Goal: Task Accomplishment & Management: Use online tool/utility

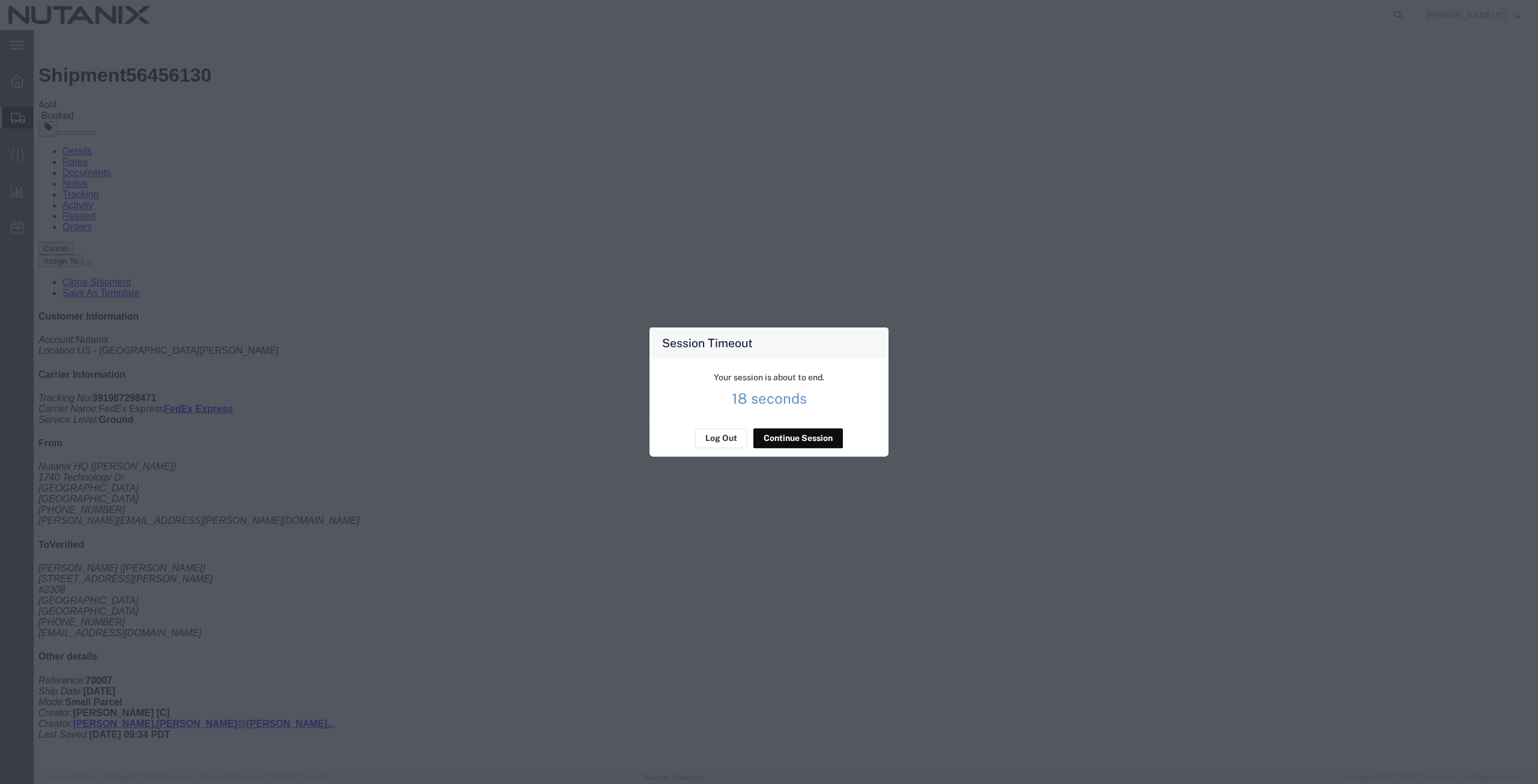
click at [784, 434] on button "Continue Session" at bounding box center [798, 438] width 89 height 19
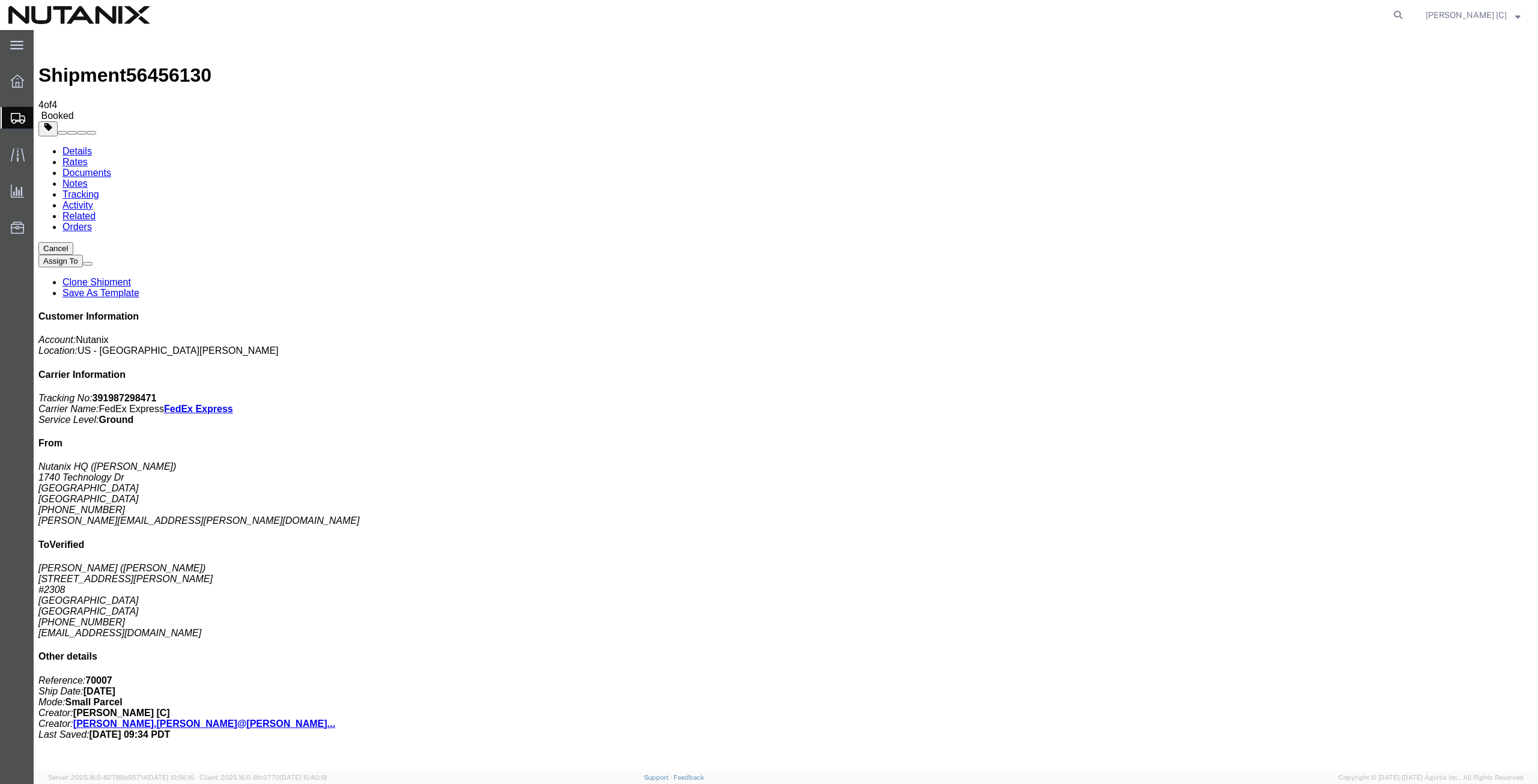
click at [0, 0] on span "Create from Template" at bounding box center [0, 0] width 0 height 0
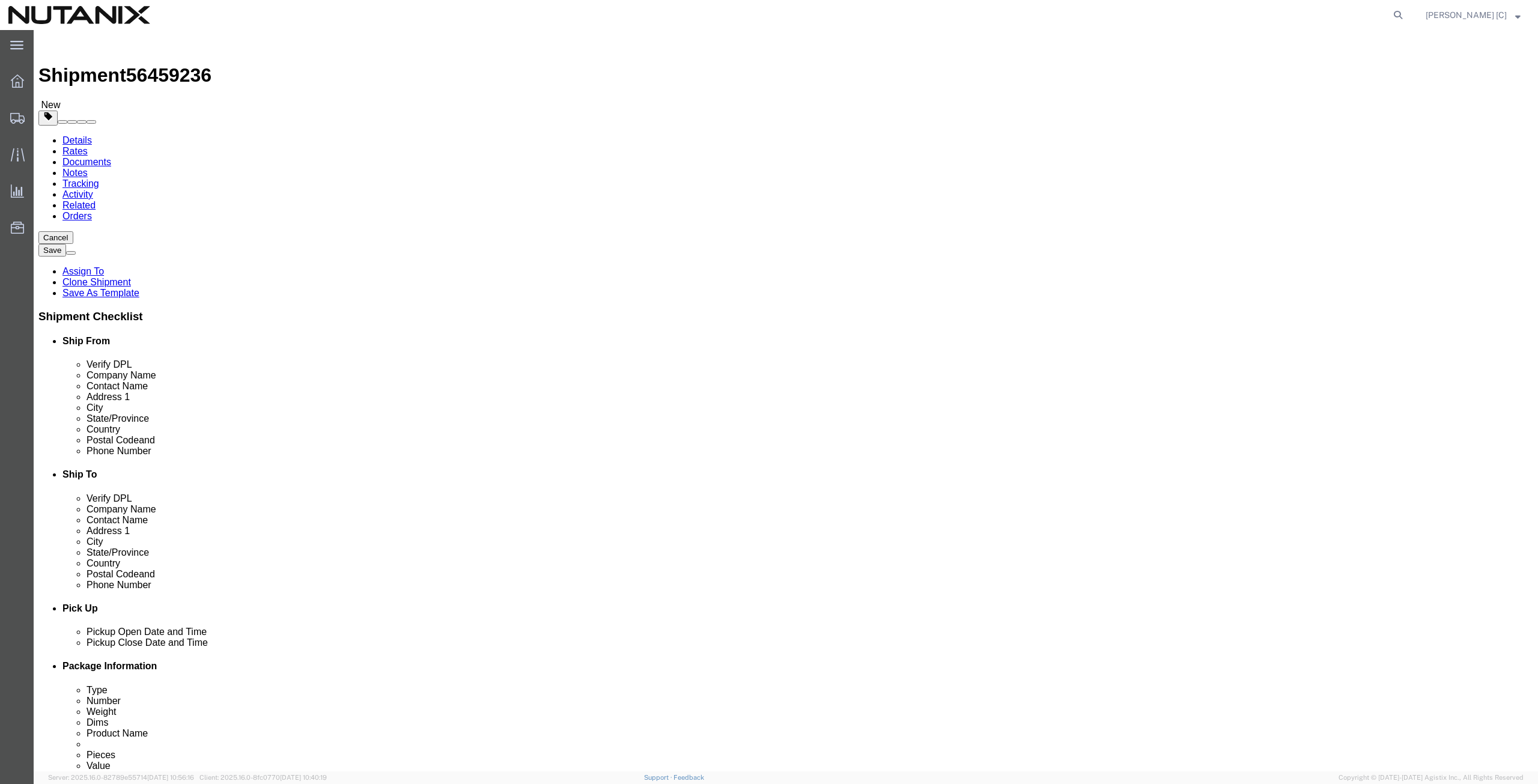
drag, startPoint x: 312, startPoint y: 252, endPoint x: 161, endPoint y: 274, distance: 152.6
click div "Location Select Select My Profile Location [GEOGRAPHIC_DATA] - [GEOGRAPHIC_DATA…"
click p "- Nutanix HQ - ([PERSON_NAME]) [STREET_ADDRESS]"
type input "[PERSON_NAME]"
type input "[PHONE_NUMBER]"
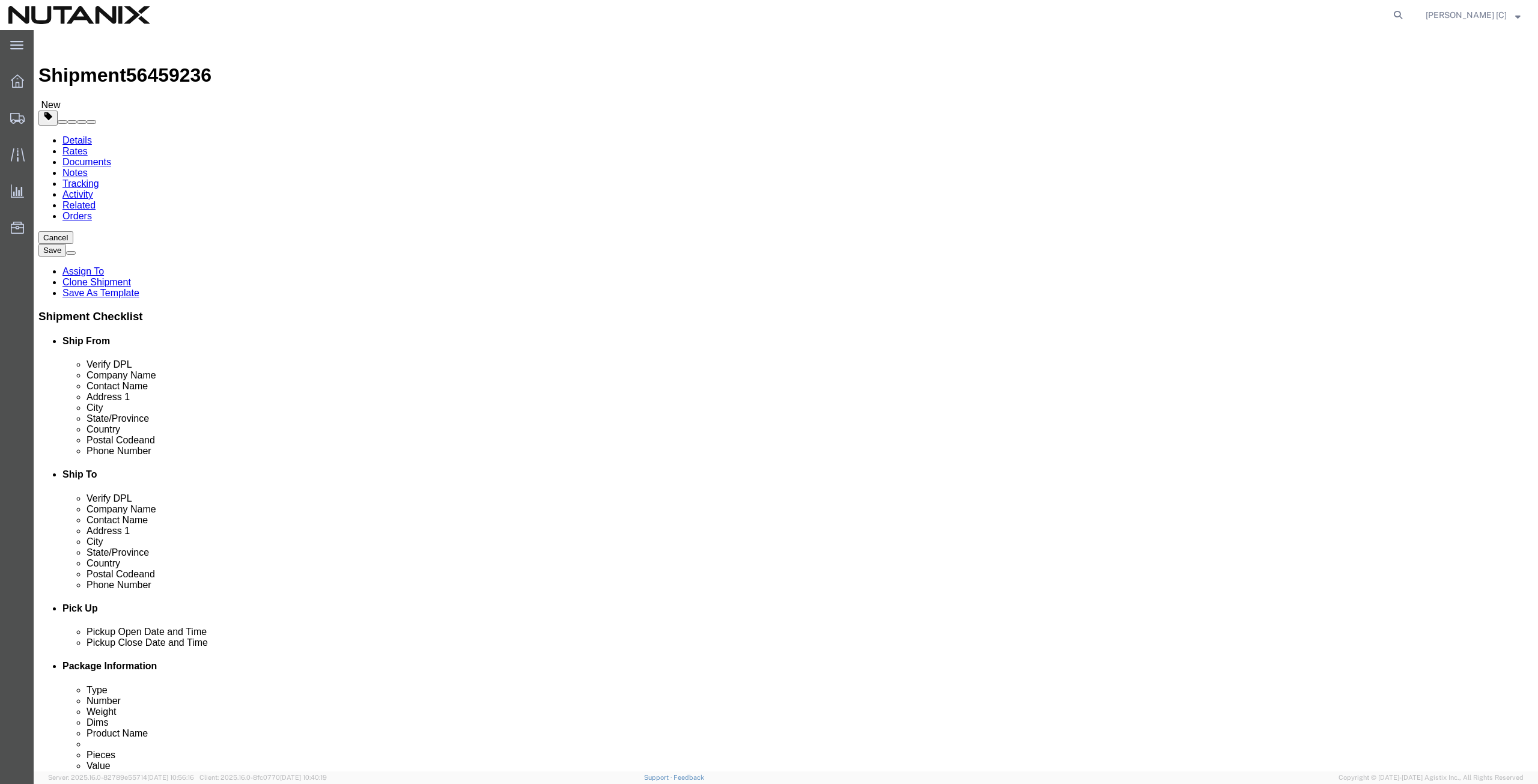
type input "[PERSON_NAME][EMAIL_ADDRESS][PERSON_NAME][DOMAIN_NAME]"
select select "CA"
type input "[PERSON_NAME]"
drag, startPoint x: 935, startPoint y: 228, endPoint x: 831, endPoint y: 229, distance: 104.0
click div "Company Name [PERSON_NAME]"
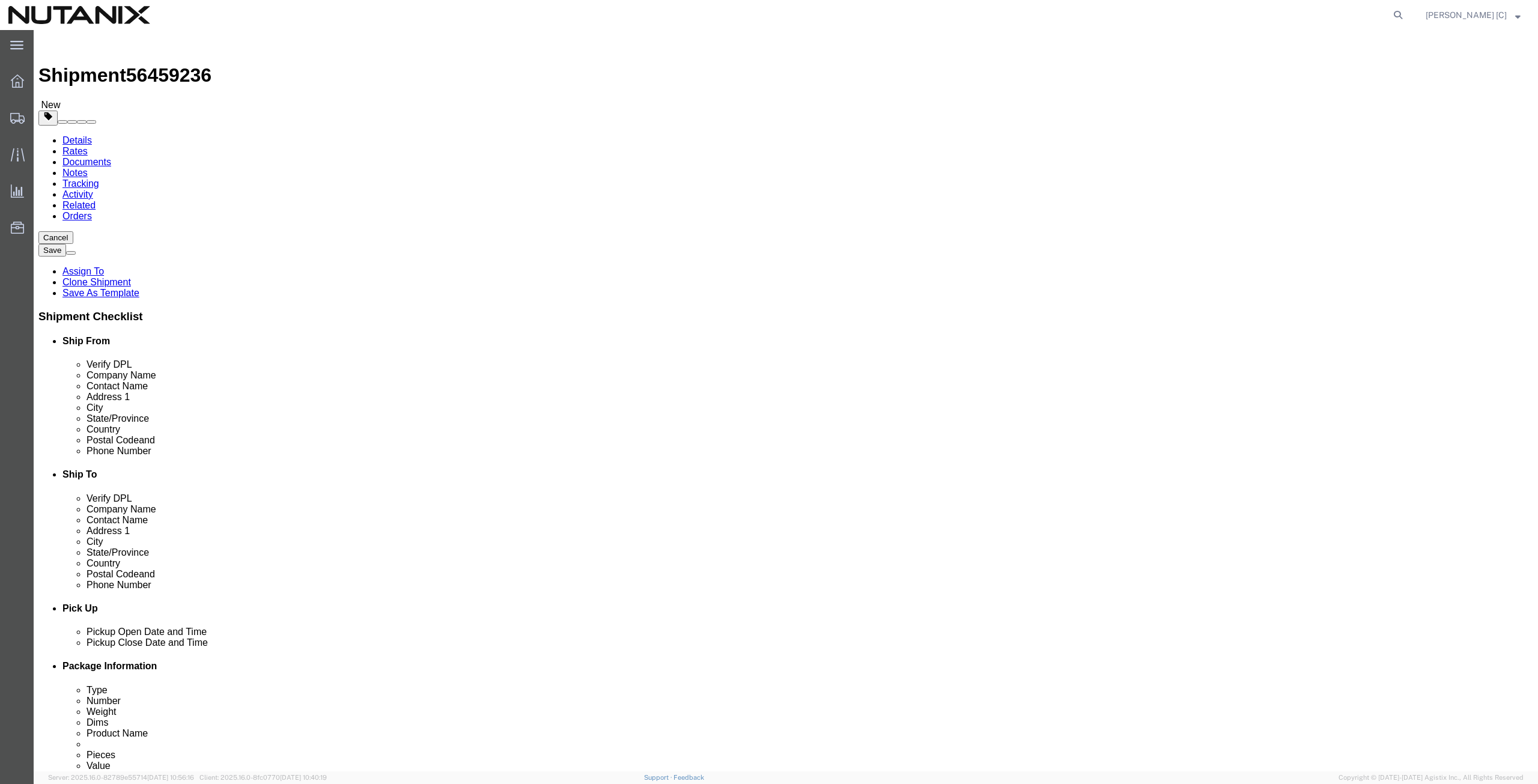
paste input "[PERSON_NAME]"
type input "[PERSON_NAME]"
drag, startPoint x: 858, startPoint y: 246, endPoint x: 714, endPoint y: 249, distance: 144.0
click div "Contact Name [PERSON_NAME]"
paste input "[PERSON_NAME]"
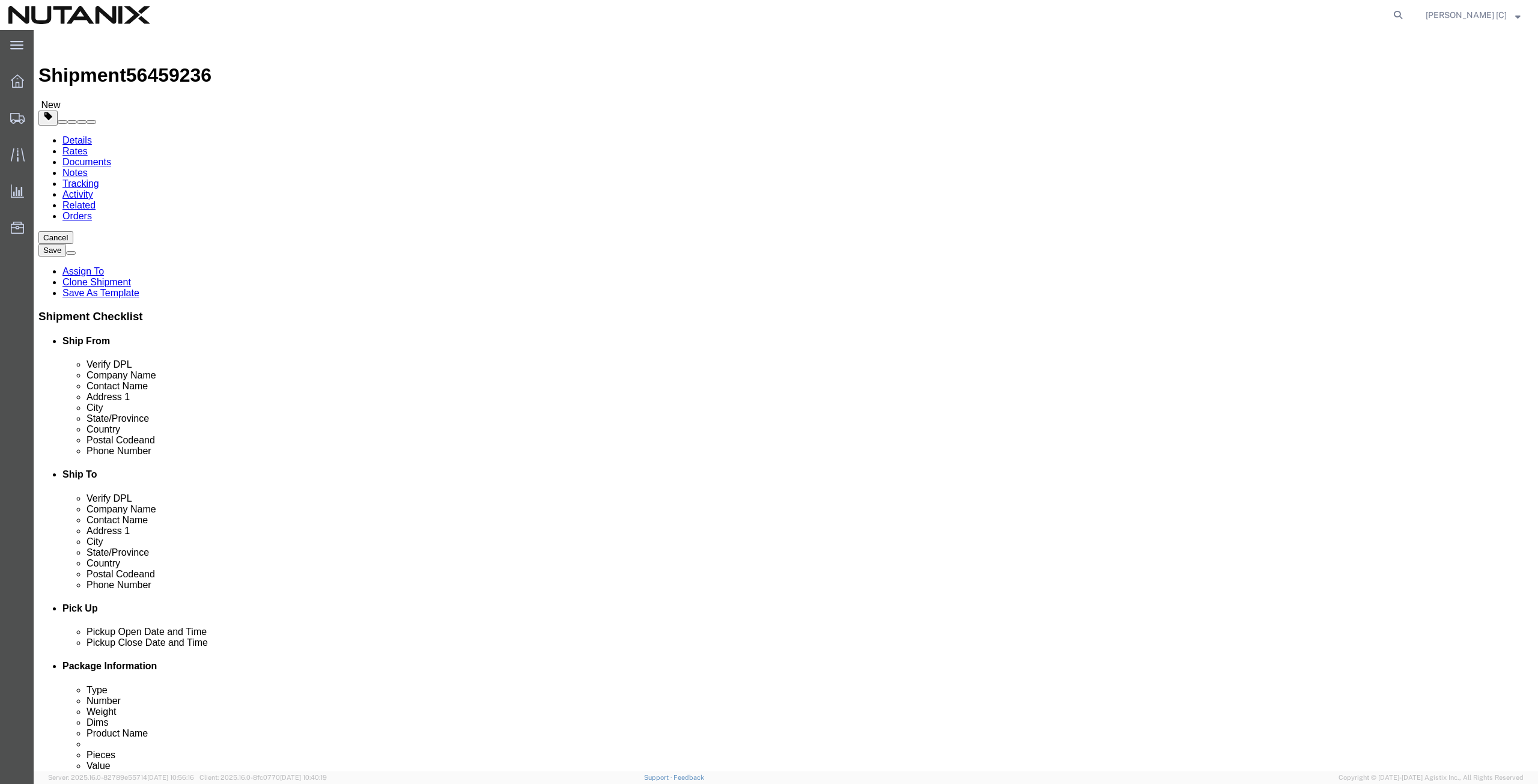
type input "[PERSON_NAME]"
drag, startPoint x: 935, startPoint y: 270, endPoint x: 780, endPoint y: 305, distance: 158.9
click div "Location Select Select My Profile Location [GEOGRAPHIC_DATA] - [GEOGRAPHIC_DATA…"
paste input "186 Kimokimo Plac"
type input "[STREET_ADDRESS]"
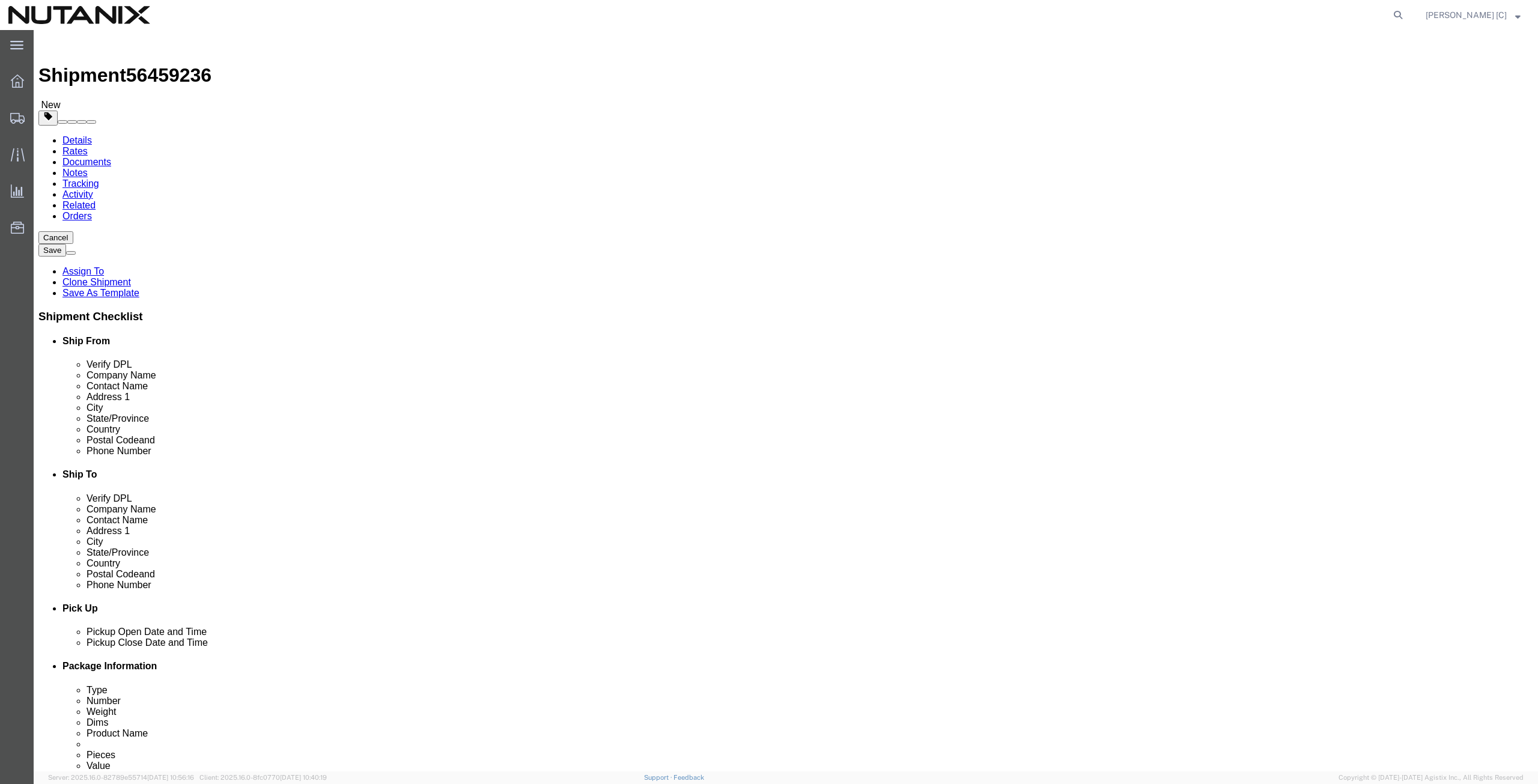
drag, startPoint x: 911, startPoint y: 316, endPoint x: 737, endPoint y: 305, distance: 174.3
click div "Location Select Select My Profile Location [GEOGRAPHIC_DATA] - [GEOGRAPHIC_DATA…"
paste input "Hilo"
type input "Hilo"
type input "hawa"
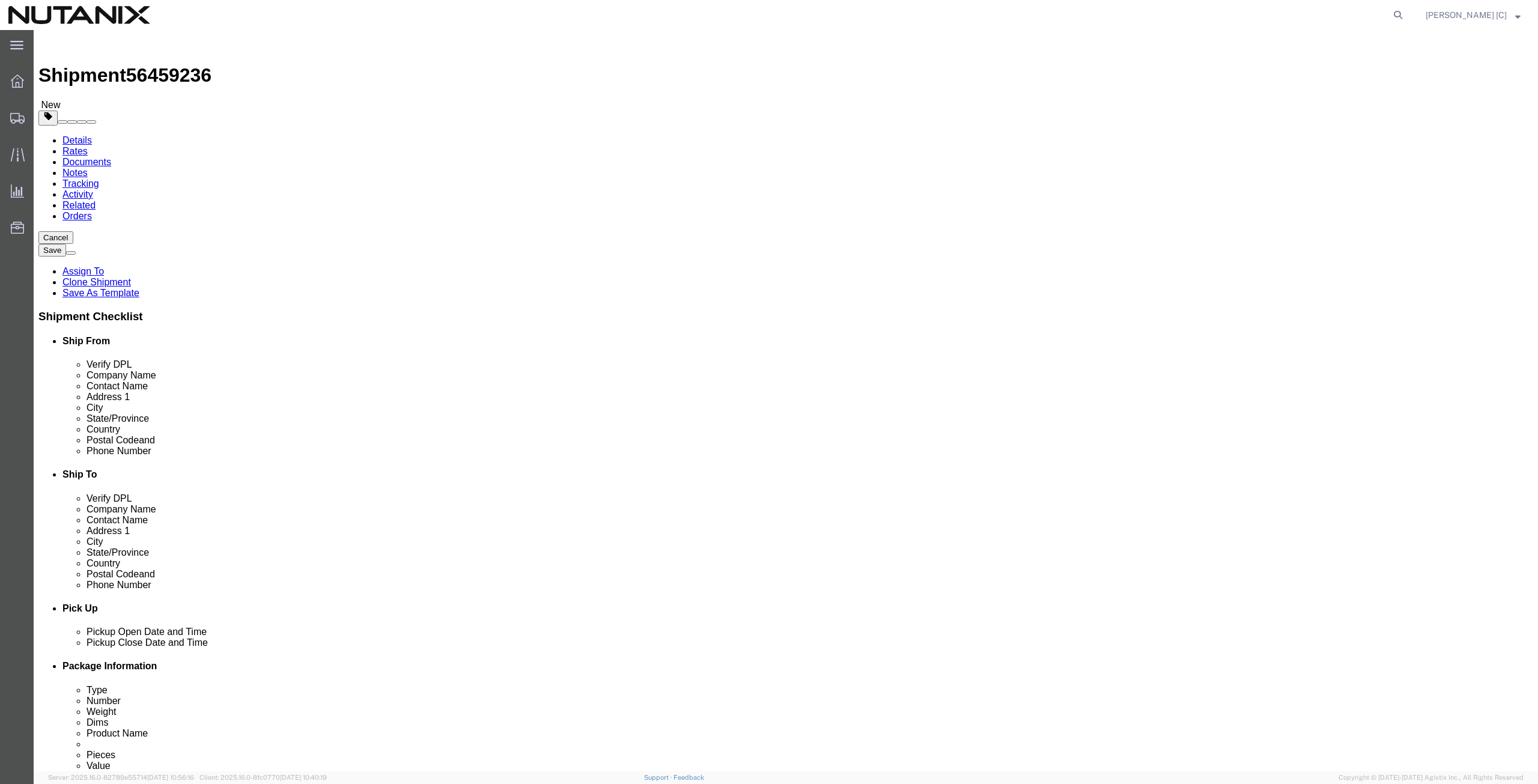
click div "Location Select Select My Profile Location [GEOGRAPHIC_DATA] - [GEOGRAPHIC_DATA…"
paste input "96720"
type input "96720"
drag, startPoint x: 947, startPoint y: 408, endPoint x: 754, endPoint y: 410, distance: 193.0
click div "Phone Number [PHONE_NUMBER]"
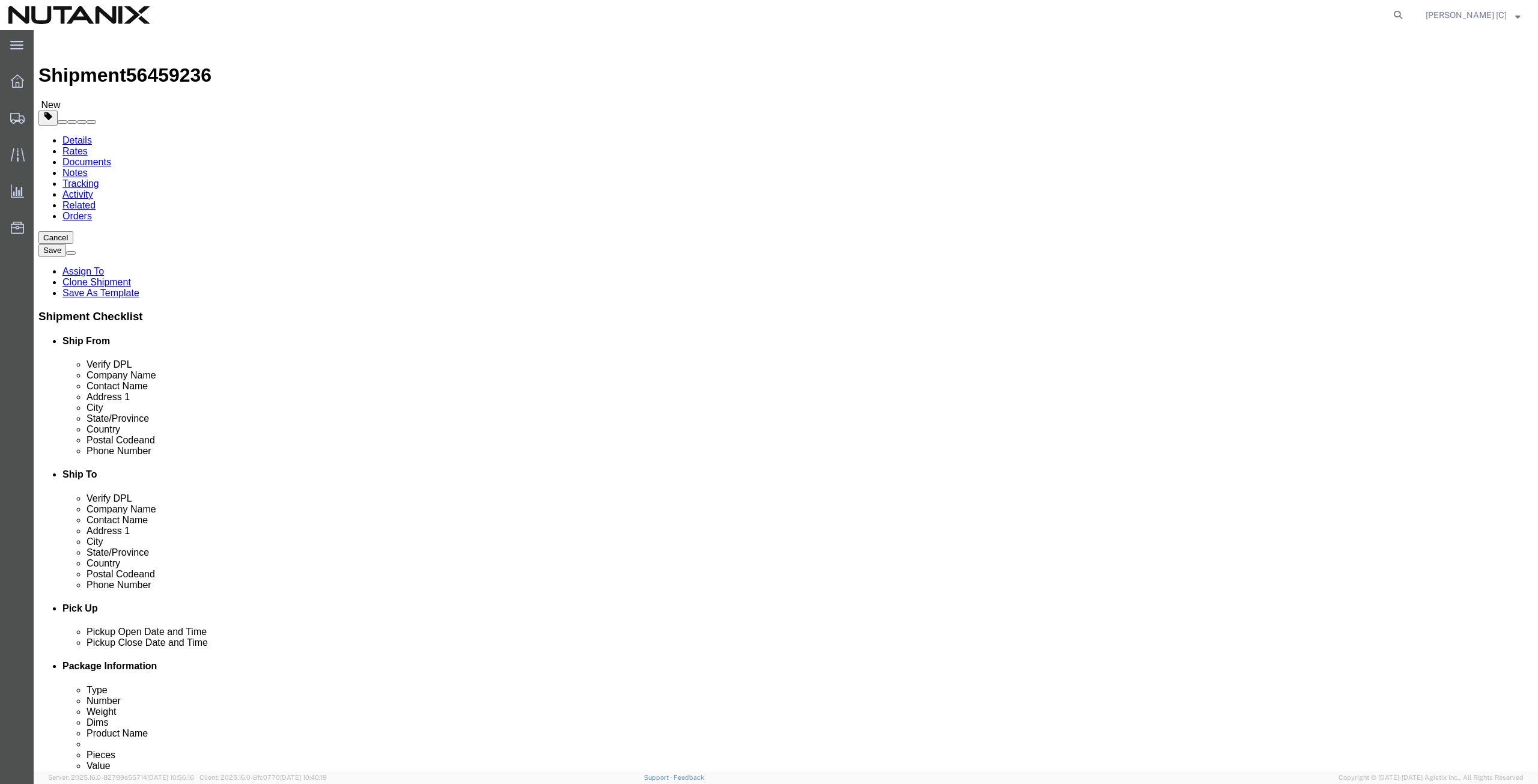
paste input "408) 528-4293"
type input "[PHONE_NUMBER]"
drag, startPoint x: 982, startPoint y: 432, endPoint x: 817, endPoint y: 444, distance: 165.4
click div "Location Select Select My Profile Location [GEOGRAPHIC_DATA] - [GEOGRAPHIC_DATA…"
paste input "kat.liu@nutanix"
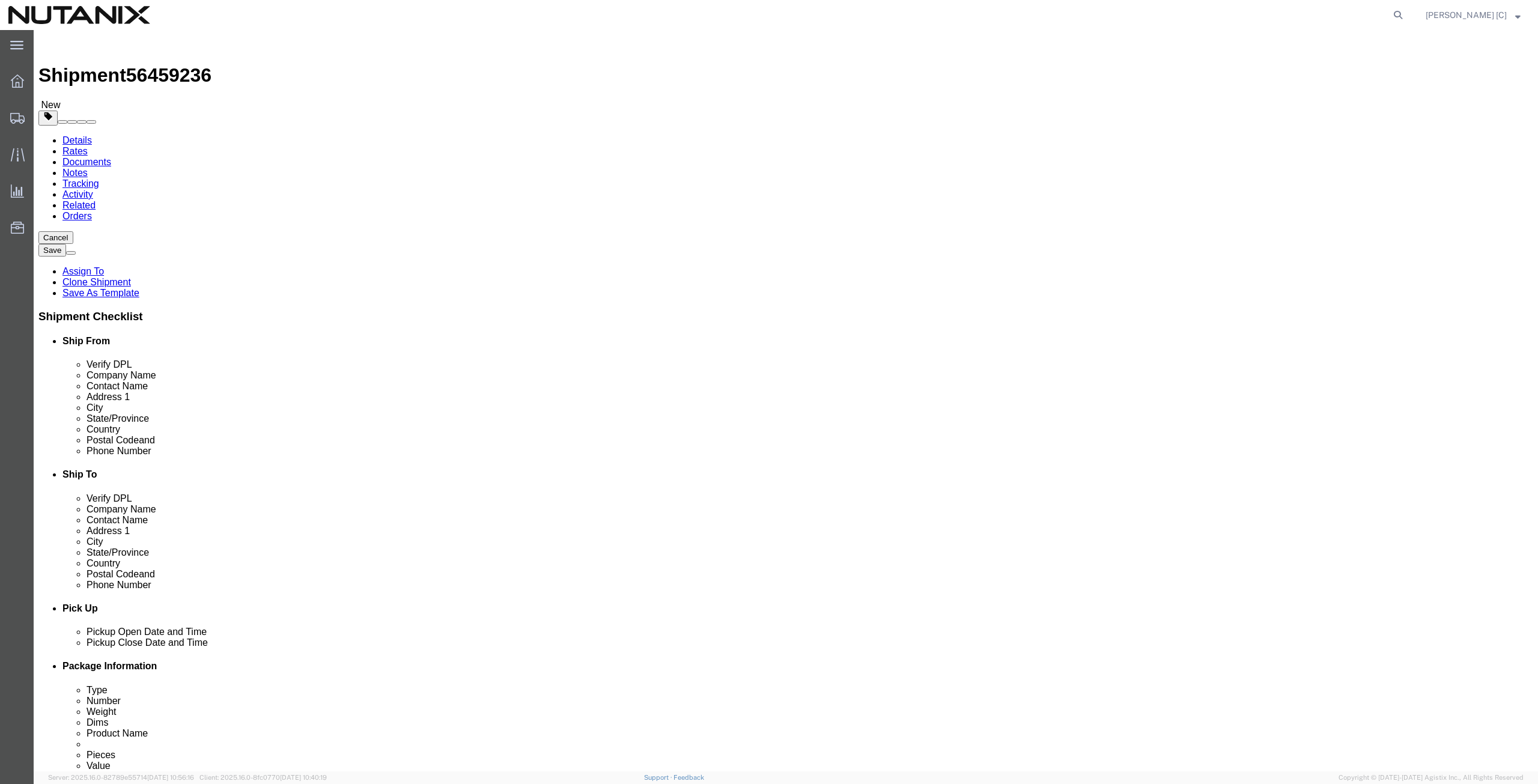
type input "[EMAIL_ADDRESS][DOMAIN_NAME]"
click input "checkbox"
checkbox input "true"
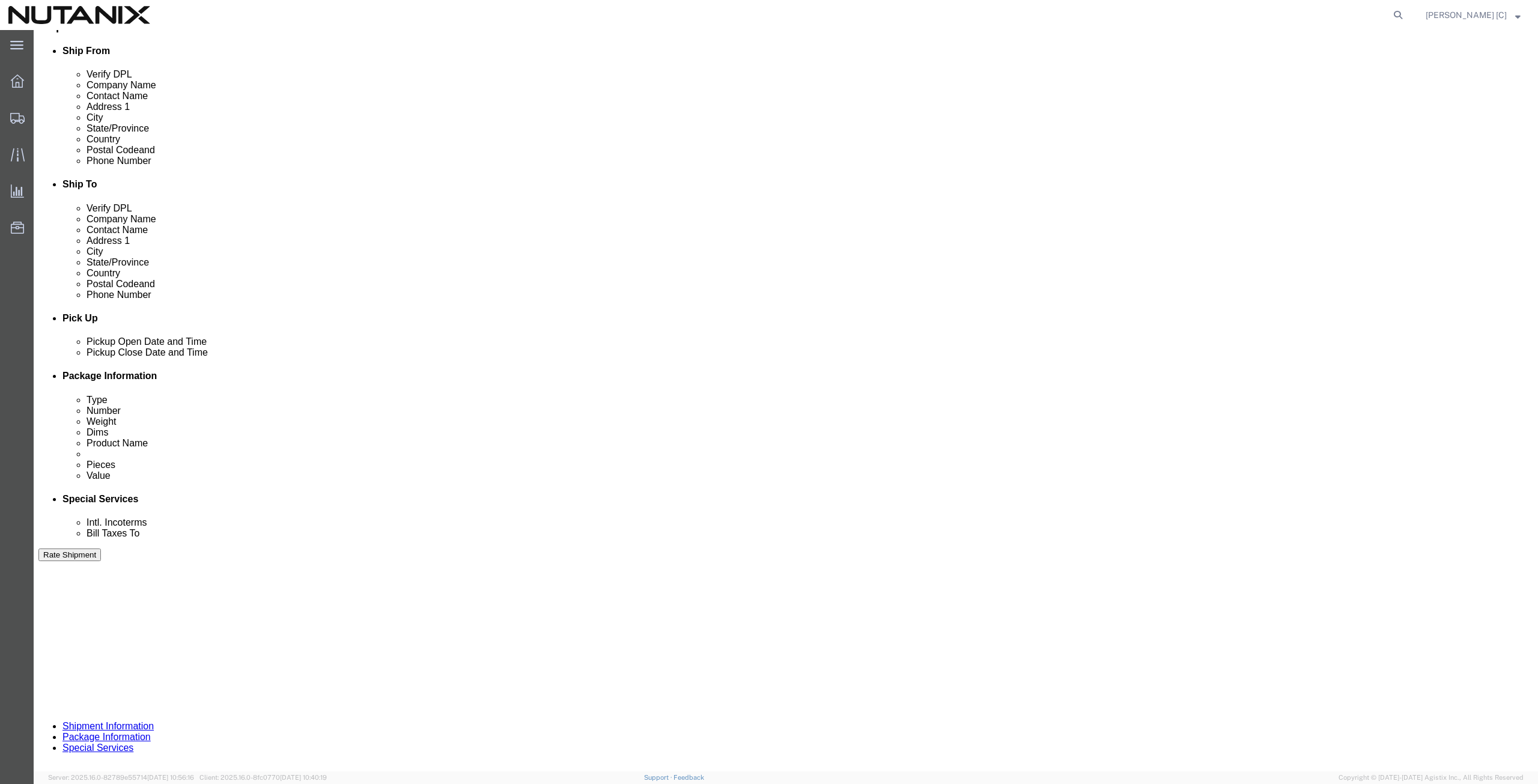
drag, startPoint x: 260, startPoint y: 446, endPoint x: 164, endPoint y: 467, distance: 98.3
click div "Select Account Type Activity ID Airline Appointment Number ASN Batch Request # …"
type input "79101"
click button "Continue"
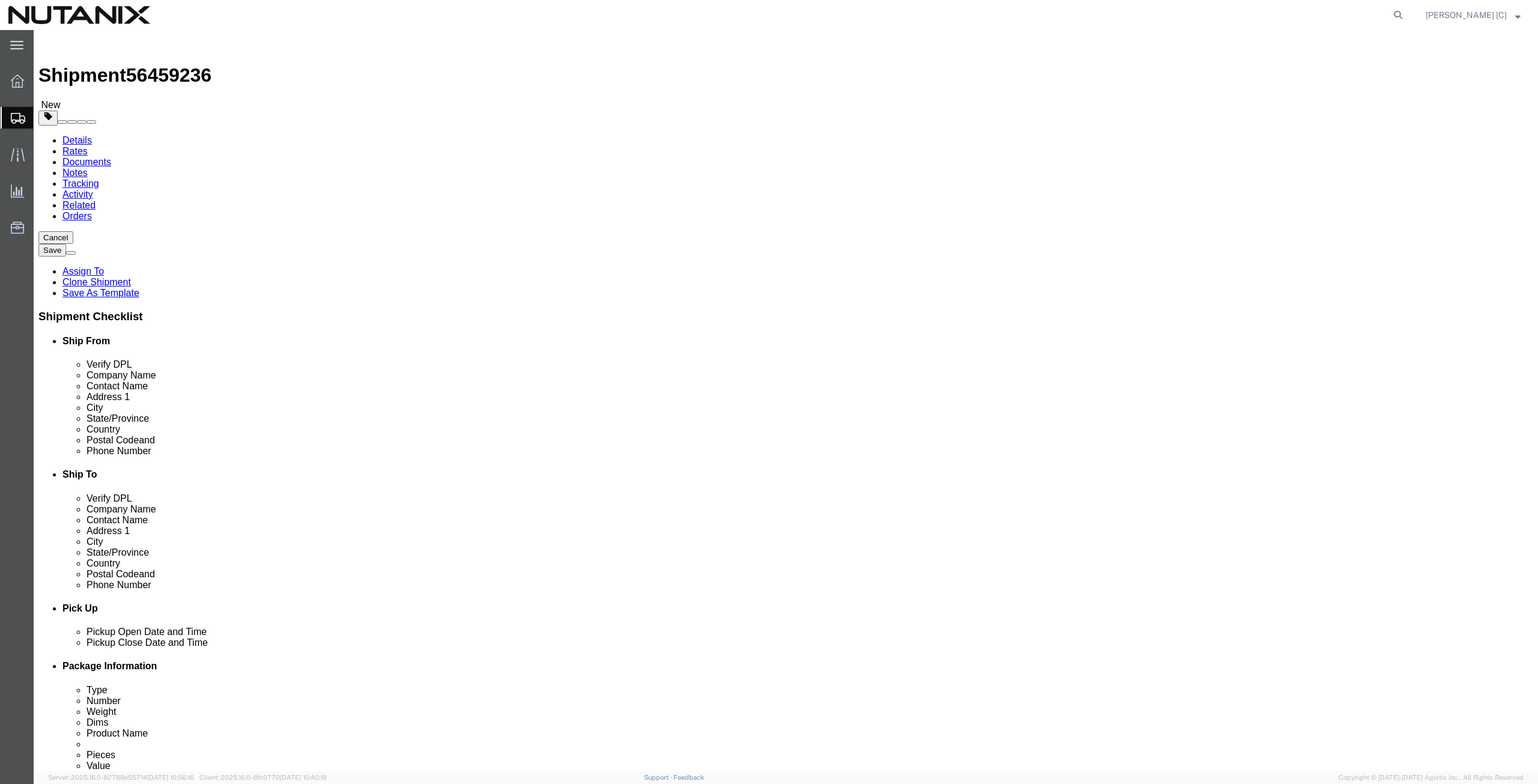
click button "Continue"
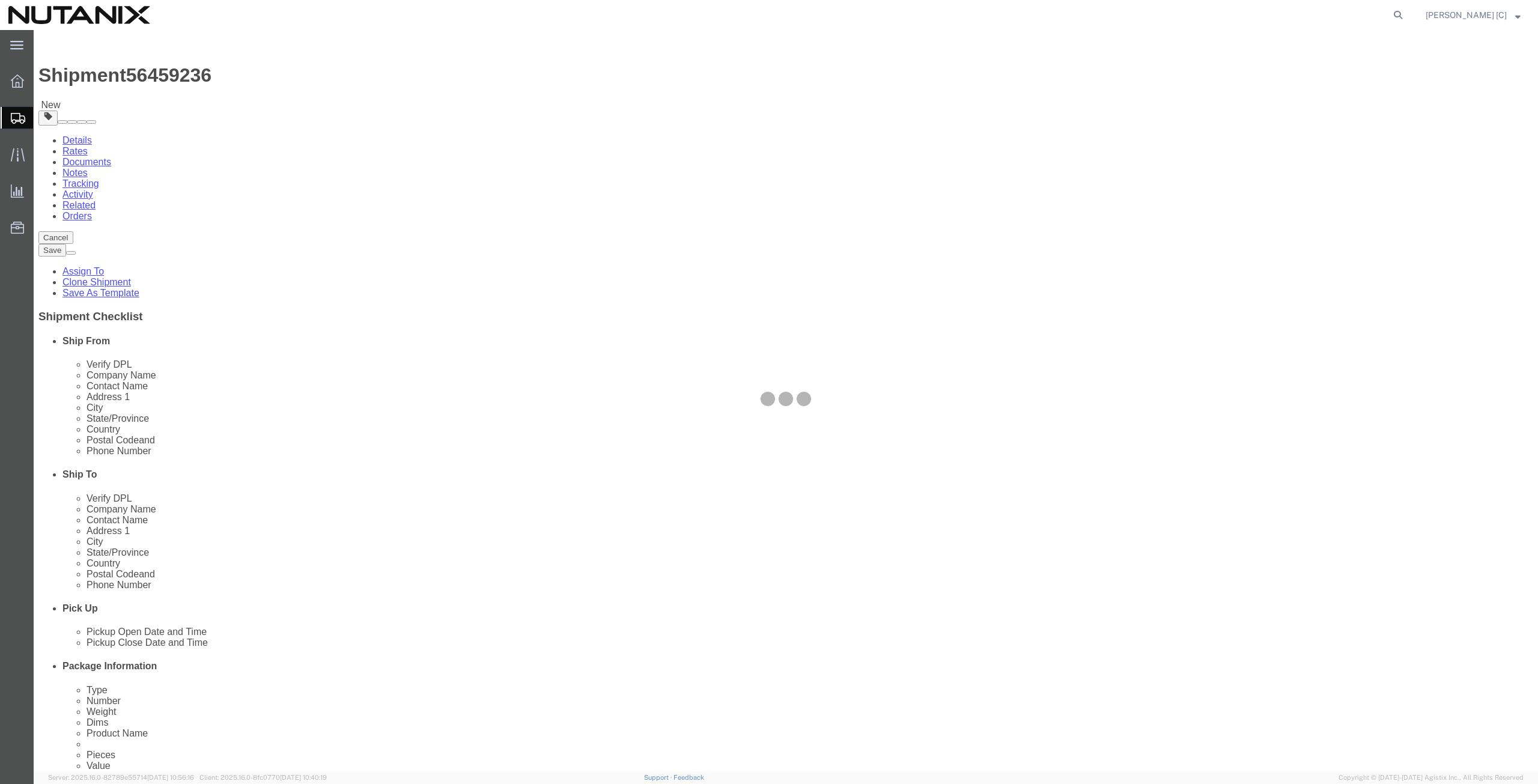
select select
select select "COSTCENTER"
select select "59656"
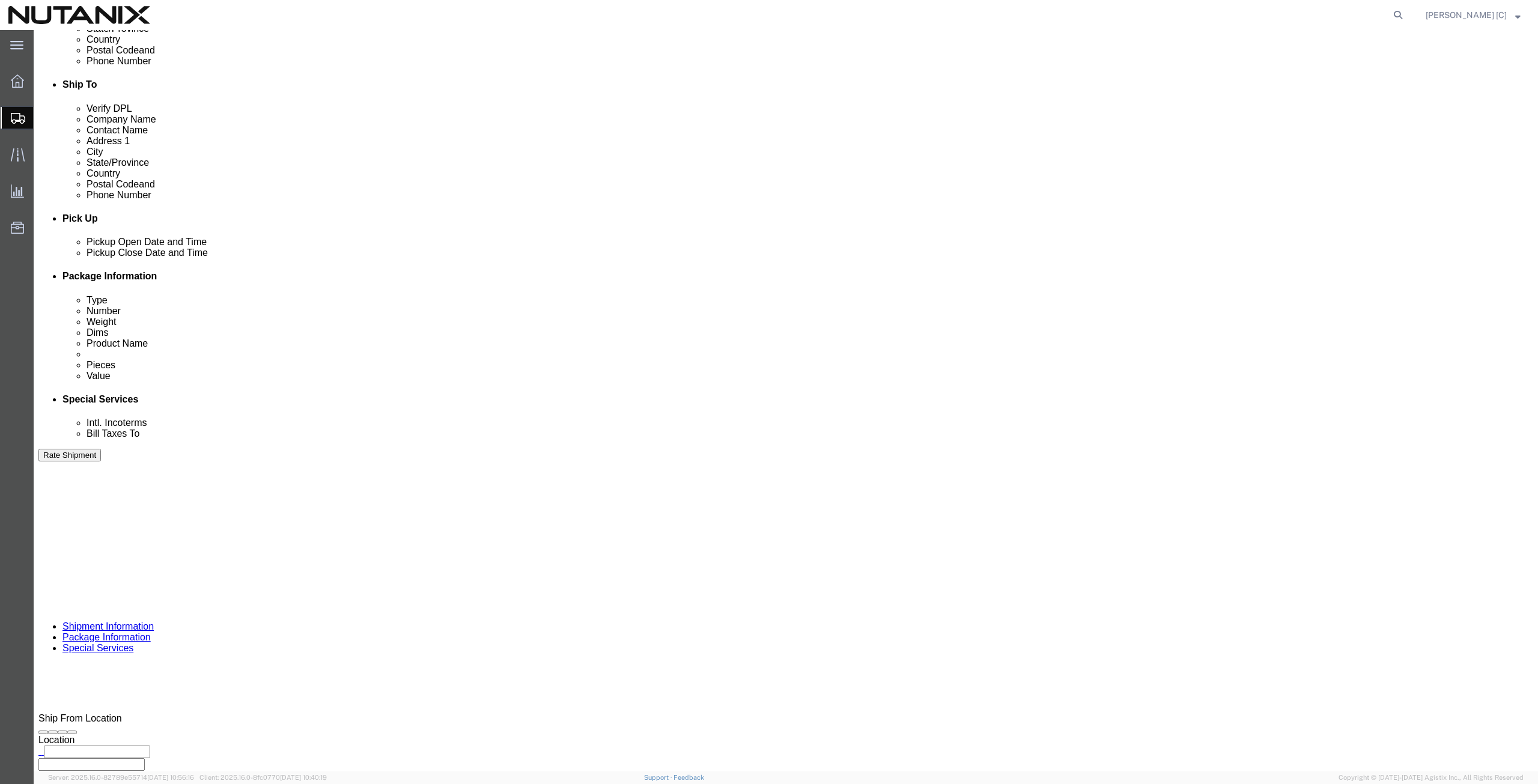
scroll to position [418, 0]
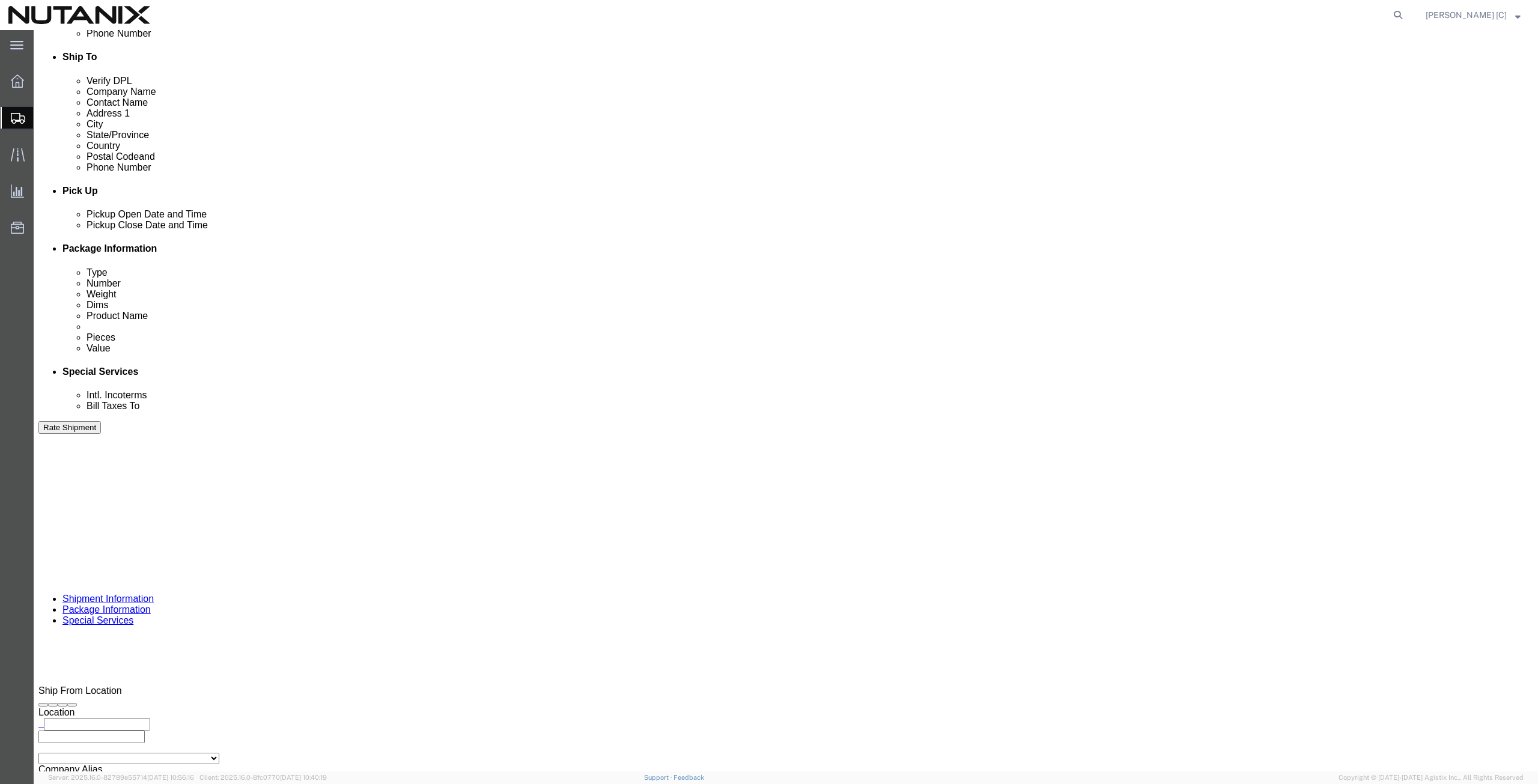
click button "Rate Shipment"
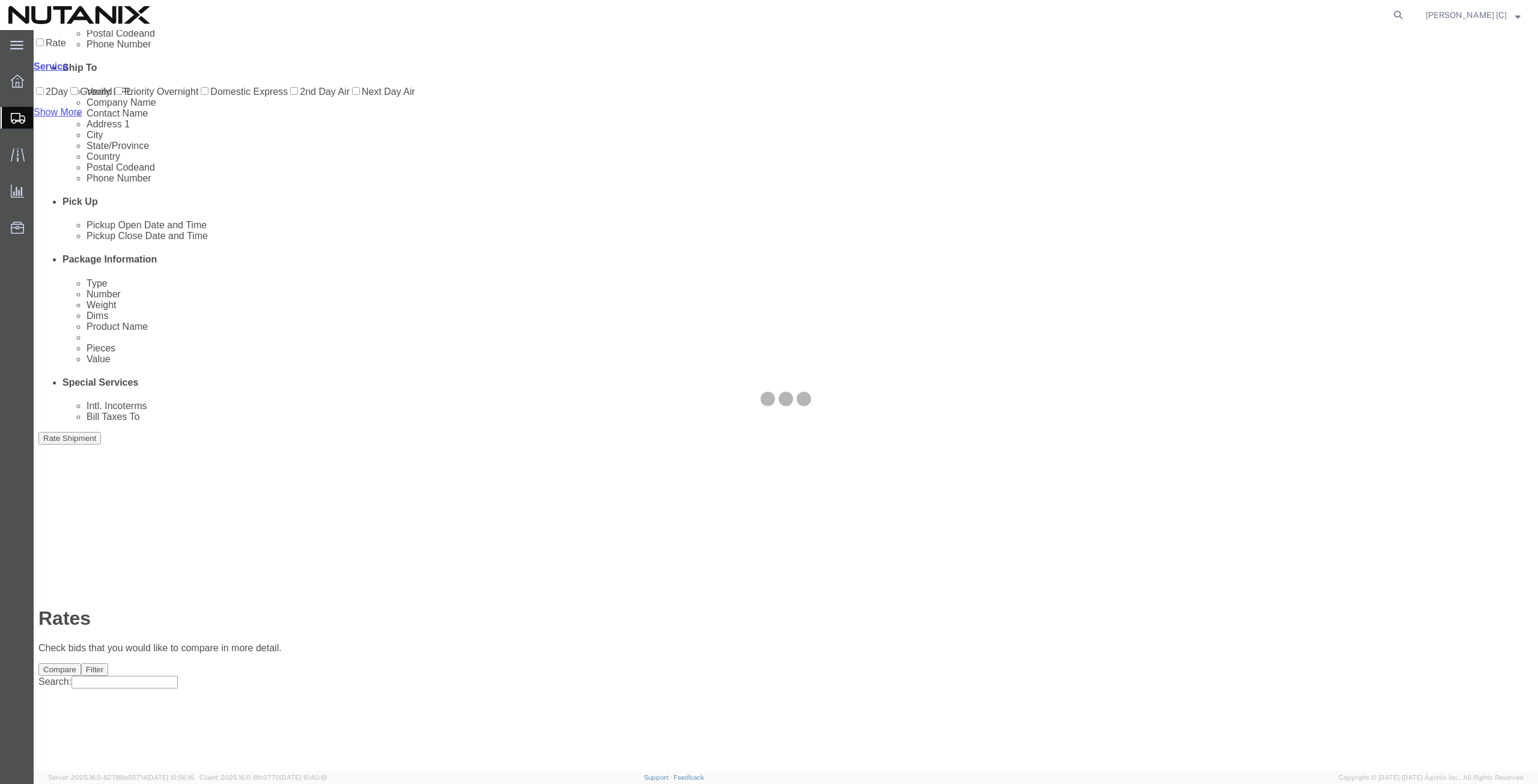
scroll to position [0, 0]
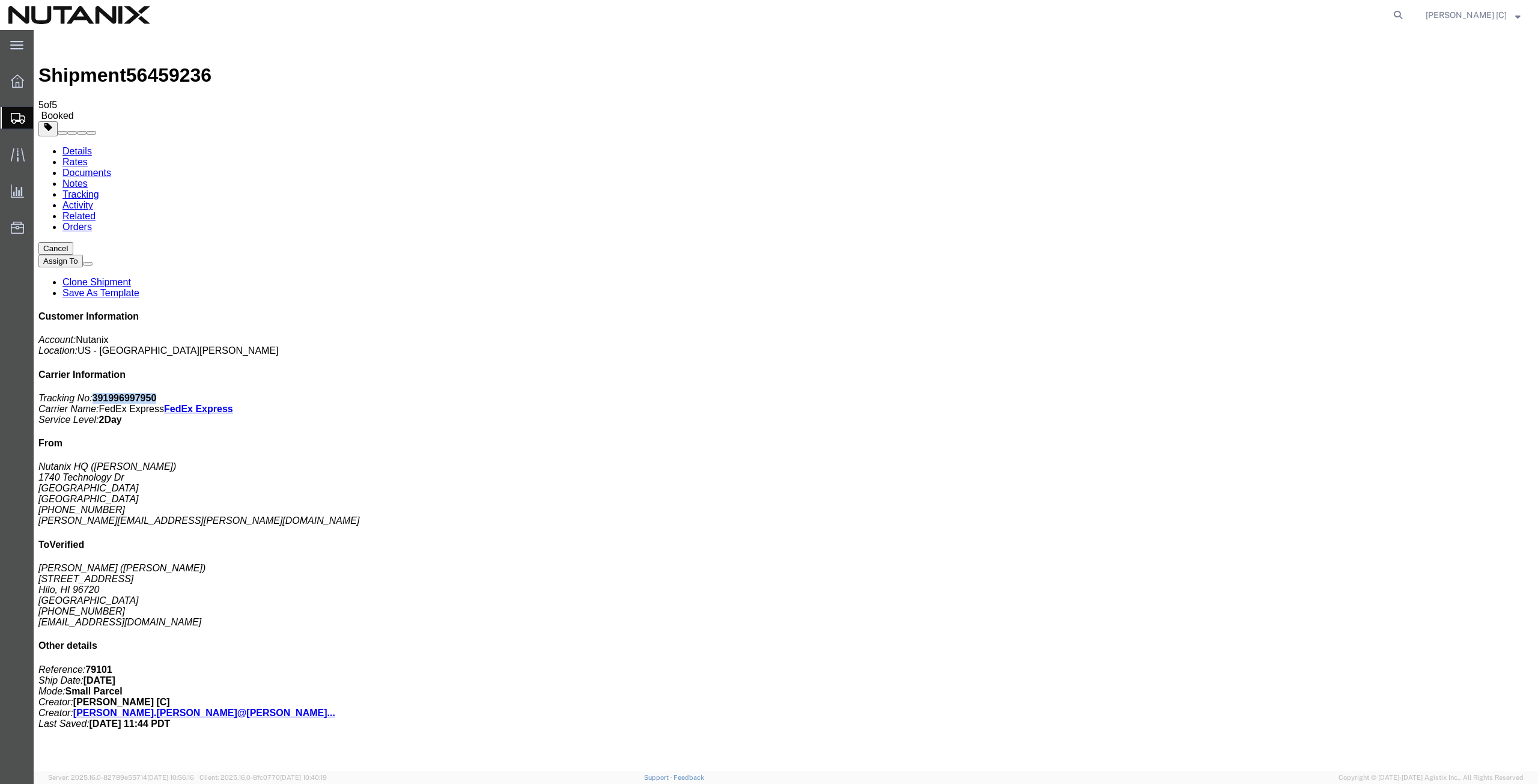
drag, startPoint x: 1431, startPoint y: 185, endPoint x: 1371, endPoint y: 186, distance: 60.0
click at [1371, 393] on p "Tracking No: 391996997950 Carrier Name: FedEx Express FedEx Express Service Lev…" at bounding box center [785, 409] width 1495 height 33
copy b "391996997950"
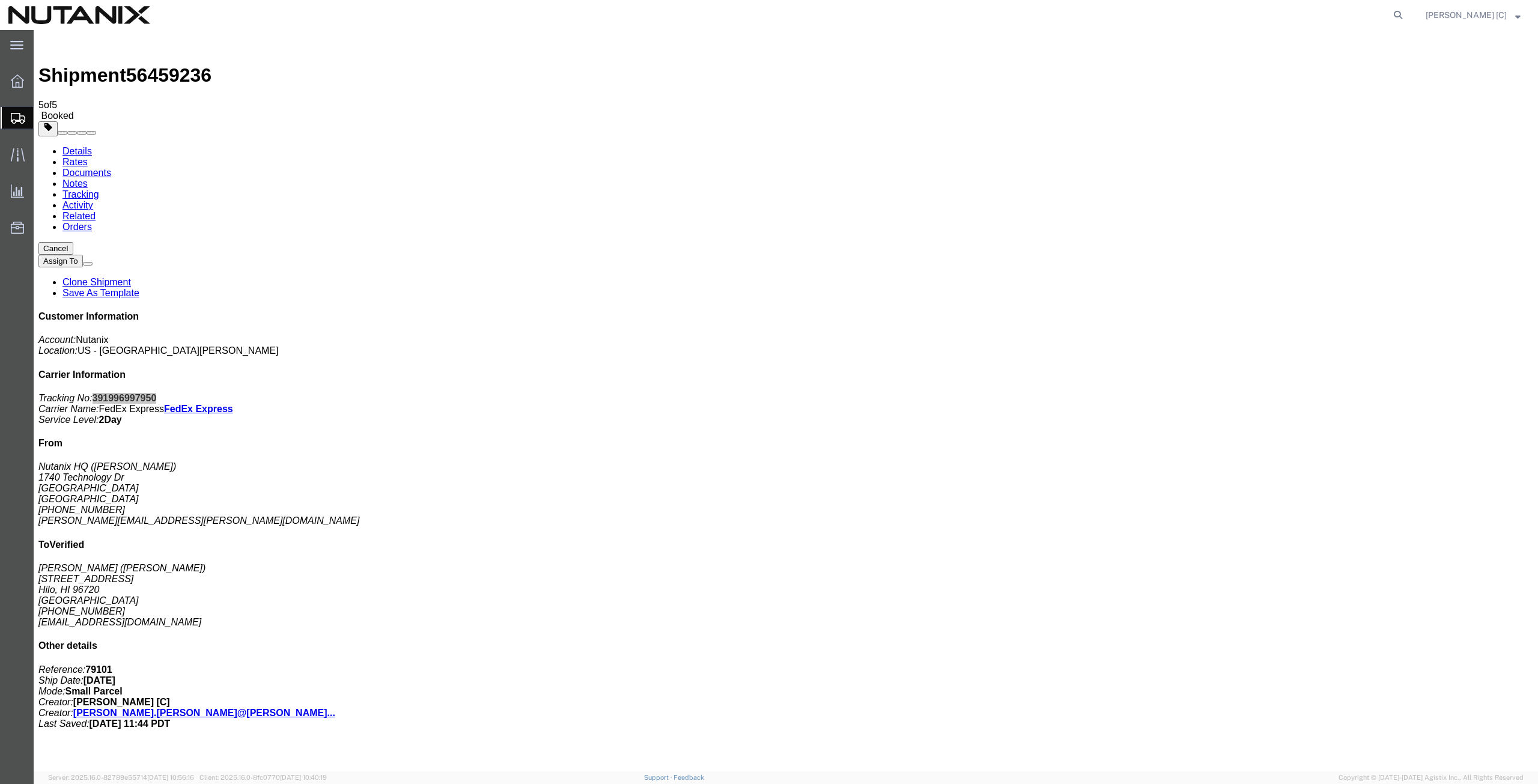
click at [0, 0] on span "Create from Template" at bounding box center [0, 0] width 0 height 0
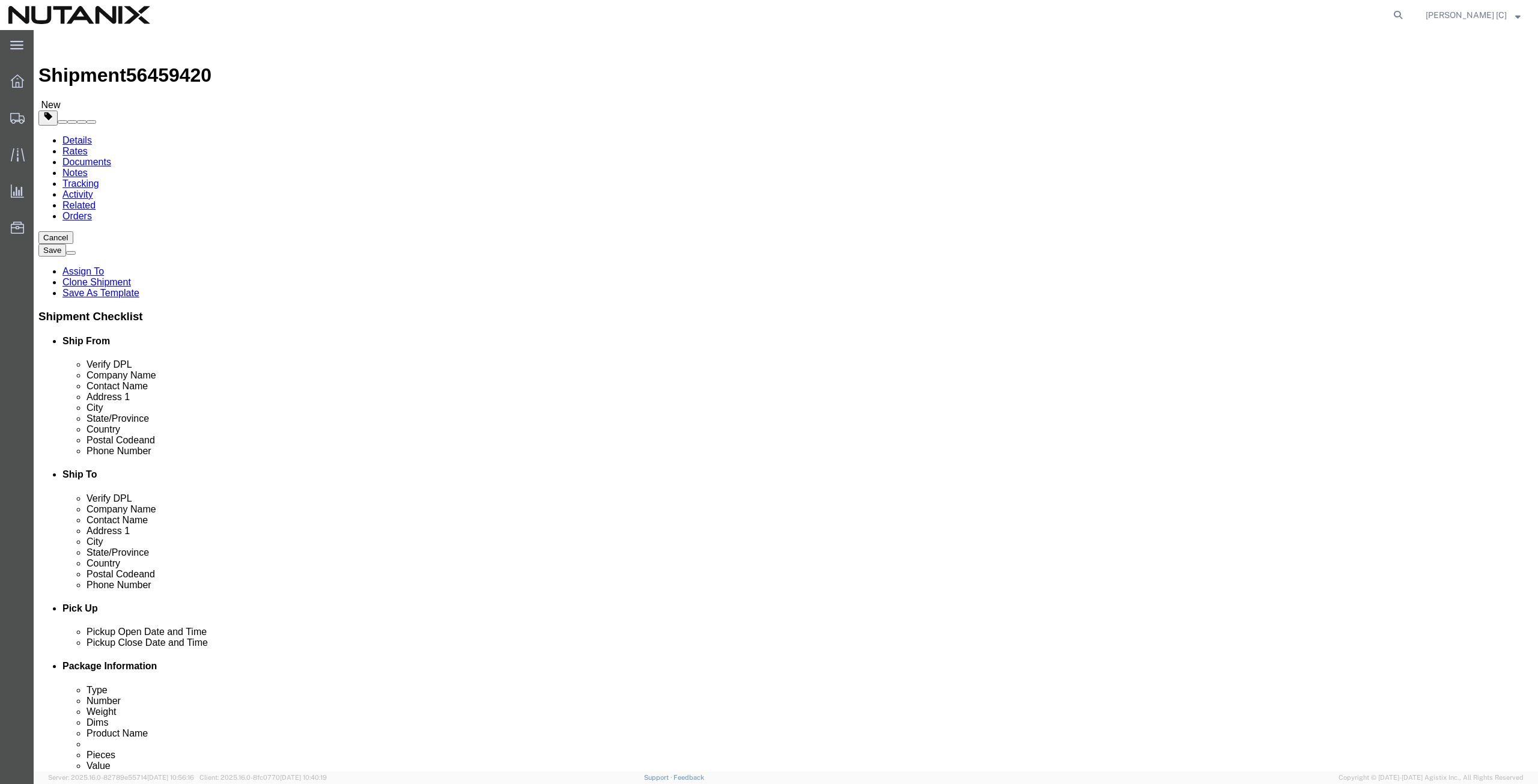
drag, startPoint x: 323, startPoint y: 244, endPoint x: 182, endPoint y: 264, distance: 142.4
click div "Location Select Select My Profile Location [GEOGRAPHIC_DATA] - [GEOGRAPHIC_DATA…"
type input "art"
click p "- Nutanix HQ - ([PERSON_NAME]) [STREET_ADDRESS]"
type input "[PHONE_NUMBER]"
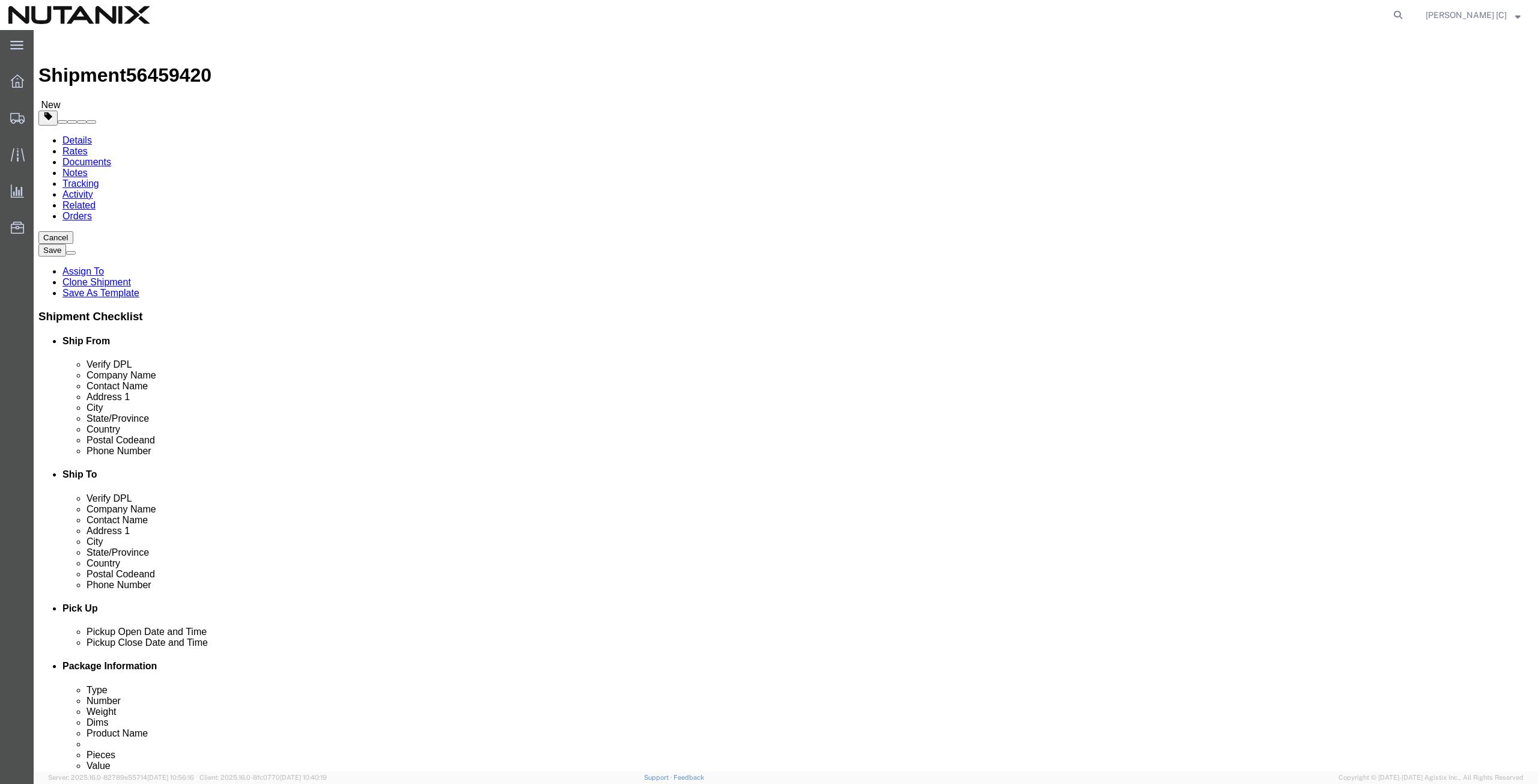
type input "[PERSON_NAME][EMAIL_ADDRESS][PERSON_NAME][DOMAIN_NAME]"
select select "CA"
type input "[PERSON_NAME]"
drag, startPoint x: 944, startPoint y: 229, endPoint x: 854, endPoint y: 242, distance: 90.9
click div "Location Select Select My Profile Location [GEOGRAPHIC_DATA] - [GEOGRAPHIC_DATA…"
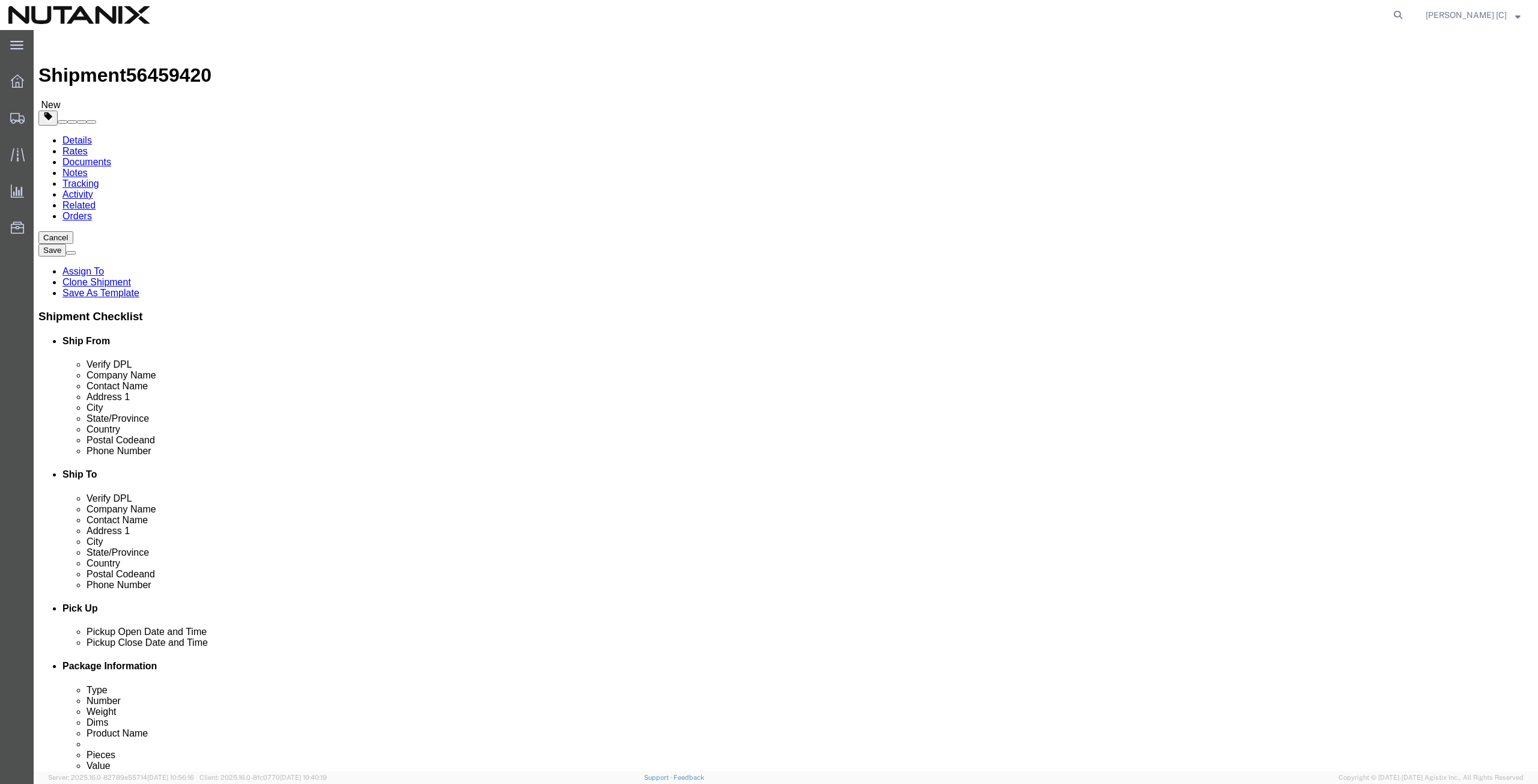
paste input "[PERSON_NAME]"
type input "[PERSON_NAME]"
drag, startPoint x: 940, startPoint y: 246, endPoint x: 812, endPoint y: 261, distance: 128.9
click div "Location Select Select My Profile Location [GEOGRAPHIC_DATA] - [GEOGRAPHIC_DATA…"
paste input "[PERSON_NAME]"
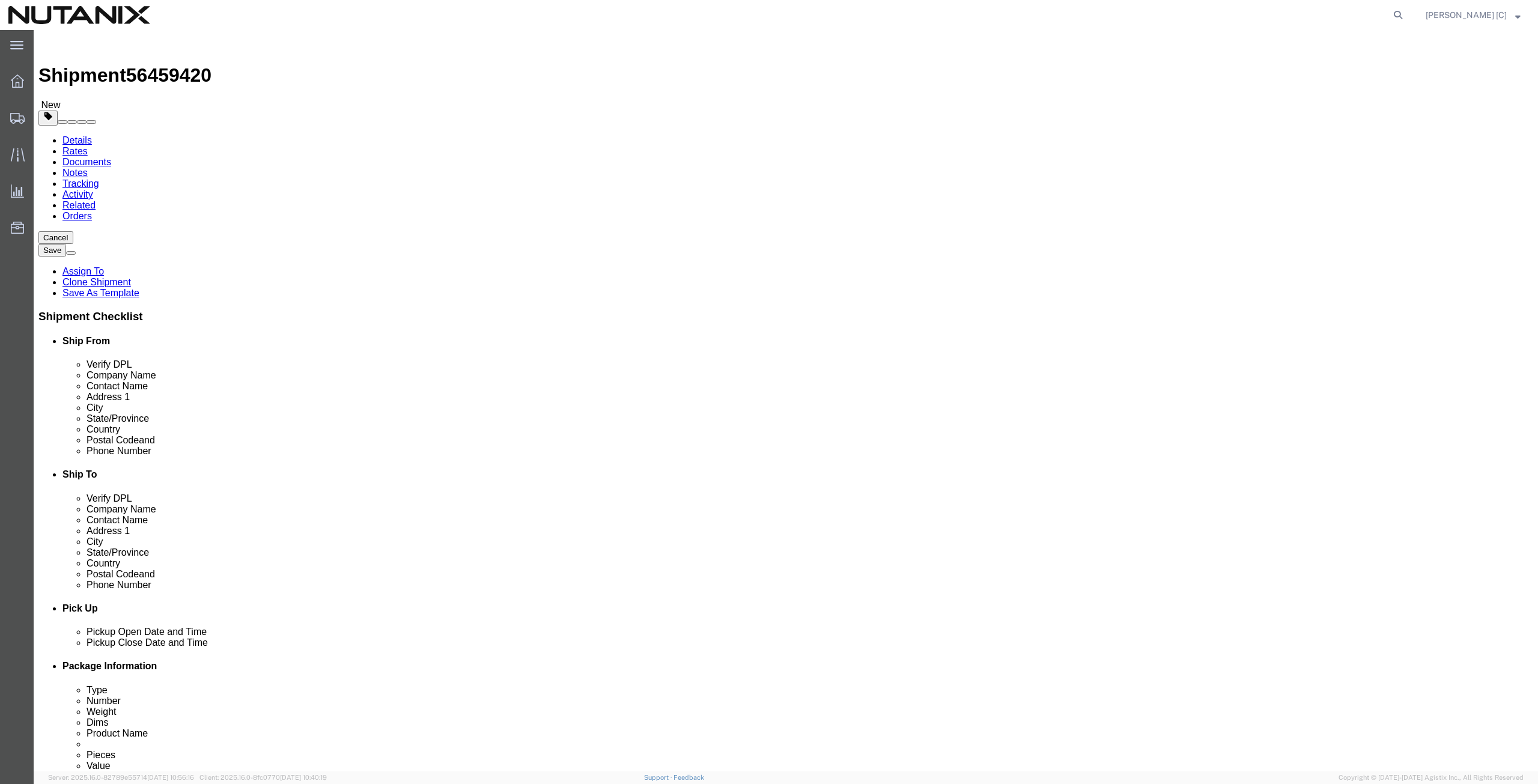
type input "[PERSON_NAME]"
drag, startPoint x: 936, startPoint y: 270, endPoint x: 732, endPoint y: 258, distance: 204.4
click div "Location Select Select My Profile Location [GEOGRAPHIC_DATA] - [GEOGRAPHIC_DATA…"
paste input "[STREET_ADDRESS]"
type input "[STREET_ADDRESS]"
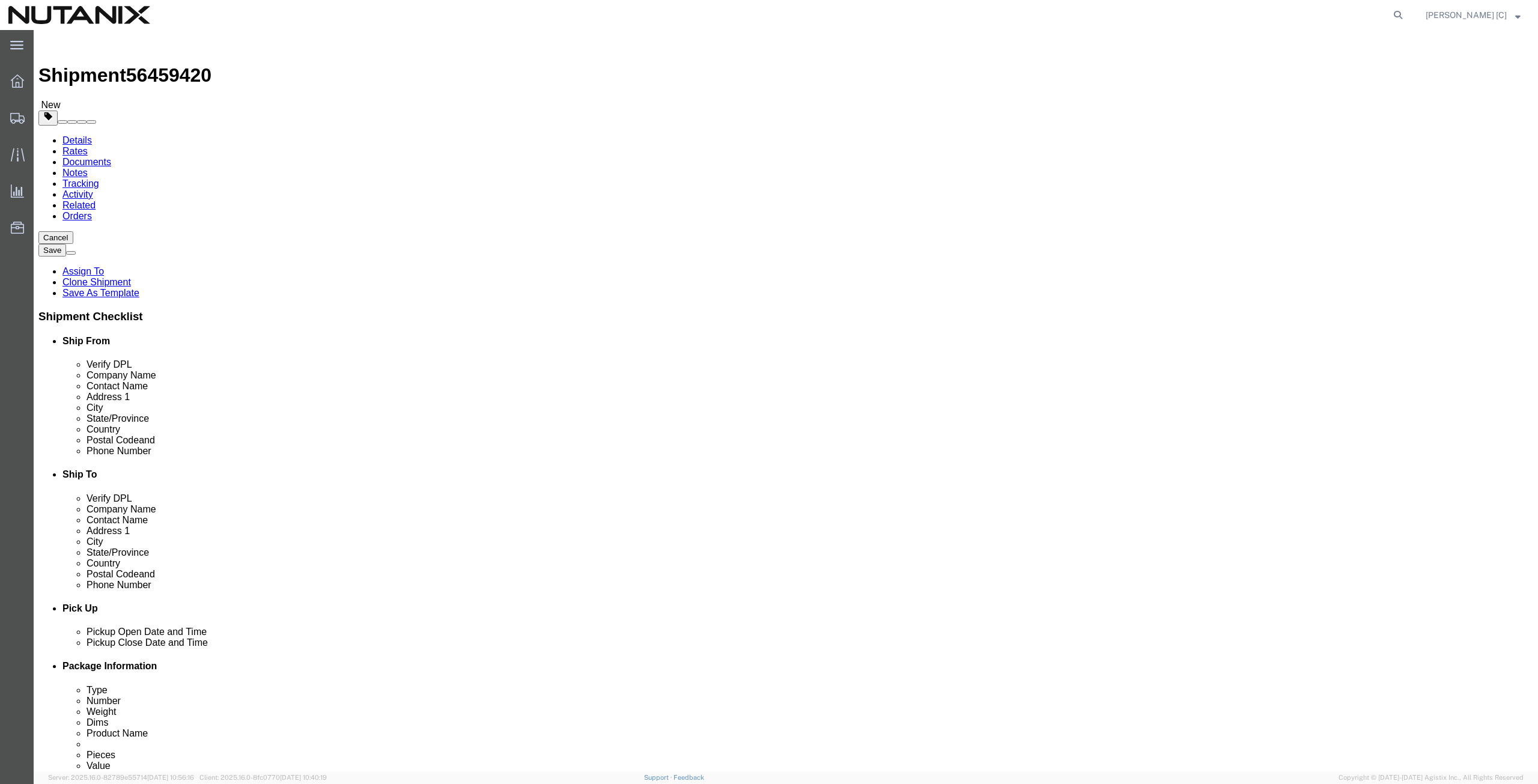
drag, startPoint x: 920, startPoint y: 310, endPoint x: 821, endPoint y: 312, distance: 99.0
click div "City Nesconset"
paste input "[GEOGRAPHIC_DATA]"
type input "[GEOGRAPHIC_DATA]"
type input "penn"
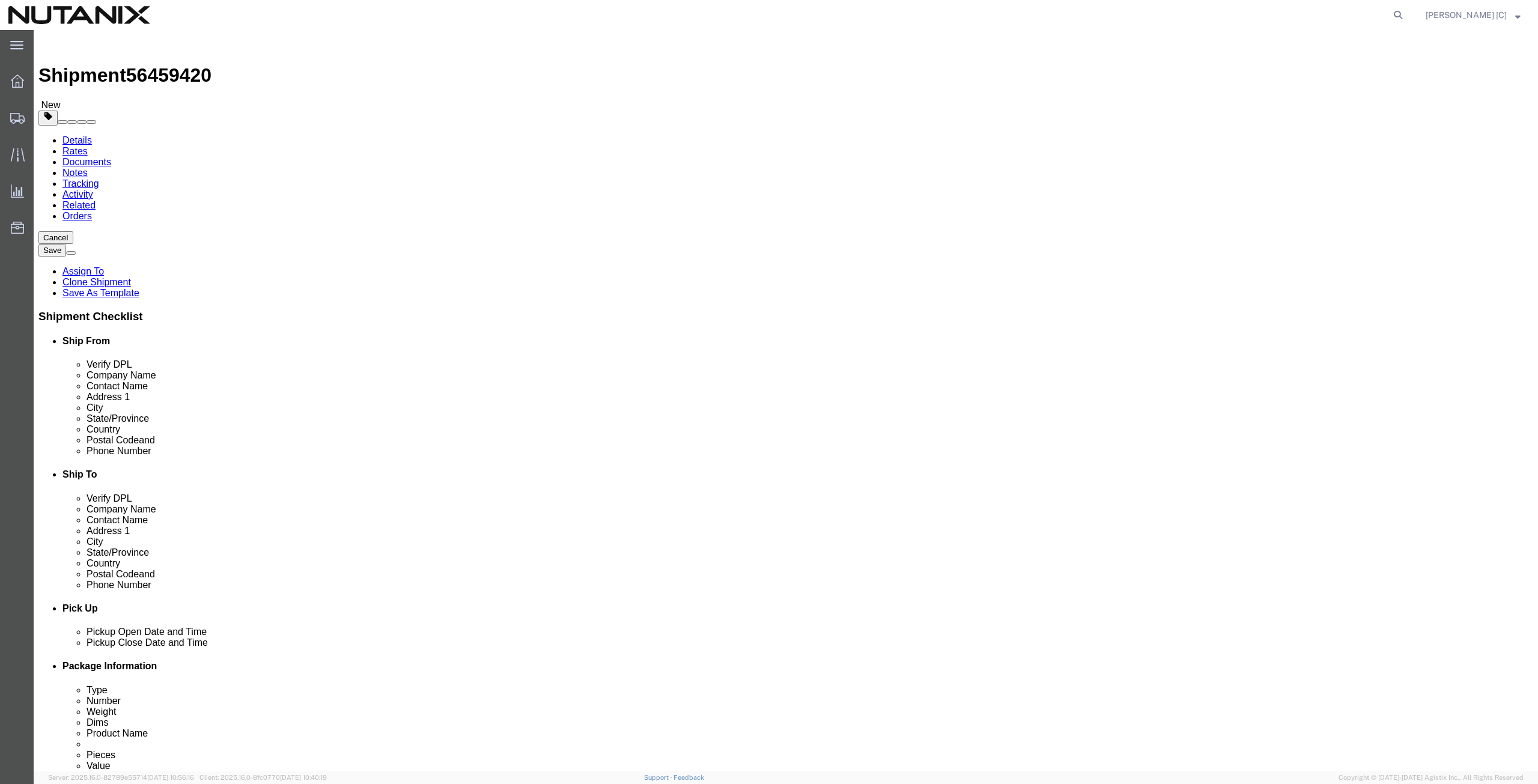
drag, startPoint x: 916, startPoint y: 384, endPoint x: 837, endPoint y: 382, distance: 79.0
click div "Postal Code 11767"
paste input "5212"
type input "15212"
drag, startPoint x: 941, startPoint y: 406, endPoint x: 774, endPoint y: 408, distance: 167.0
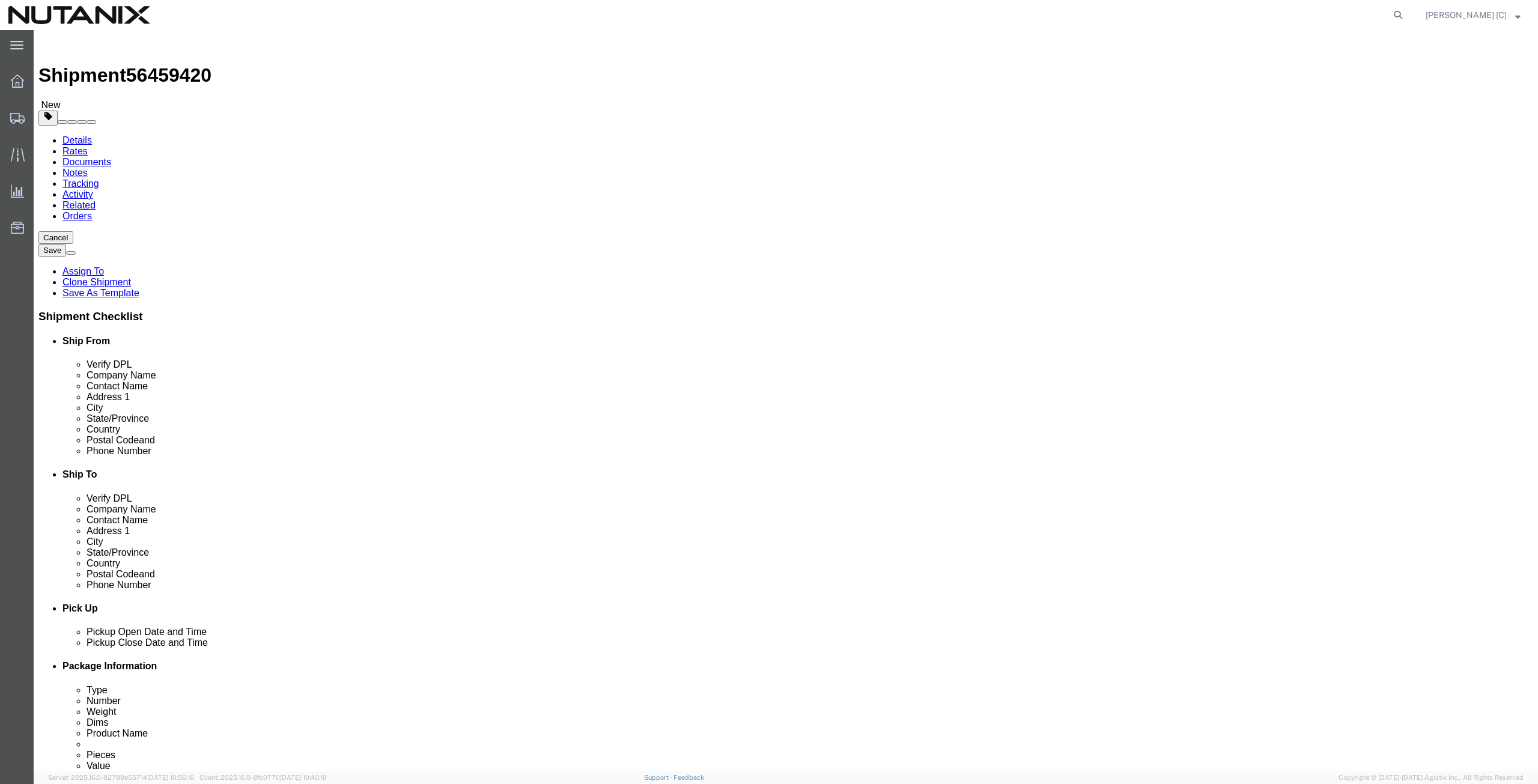
click div "Phone Number [PHONE_NUMBER]"
paste input "724) 6122725"
type input "[PHONE_NUMBER]"
drag, startPoint x: 974, startPoint y: 435, endPoint x: 830, endPoint y: 419, distance: 144.9
click div "Location Select Select My Profile Location [GEOGRAPHIC_DATA] - [GEOGRAPHIC_DATA…"
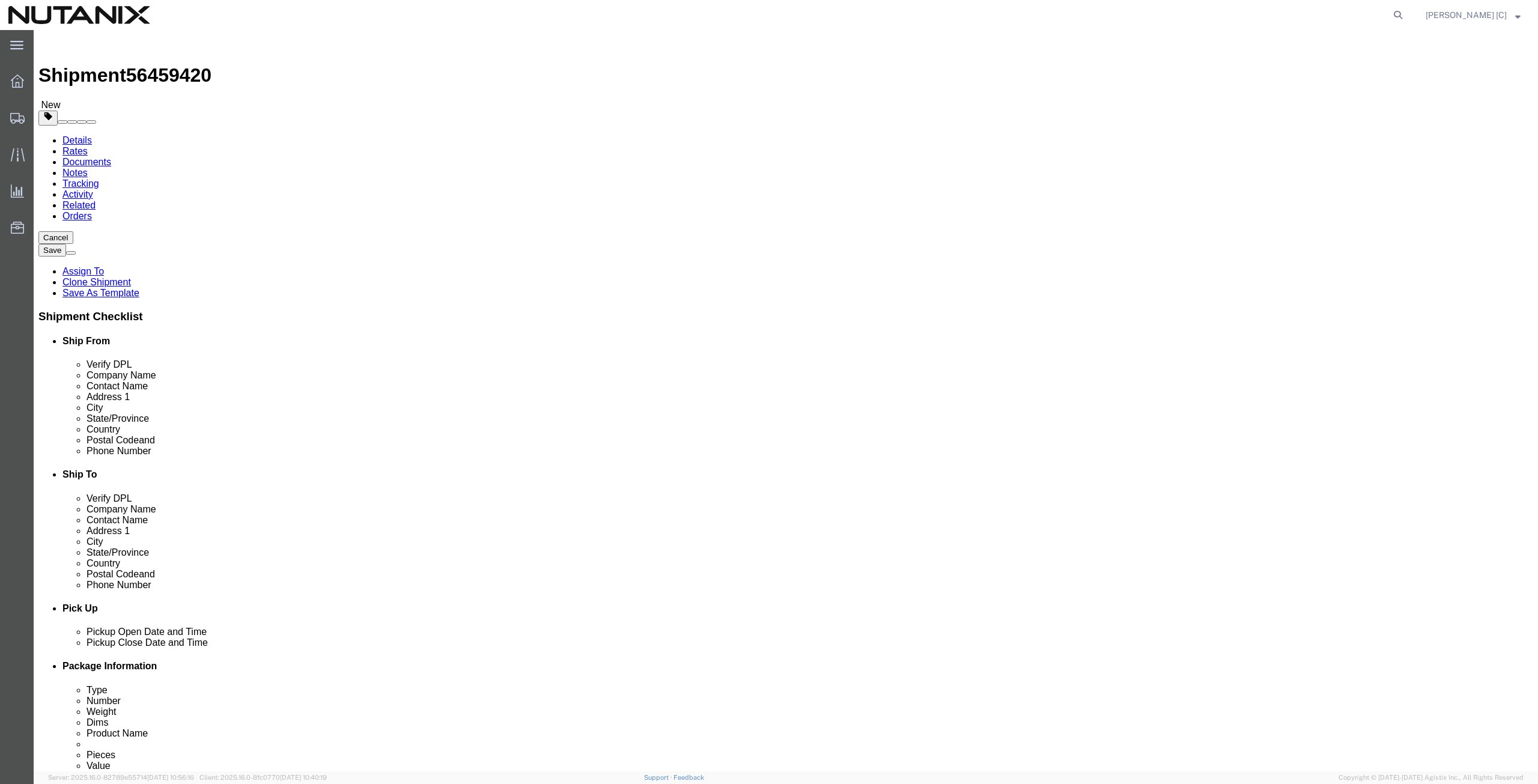
paste input "nolantrombetta"
type input "[EMAIL_ADDRESS][DOMAIN_NAME]"
click label
click input "checkbox"
click label
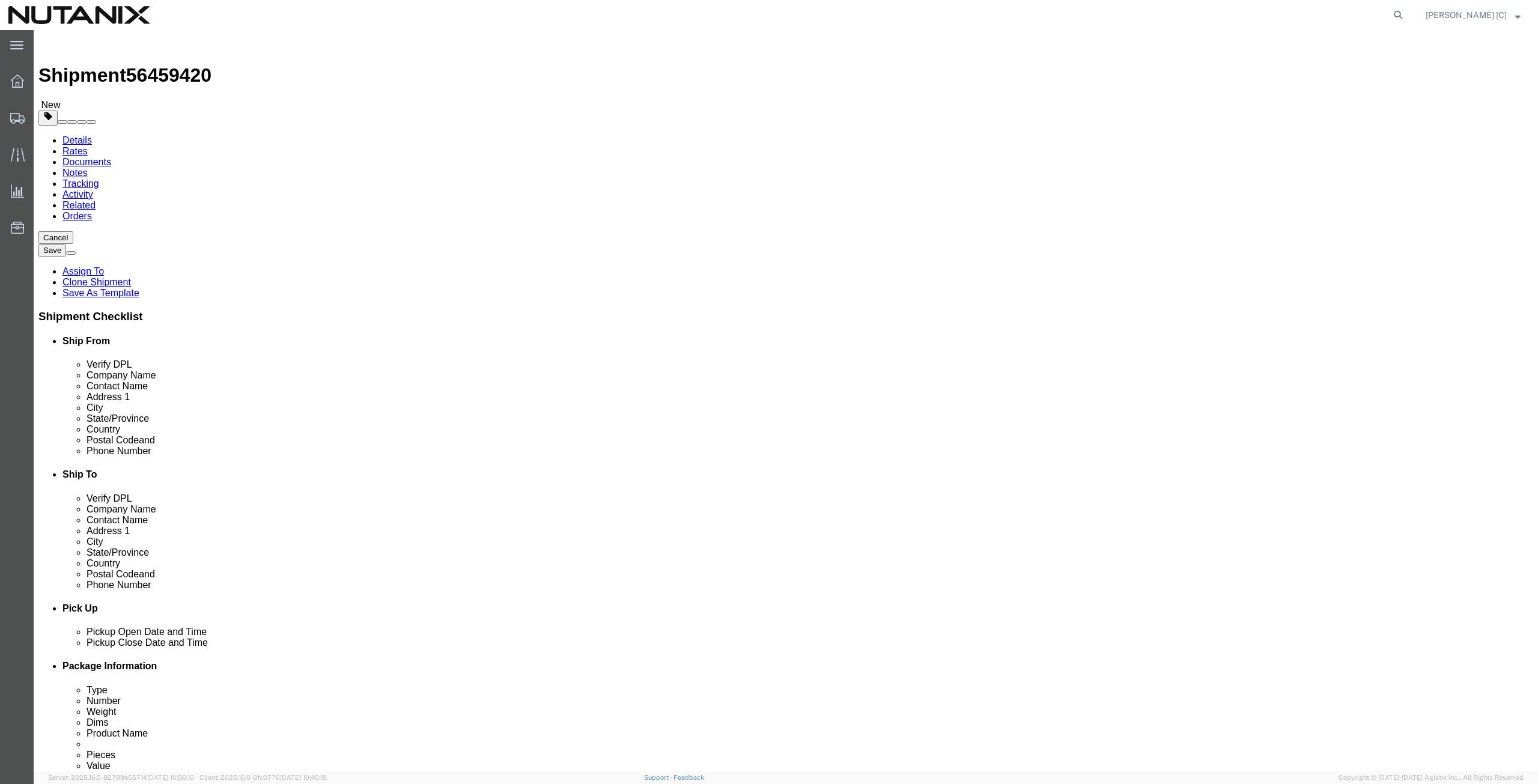
click input "checkbox"
checkbox input "true"
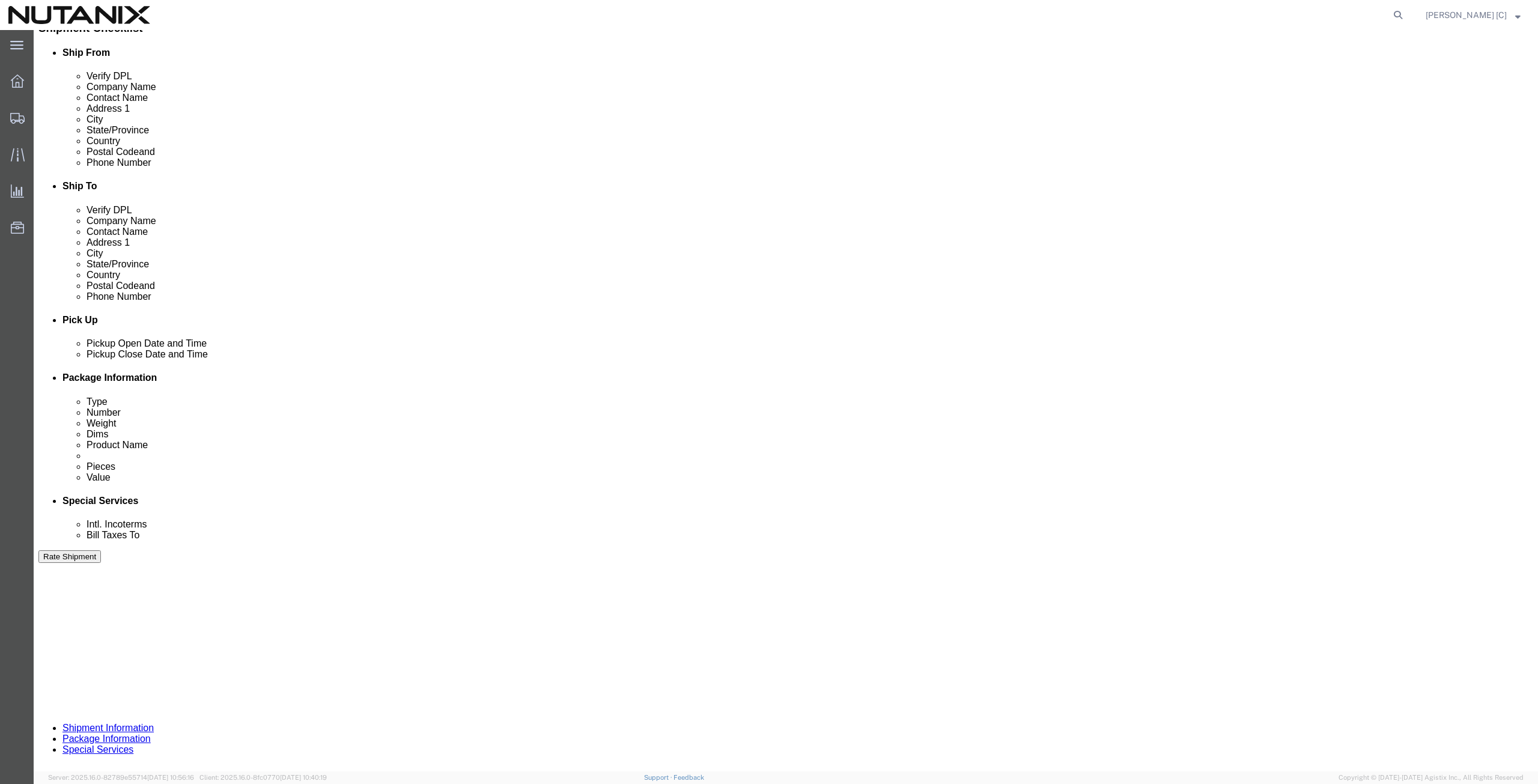
scroll to position [290, 0]
click button "Continue"
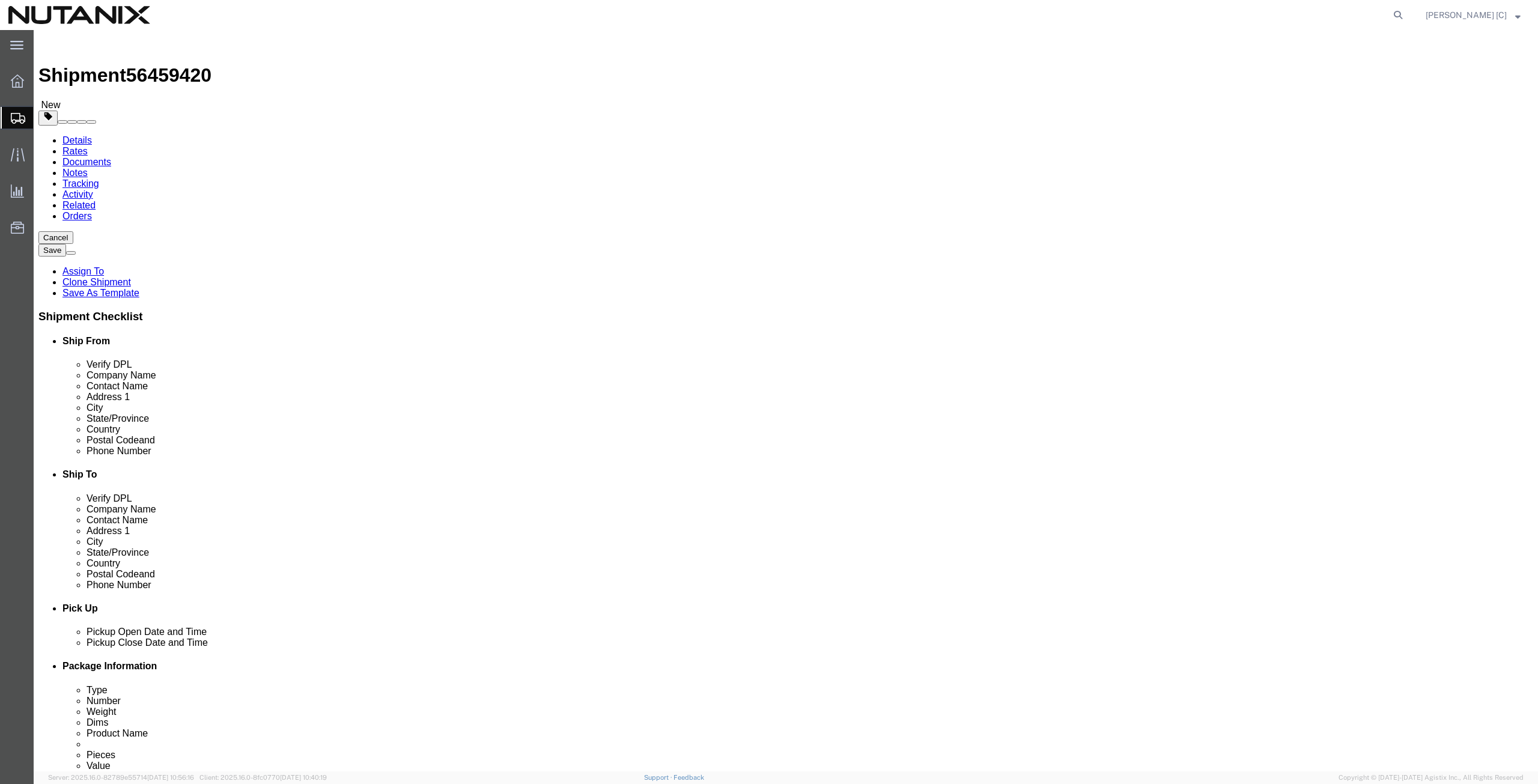
click button "Continue"
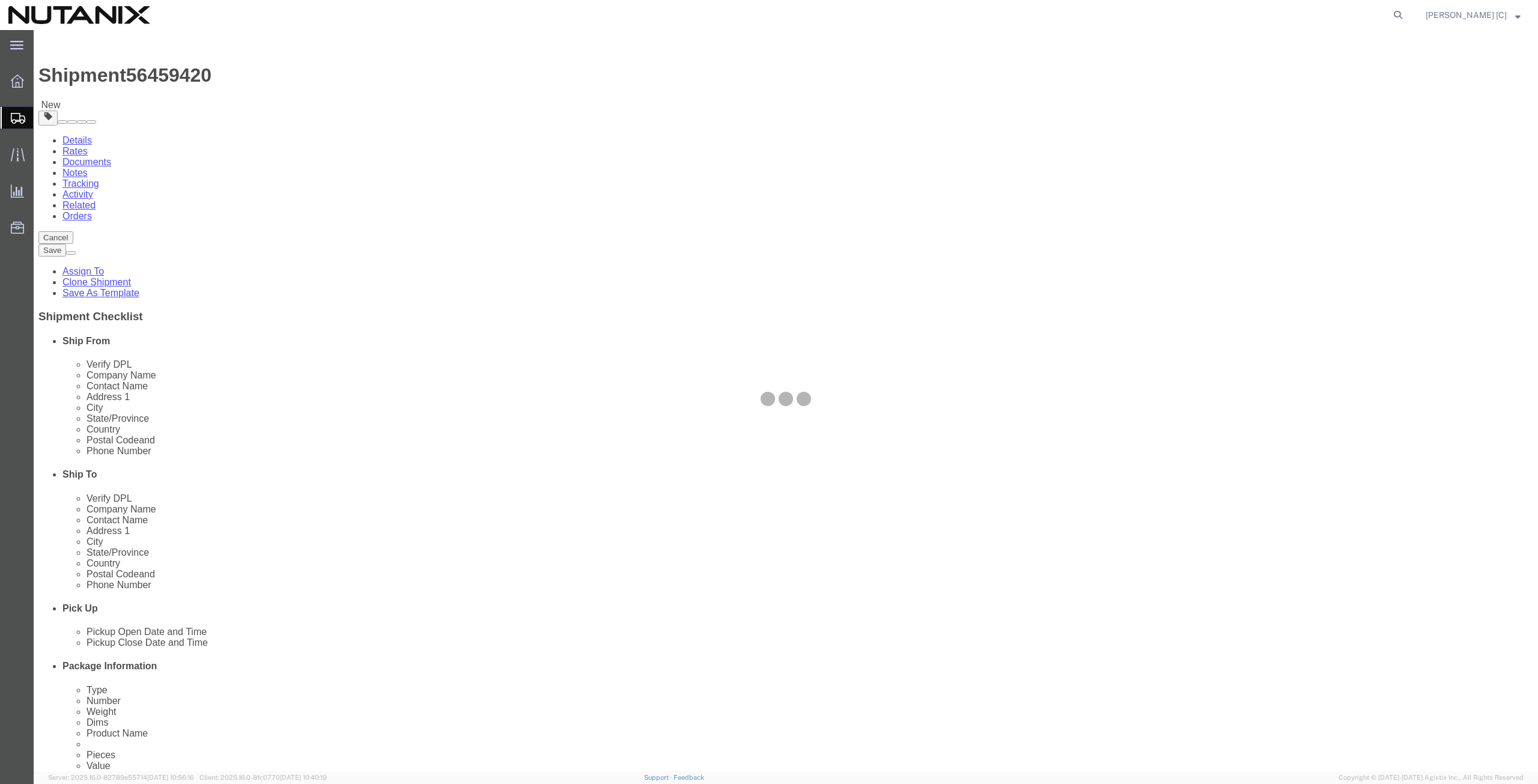
select select
select select "COSTCENTER"
select select "59656"
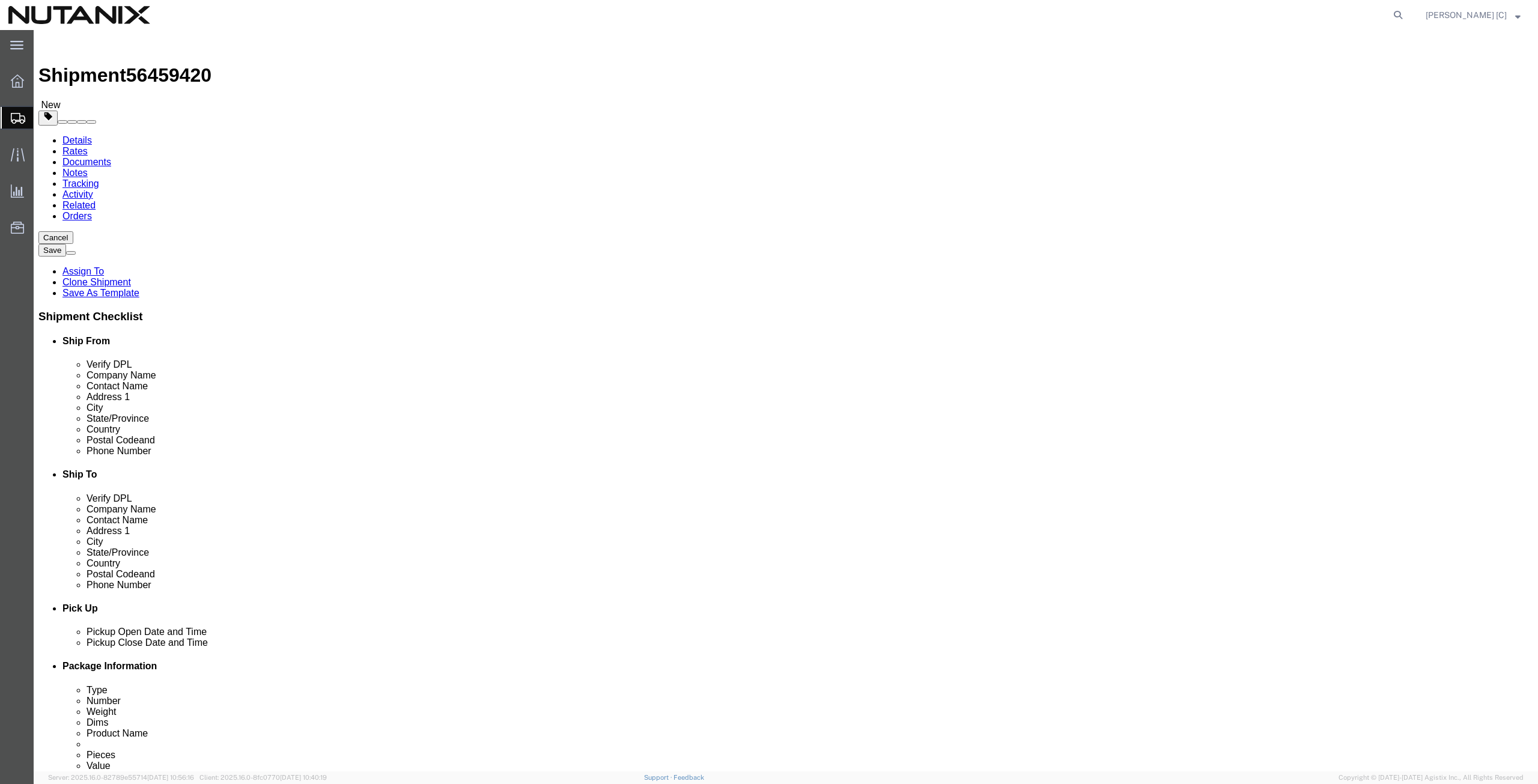
click input "Return Label Required"
checkbox input "false"
select select
click button "Rate Shipment"
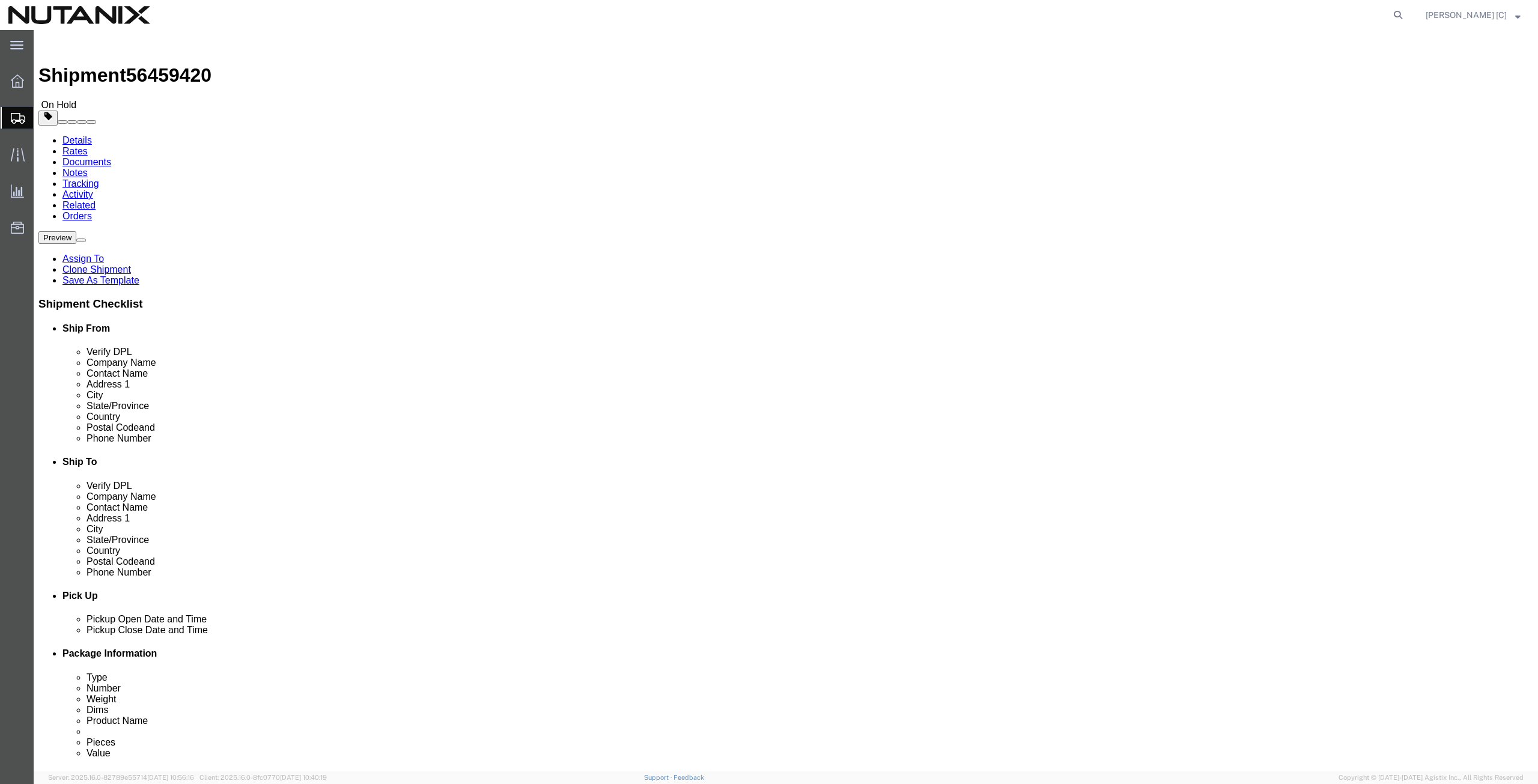
click button "Rate Shipment"
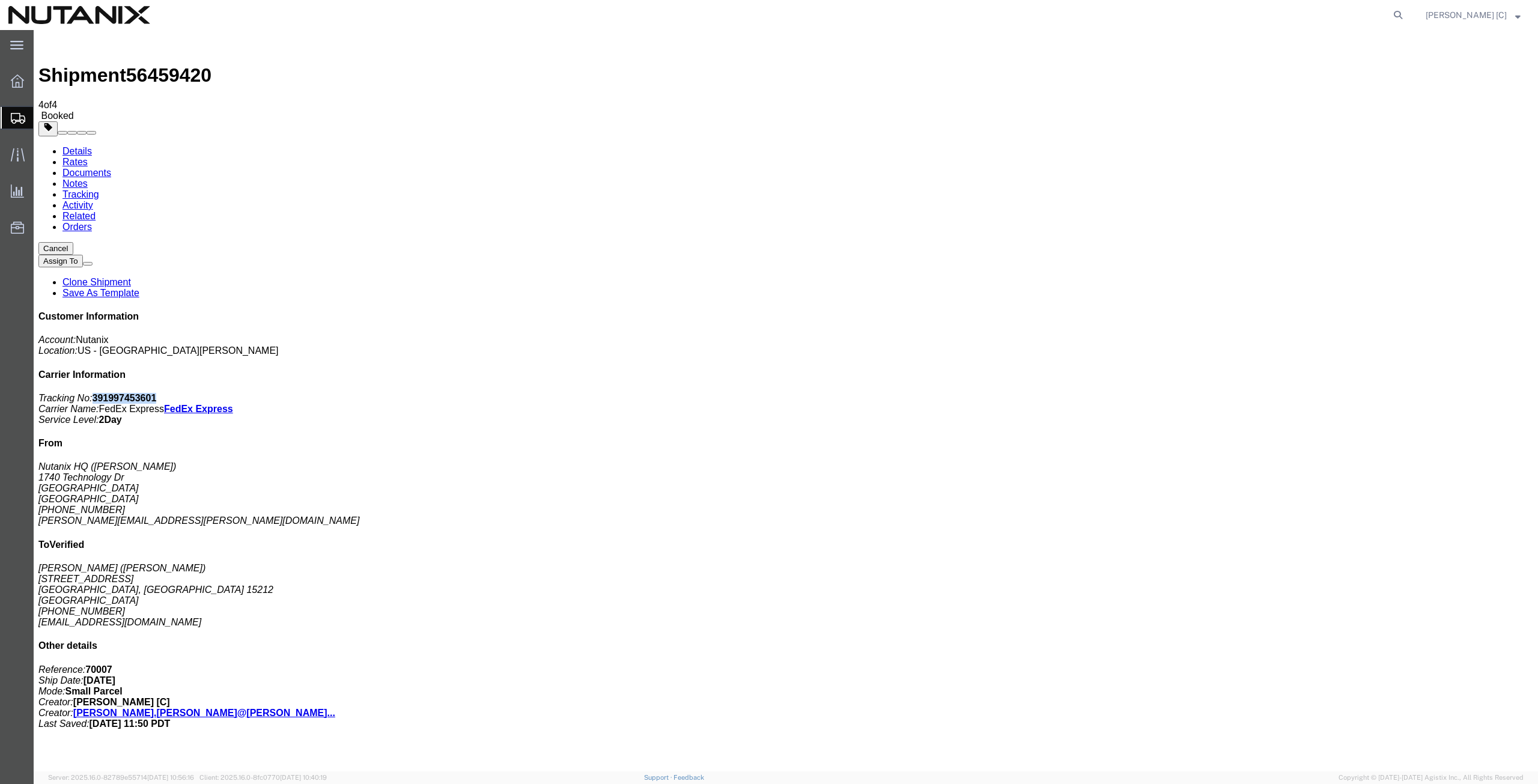
drag, startPoint x: 1428, startPoint y: 185, endPoint x: 1371, endPoint y: 183, distance: 57.0
click at [1371, 393] on p "Tracking No: 391997453601 Carrier Name: FedEx Express FedEx Express Service Lev…" at bounding box center [785, 409] width 1495 height 33
copy b "391997453601"
click at [0, 0] on span "Create from Template" at bounding box center [0, 0] width 0 height 0
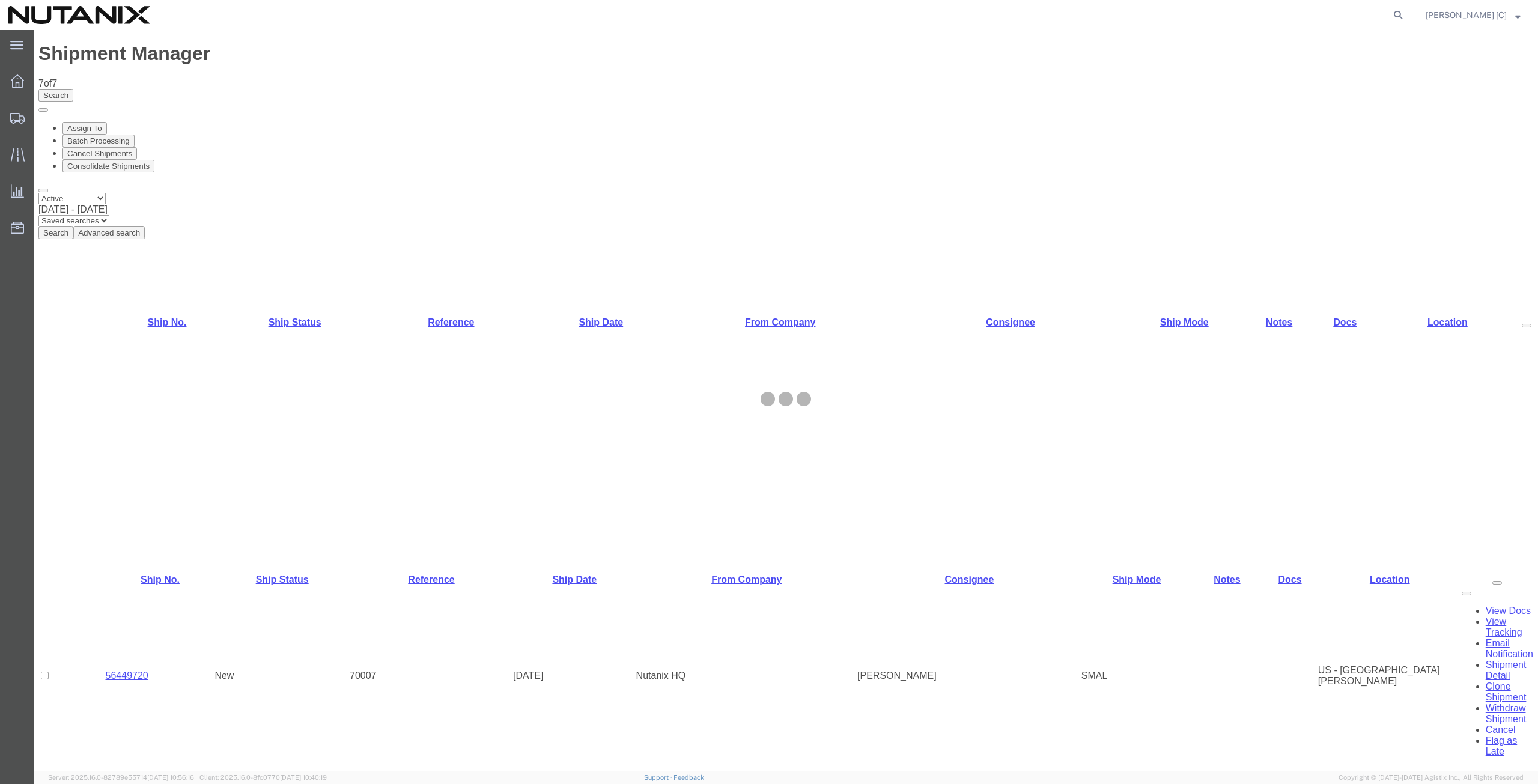
select select "46554"
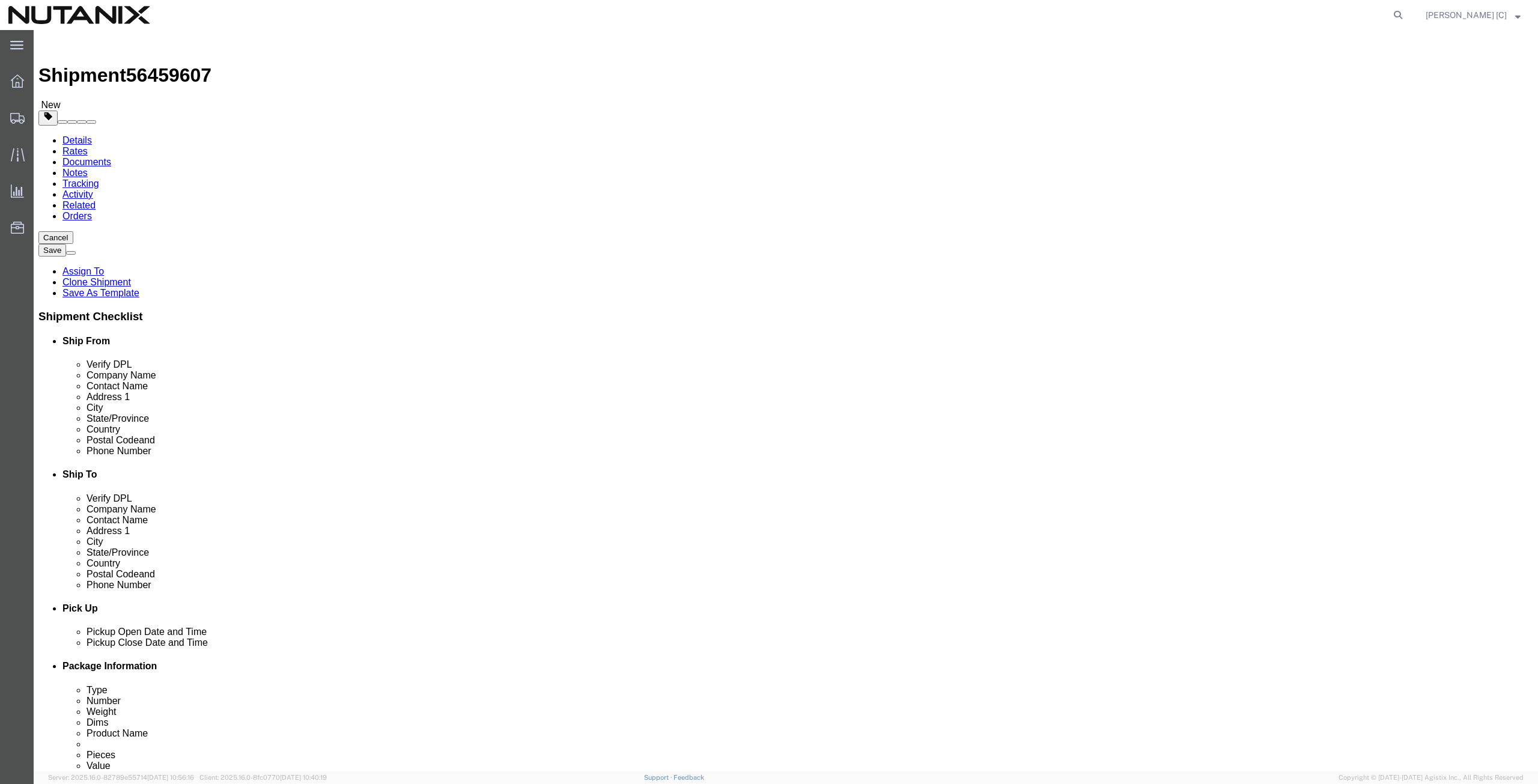
drag, startPoint x: 293, startPoint y: 226, endPoint x: 220, endPoint y: 218, distance: 73.4
click div "Location Select Select My Profile Location [GEOGRAPHIC_DATA] - [GEOGRAPHIC_DATA…"
paste input "[PERSON_NAME]"
type input "[PERSON_NAME]"
drag, startPoint x: 291, startPoint y: 247, endPoint x: 216, endPoint y: 240, distance: 75.3
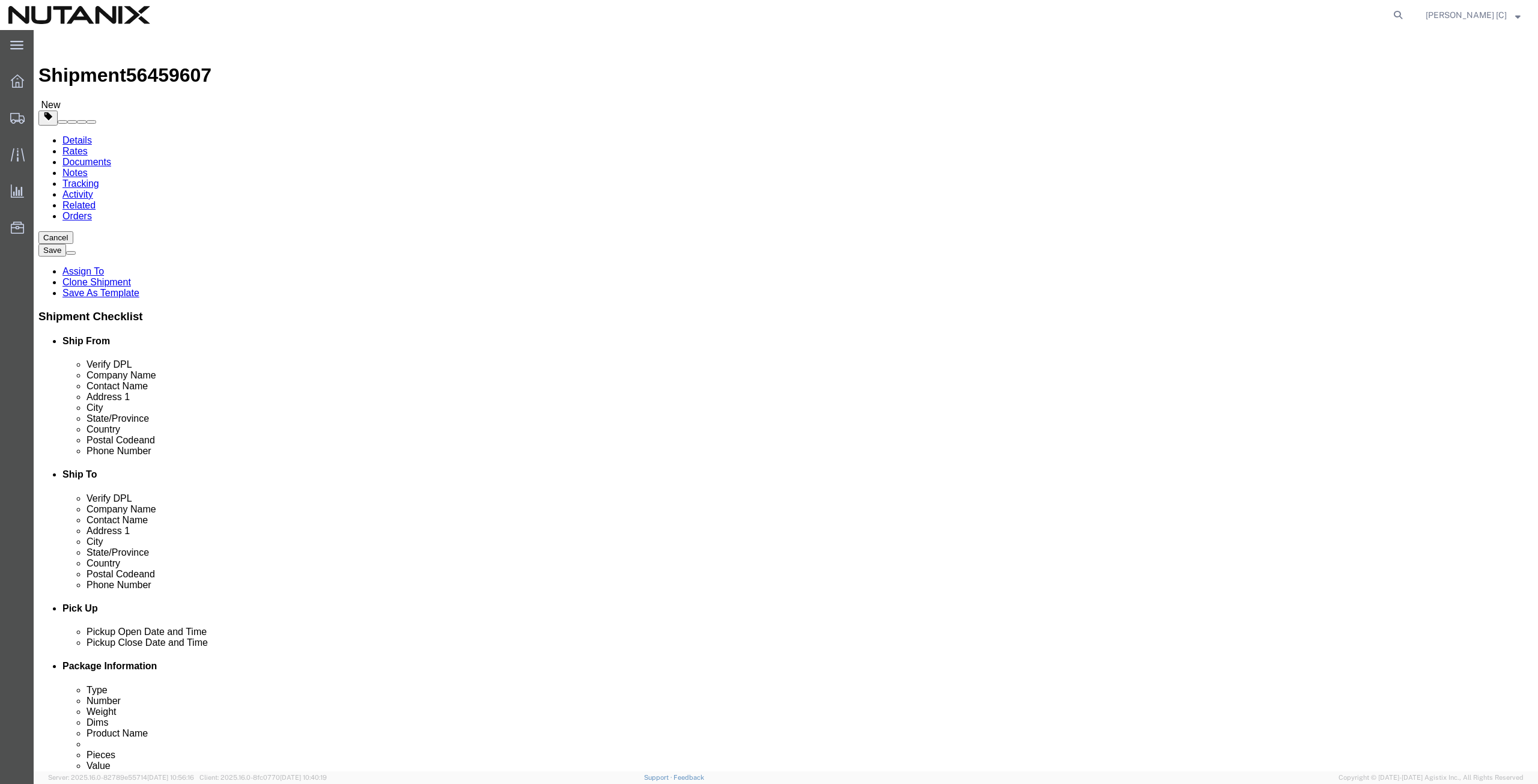
click div "Contact Name [PERSON_NAME]"
paste input "[PERSON_NAME]"
type input "[PERSON_NAME]"
drag, startPoint x: 292, startPoint y: 272, endPoint x: 131, endPoint y: 241, distance: 164.0
click div "Location Select Select My Profile Location [GEOGRAPHIC_DATA] - [GEOGRAPHIC_DATA…"
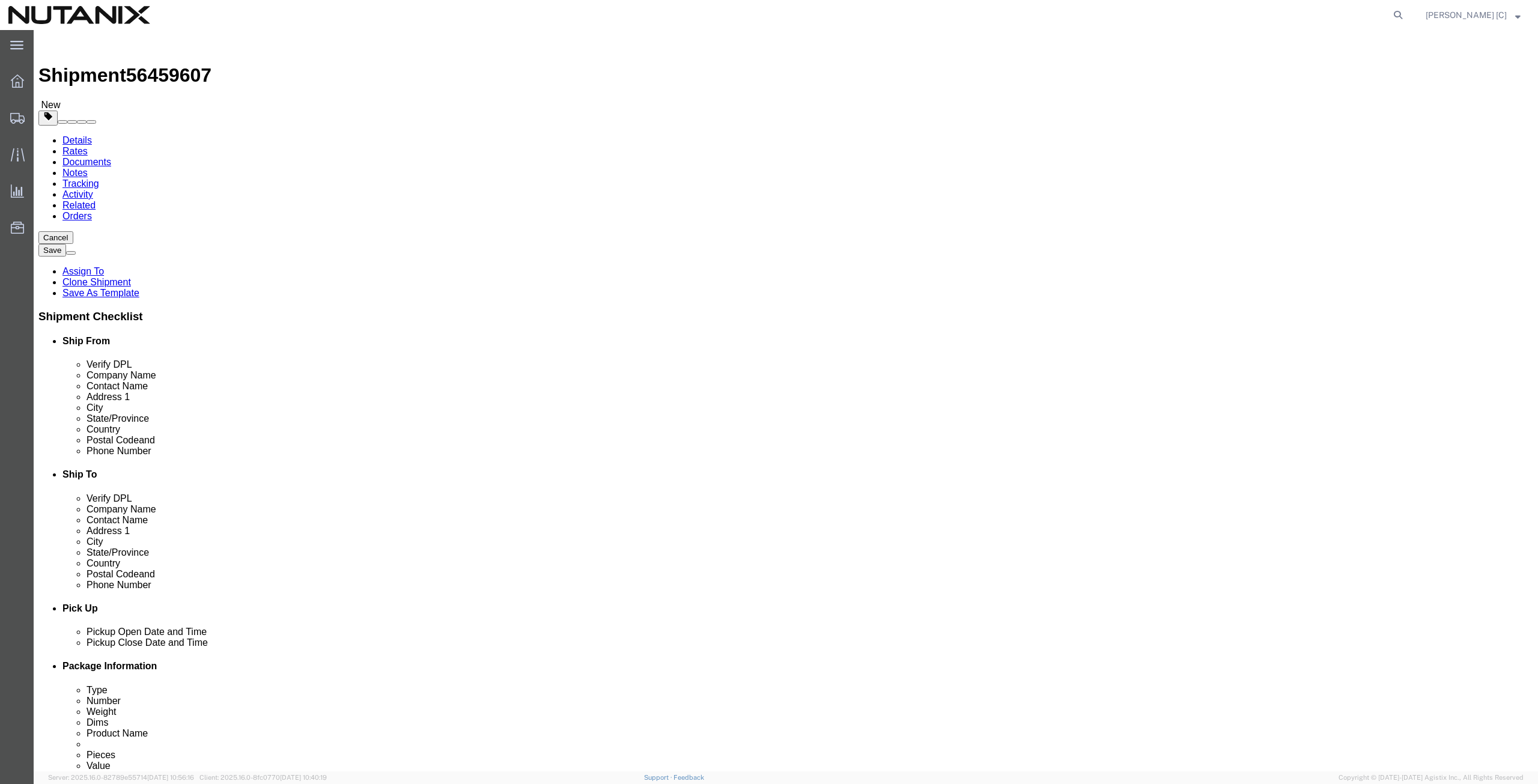
paste input "[STREET_ADDRESS]"
type input "[STREET_ADDRESS]"
click div "Address [STREET_ADDRESS]"
drag, startPoint x: 220, startPoint y: 324, endPoint x: 181, endPoint y: 321, distance: 39.1
click div "City Plano"
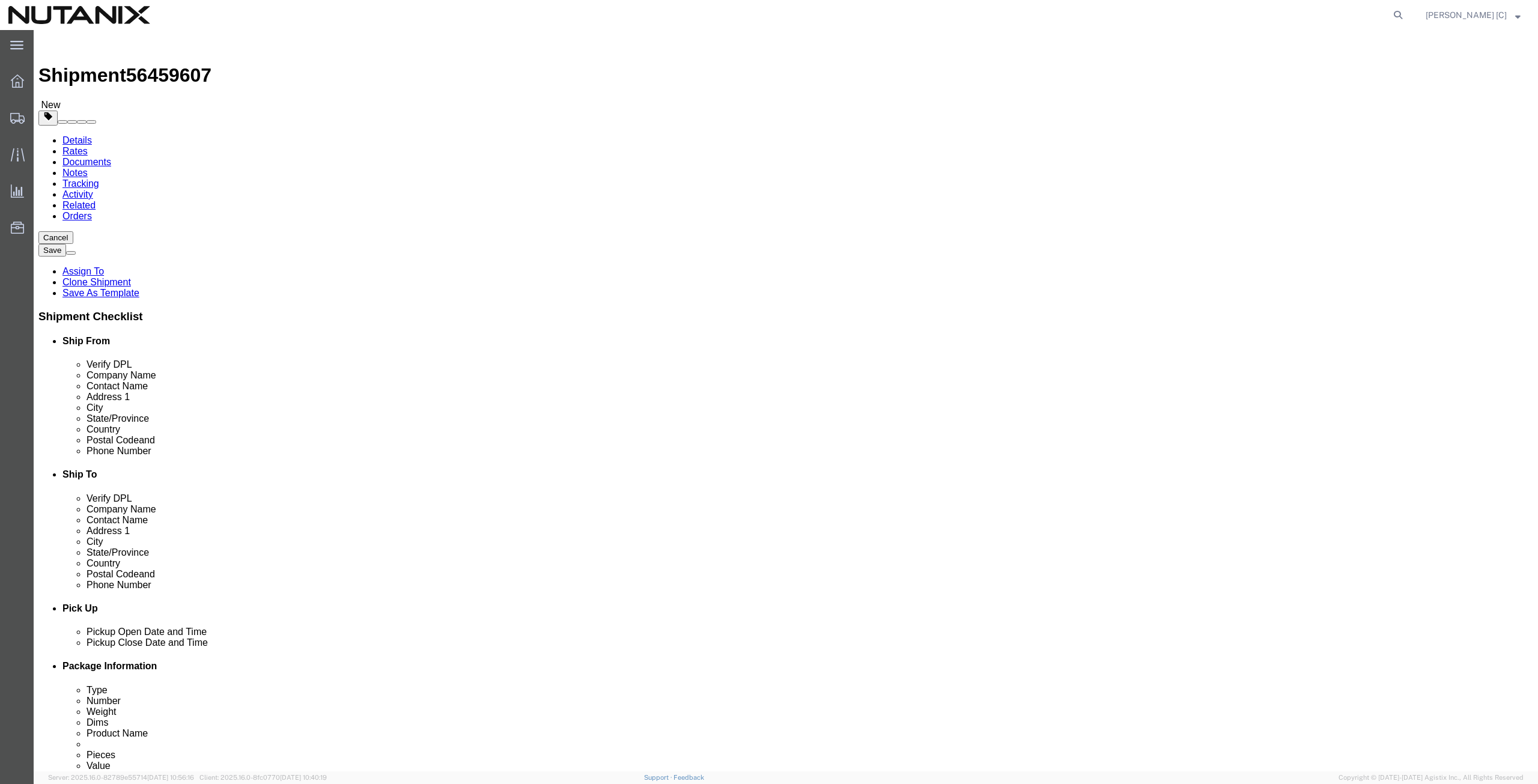
paste input "ittsburgh"
type input "[GEOGRAPHIC_DATA]"
type input "penn"
click div "75093"
paste input "15212"
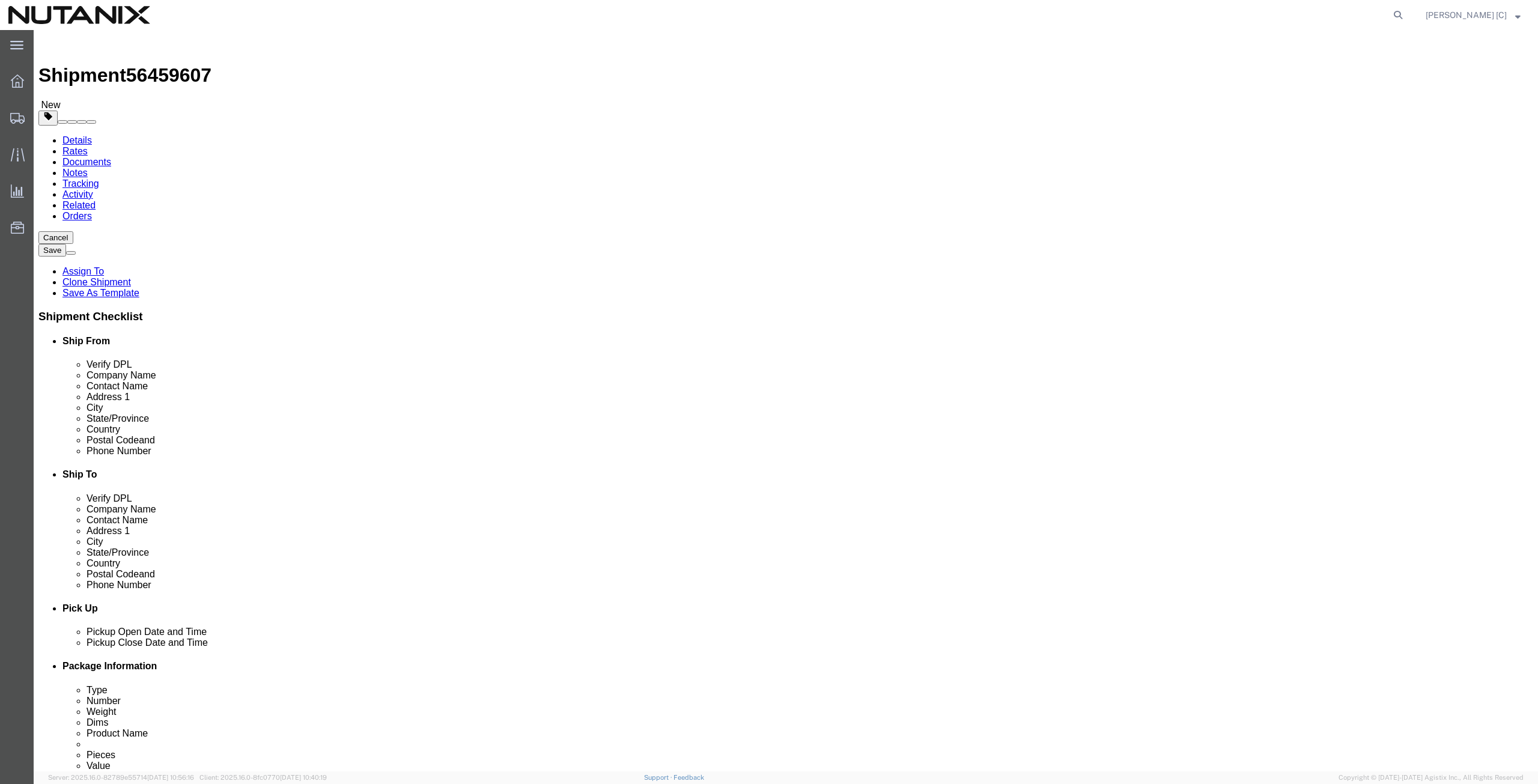
type input "15212"
click div "Phone Number [PHONE_NUMBER]"
paste input "(724) 612272"
type input "[PHONE_NUMBER]"
drag, startPoint x: 373, startPoint y: 435, endPoint x: 132, endPoint y: 440, distance: 241.1
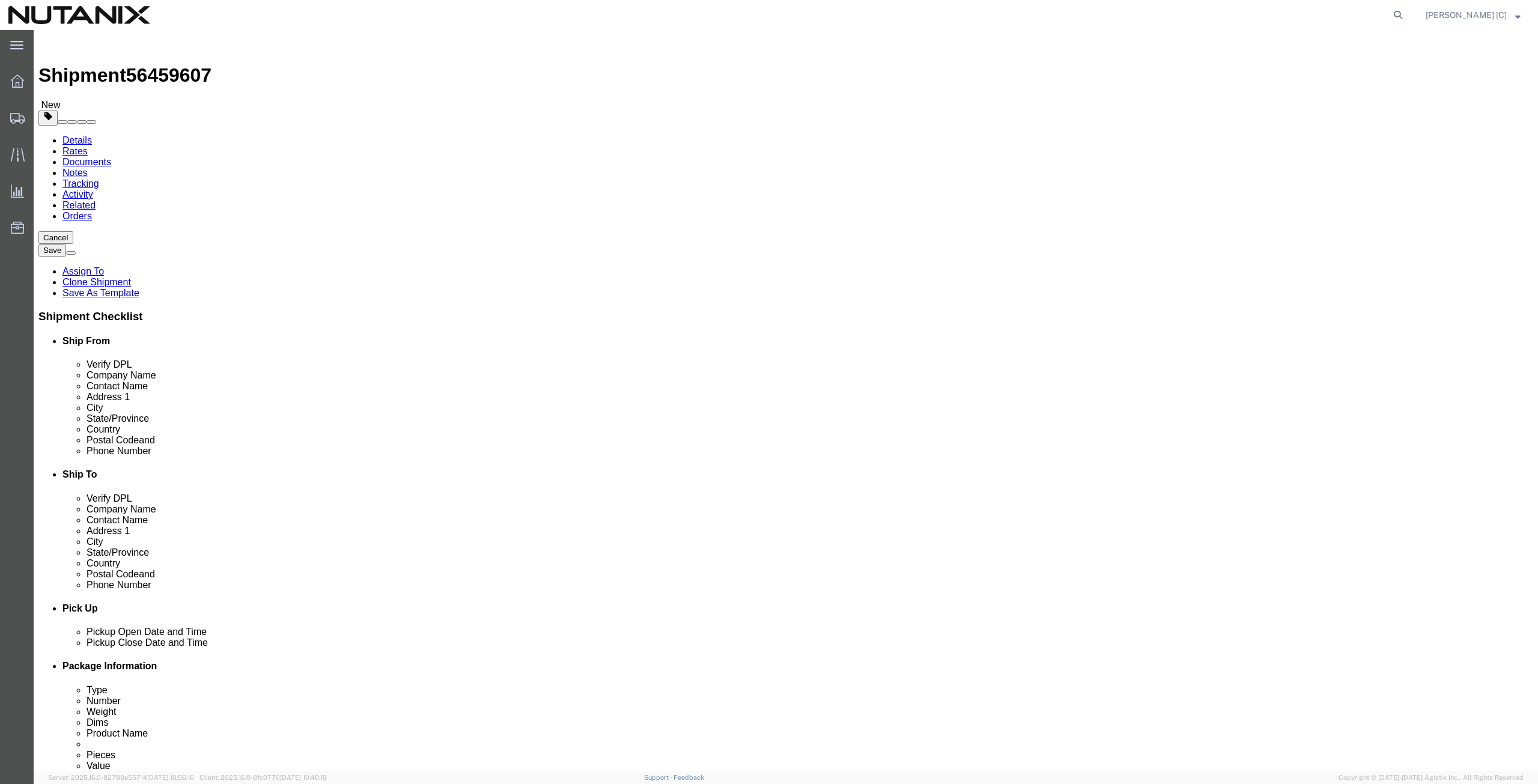
click div "Email [PERSON_NAME][EMAIL_ADDRESS][PERSON_NAME][DOMAIN_NAME]"
paste input "[EMAIL_ADDRESS]"
type input "[EMAIL_ADDRESS][DOMAIN_NAME]"
click at [1401, 12] on icon at bounding box center [1398, 15] width 17 height 17
click at [1044, 19] on input "search" at bounding box center [1207, 15] width 365 height 29
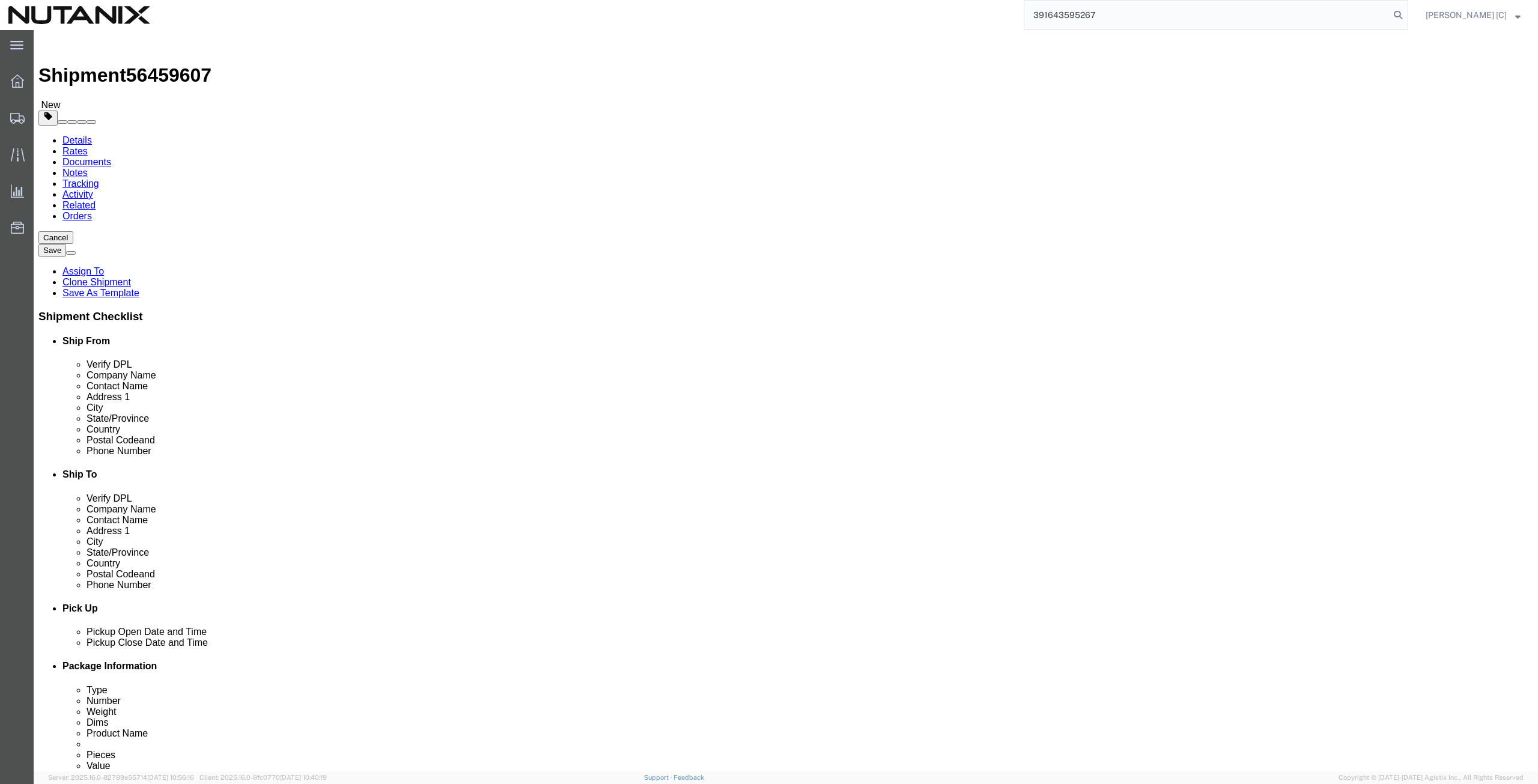
type input "391643595267"
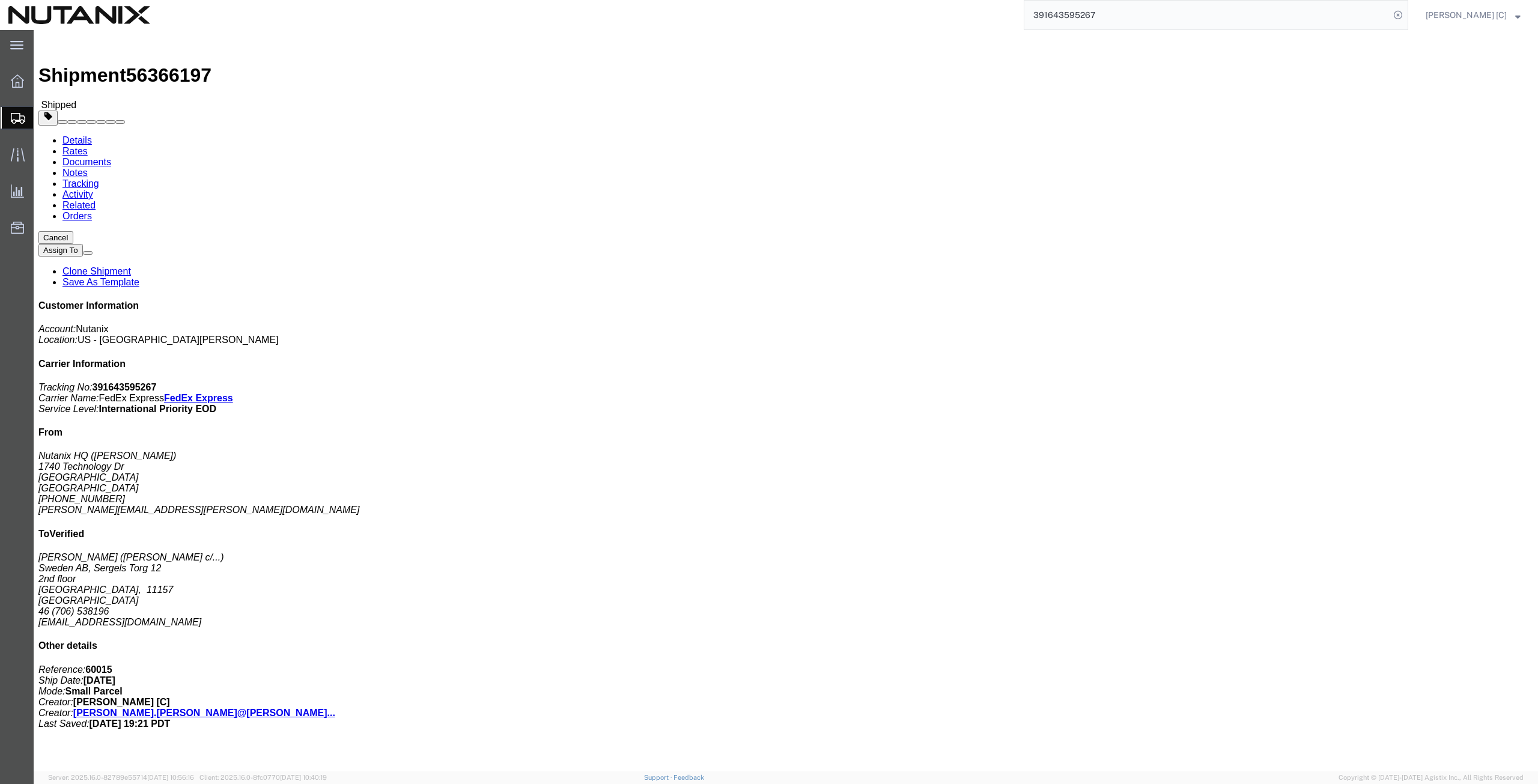
click at [0, 0] on span "Shipment Manager" at bounding box center [0, 0] width 0 height 0
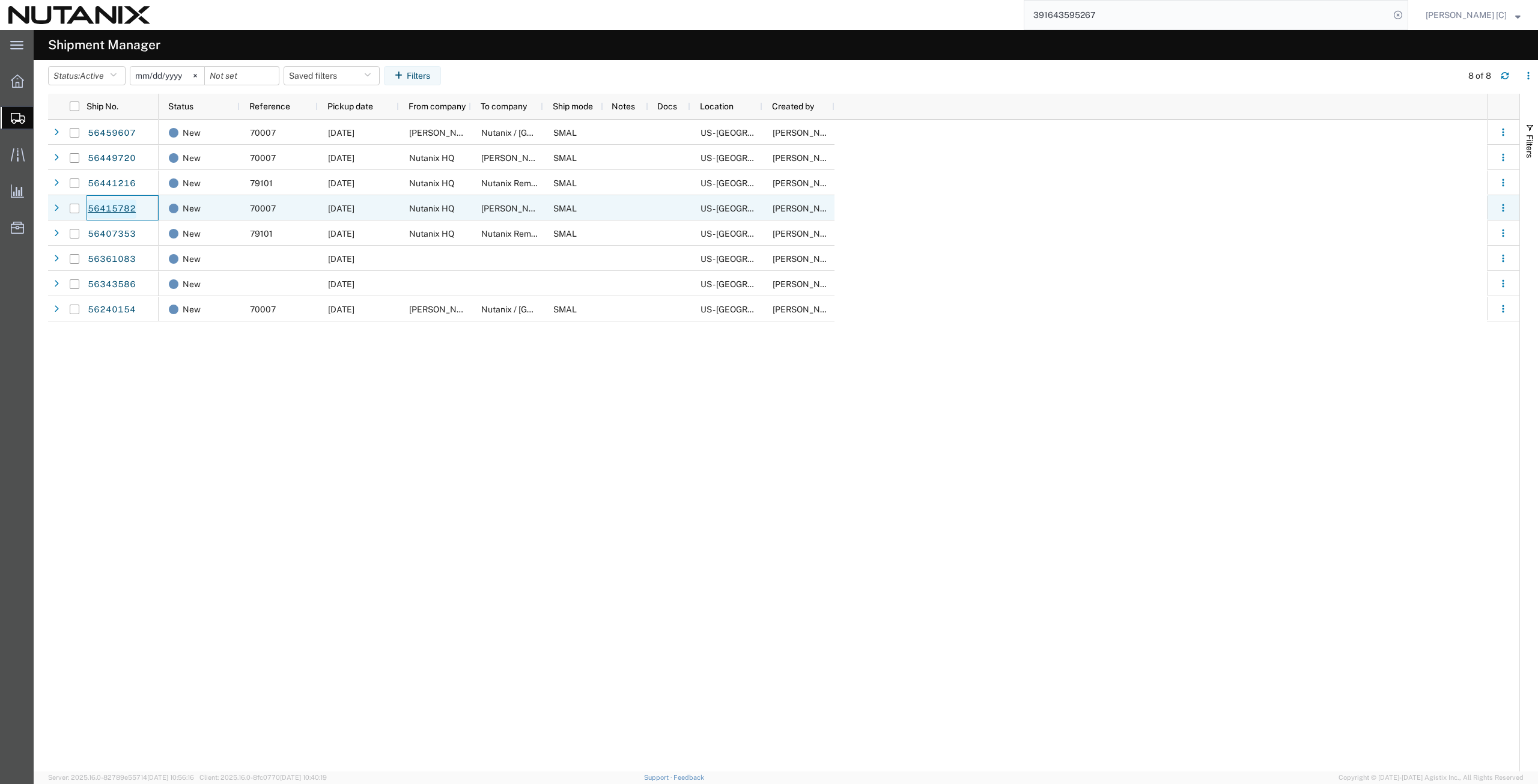
click at [110, 205] on link "56415782" at bounding box center [112, 208] width 49 height 19
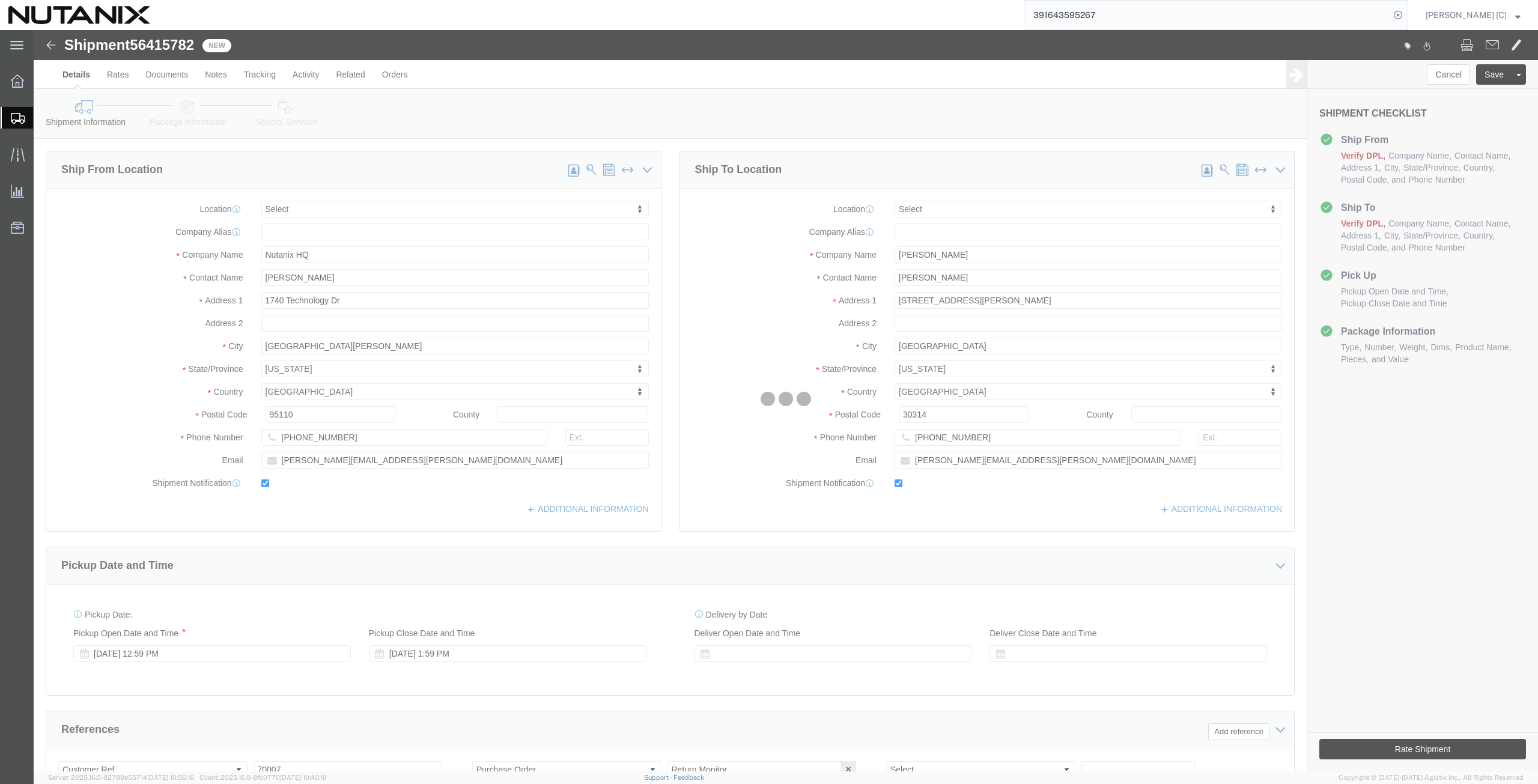
select select
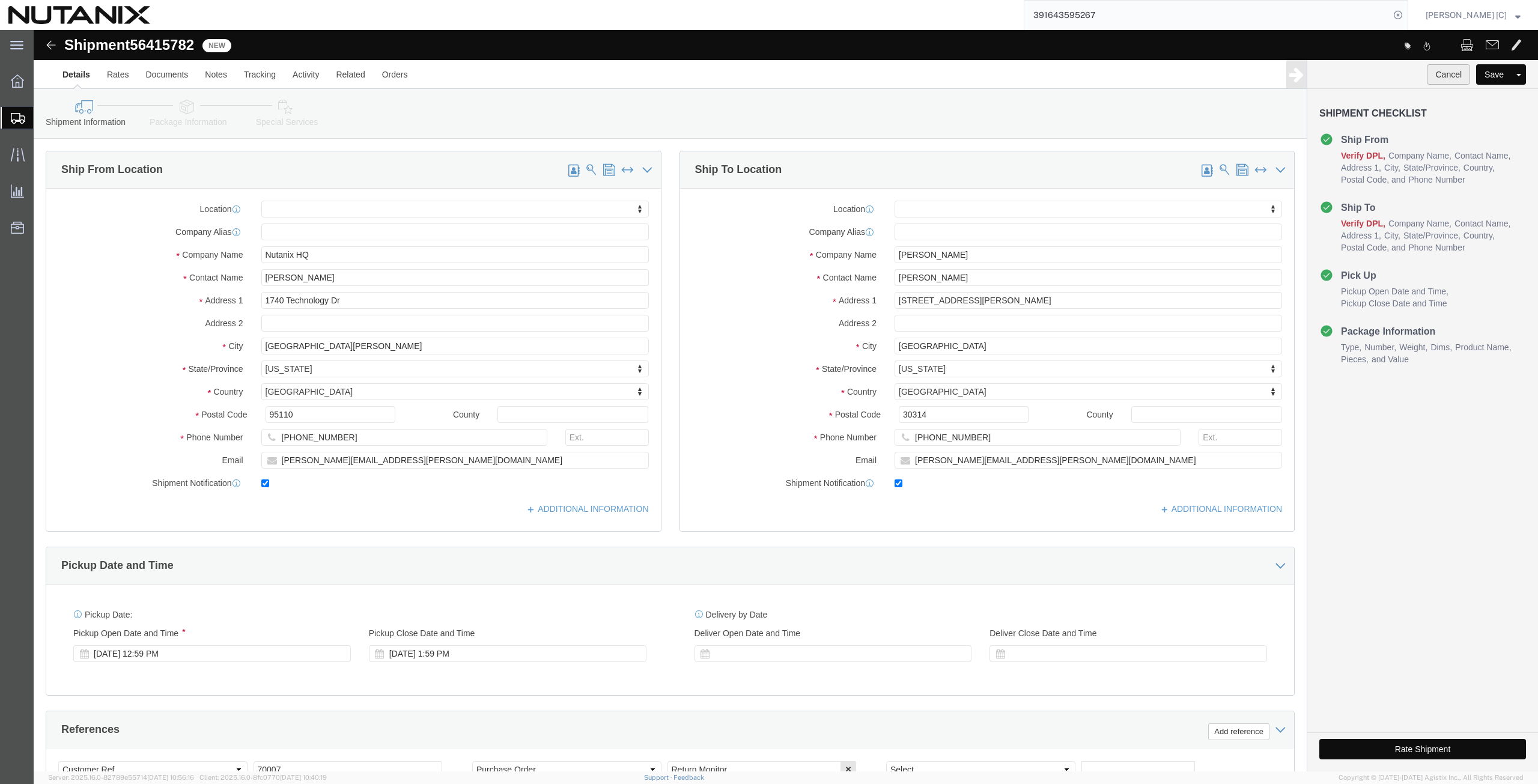
click button "Cancel"
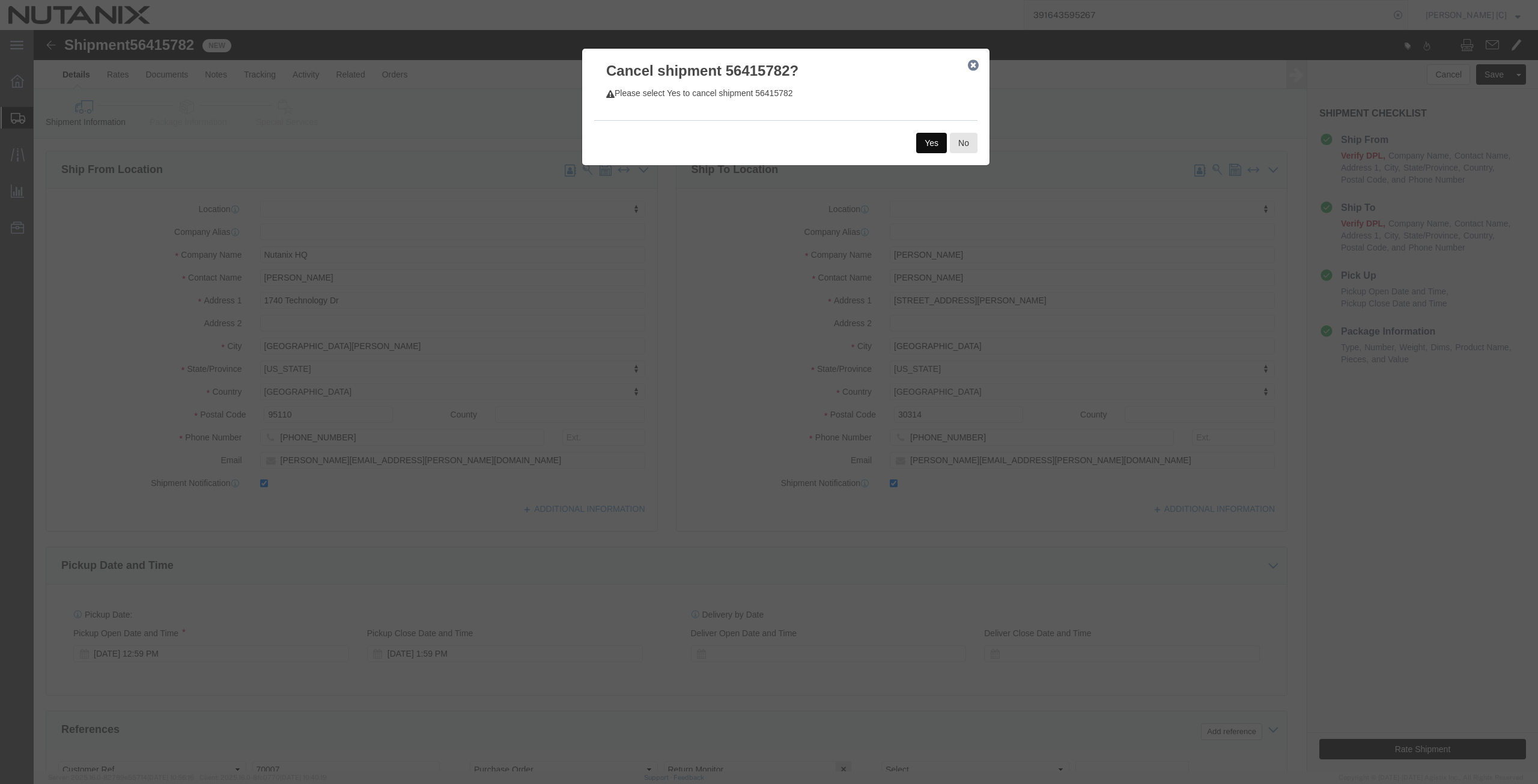
click button "Yes"
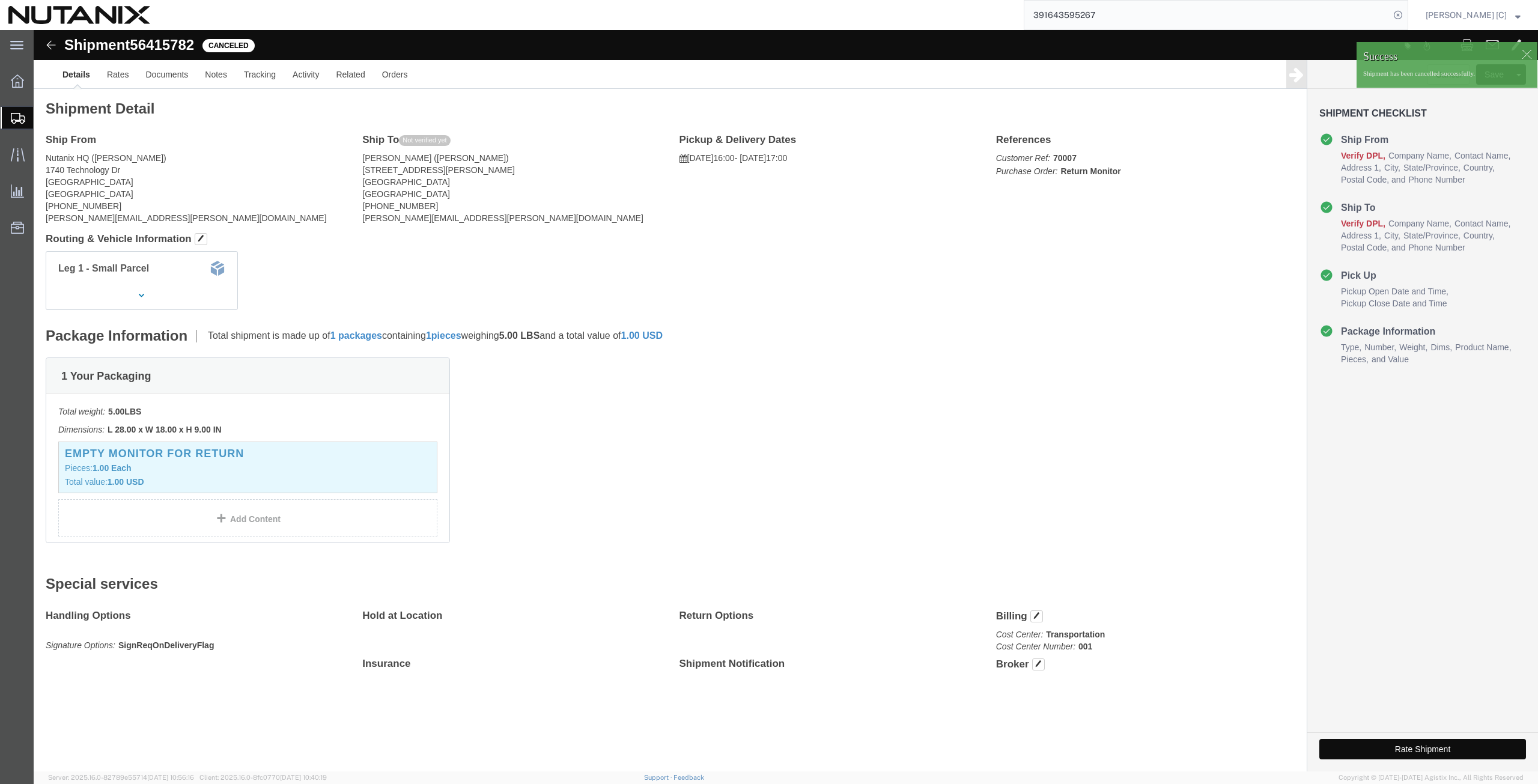
click at [0, 0] on span "Shipment Manager" at bounding box center [0, 0] width 0 height 0
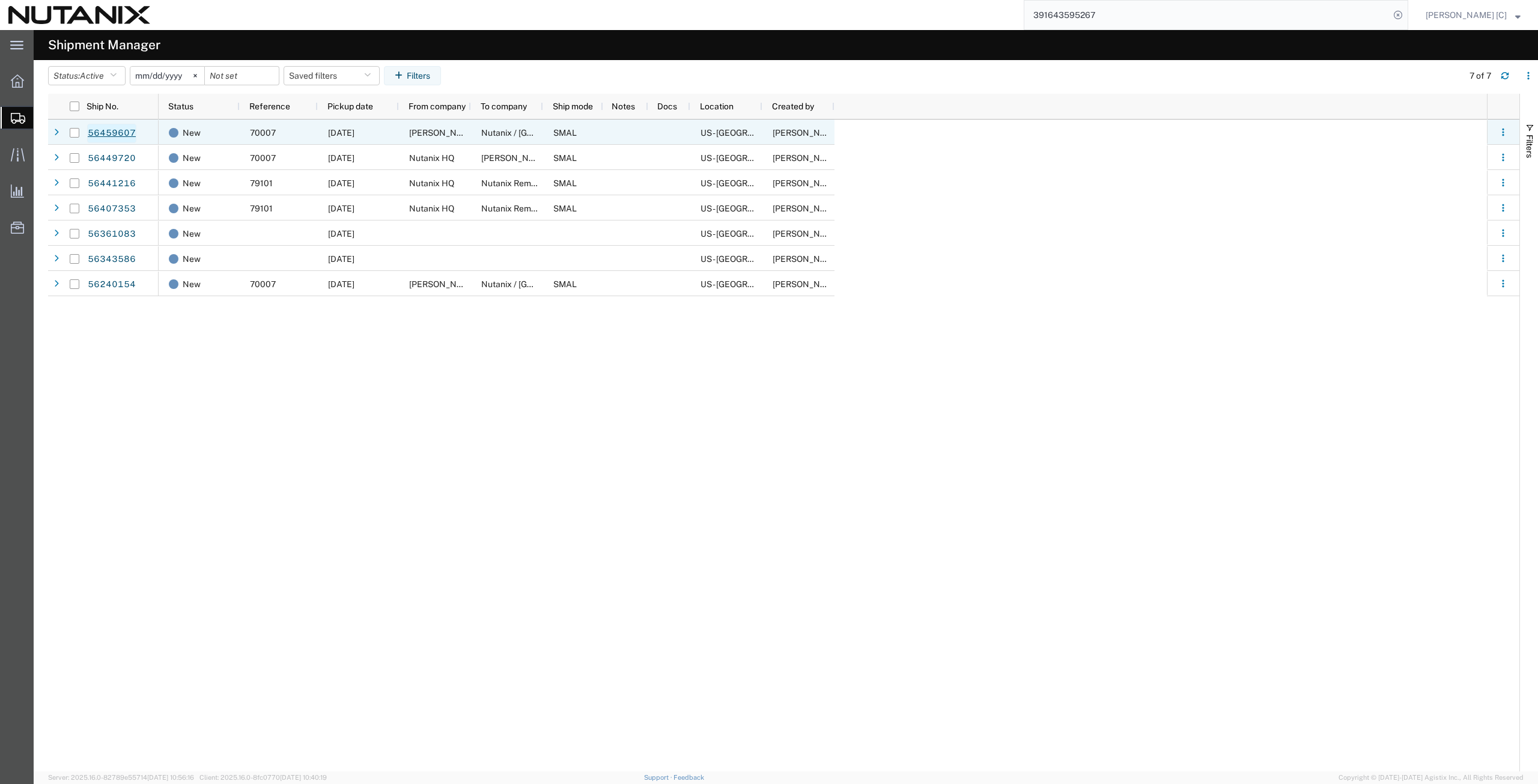
click at [97, 134] on link "56459607" at bounding box center [112, 133] width 49 height 19
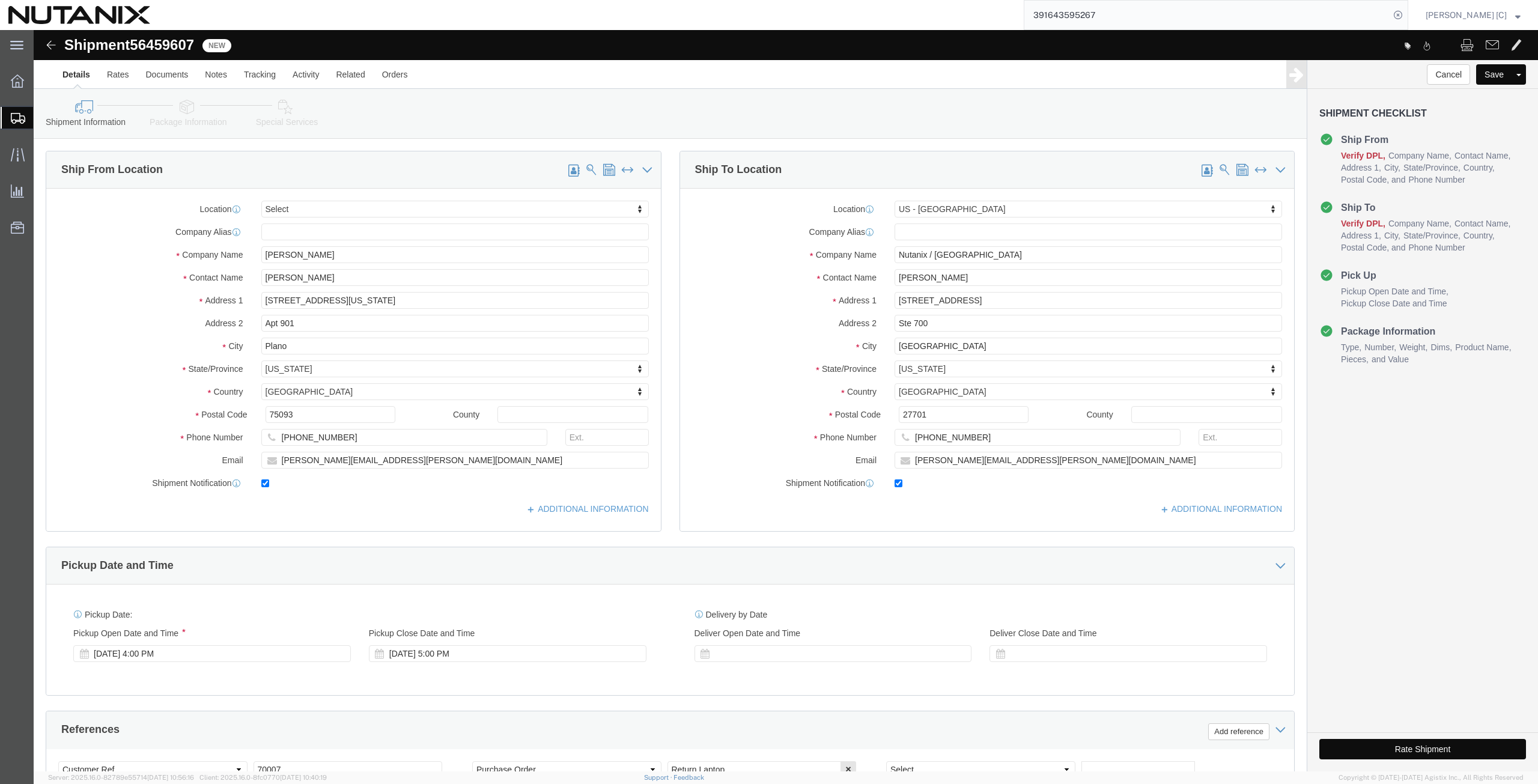
select select
select select "46554"
drag, startPoint x: 307, startPoint y: 226, endPoint x: 160, endPoint y: 191, distance: 151.1
click div "Location My Profile Location [GEOGRAPHIC_DATA] - [GEOGRAPHIC_DATA] [GEOGRAPHIC_…"
paste input "[PERSON_NAME]"
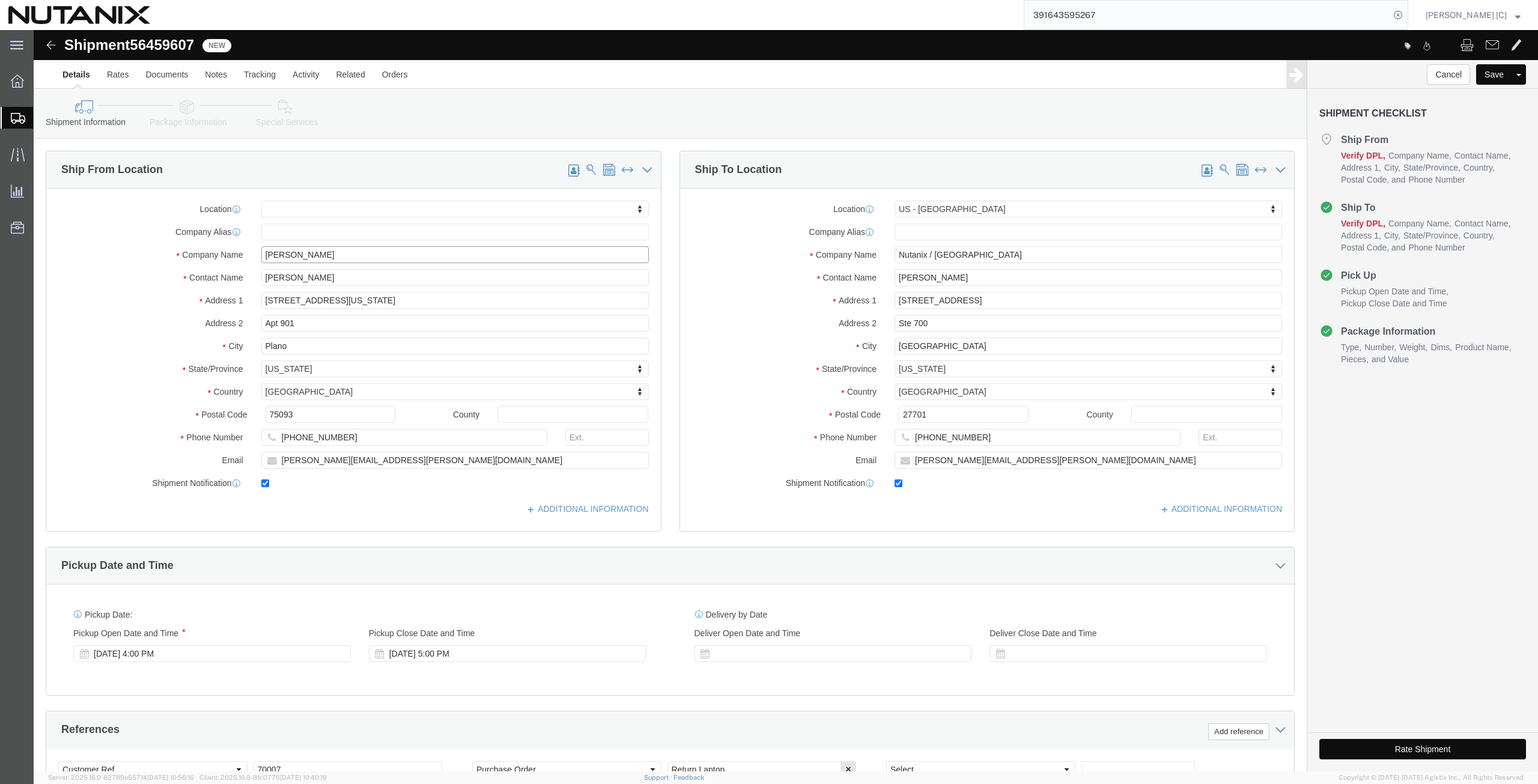
type input "[PERSON_NAME]"
drag, startPoint x: 289, startPoint y: 248, endPoint x: 199, endPoint y: 238, distance: 90.6
click div
drag, startPoint x: 289, startPoint y: 246, endPoint x: 134, endPoint y: 246, distance: 155.0
click div "Contact Name [PERSON_NAME]"
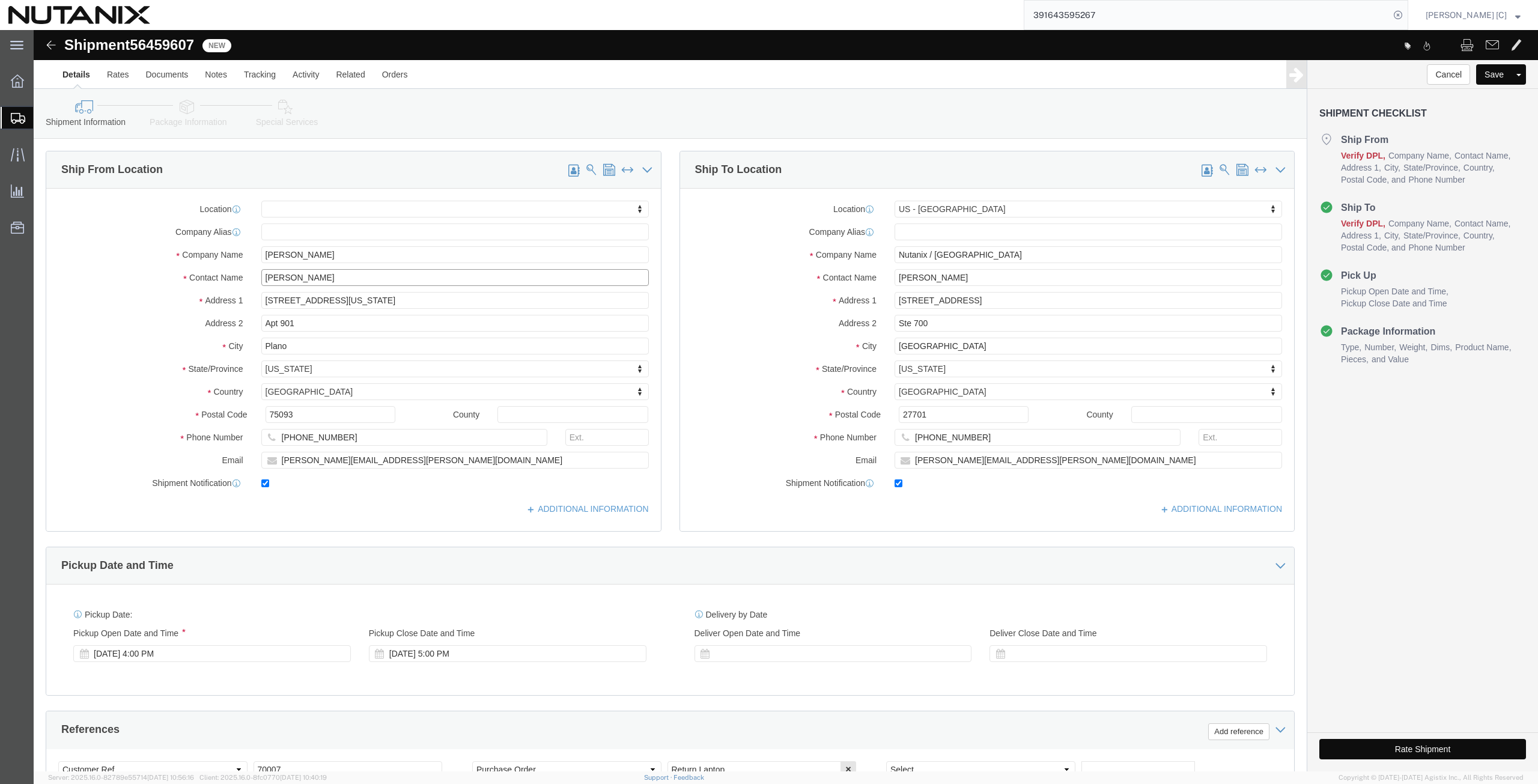
paste input "[PERSON_NAME]"
type input "[PERSON_NAME]"
drag, startPoint x: 287, startPoint y: 275, endPoint x: 215, endPoint y: 279, distance: 72.1
click div "Location My Profile Location [GEOGRAPHIC_DATA] - [GEOGRAPHIC_DATA] [GEOGRAPHIC_…"
paste input "[STREET_ADDRESS]"
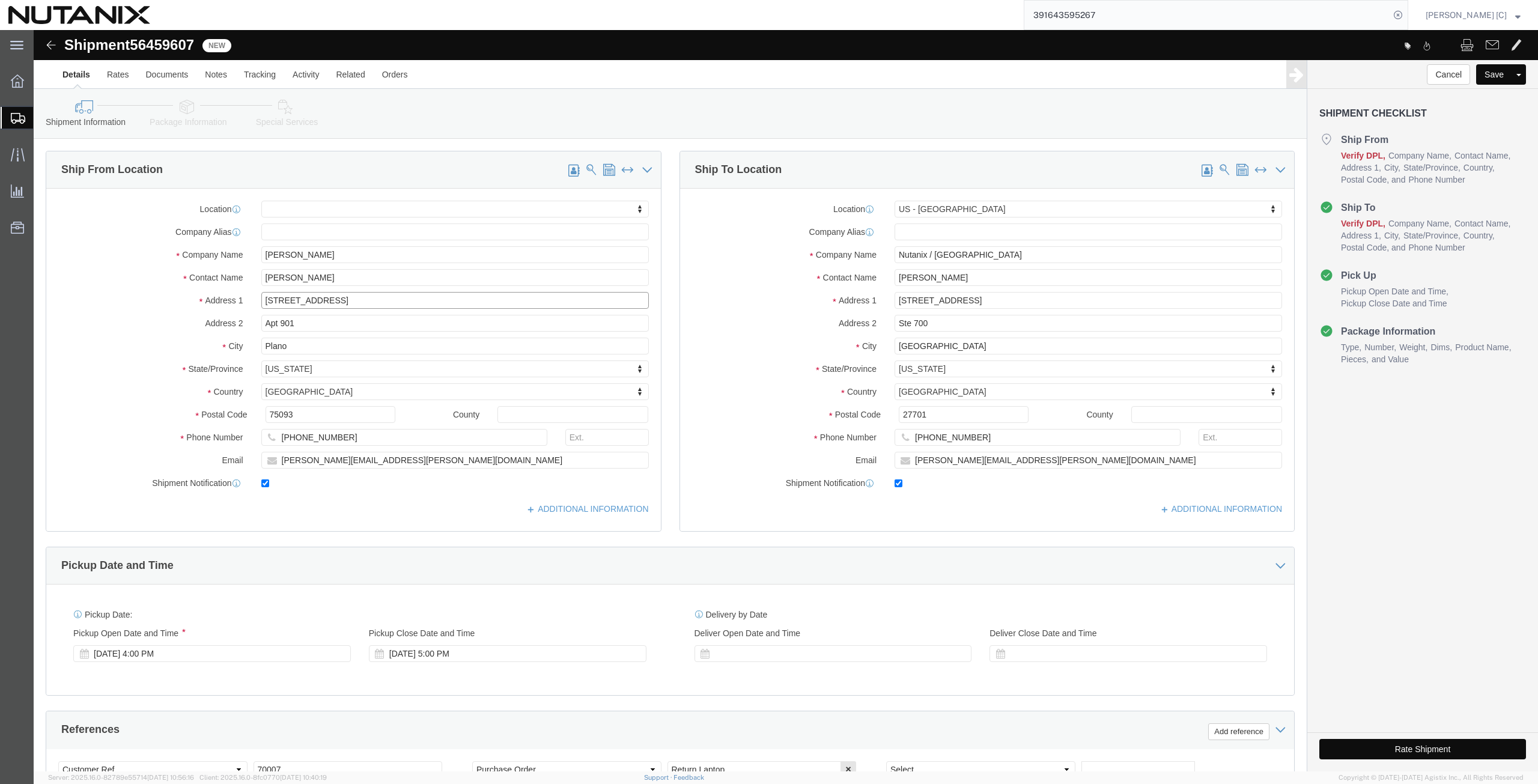
type input "[STREET_ADDRESS]"
drag, startPoint x: 264, startPoint y: 293, endPoint x: 89, endPoint y: 308, distance: 175.6
click div "Location My Profile Location [GEOGRAPHIC_DATA] - [GEOGRAPHIC_DATA] [GEOGRAPHIC_…"
drag, startPoint x: 277, startPoint y: 318, endPoint x: 58, endPoint y: 330, distance: 219.3
click div "City Plano"
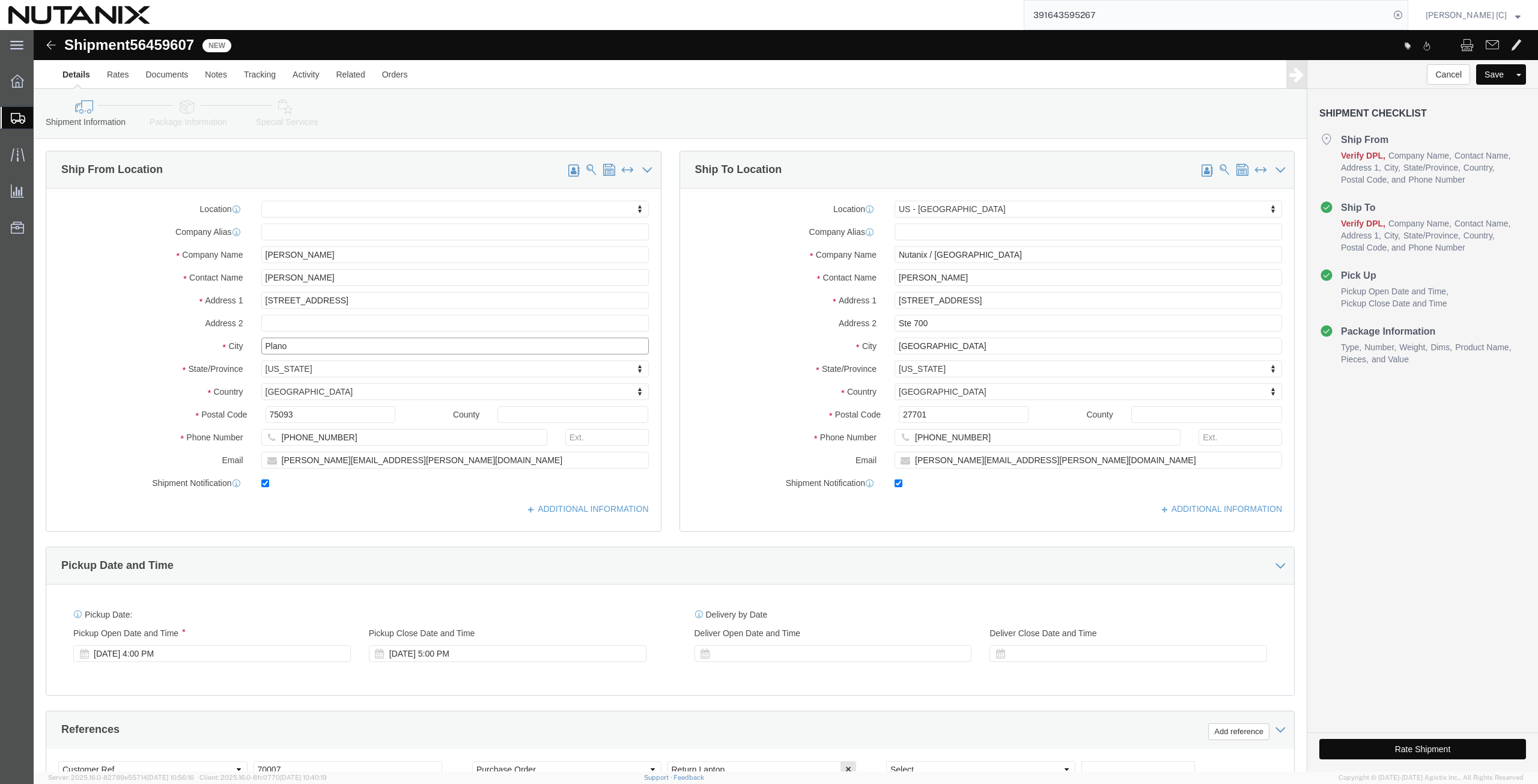
paste input "ittsburgh"
type input "[GEOGRAPHIC_DATA]"
type input "penn"
drag, startPoint x: 260, startPoint y: 386, endPoint x: 188, endPoint y: 387, distance: 72.0
click div "Postal Code 75093"
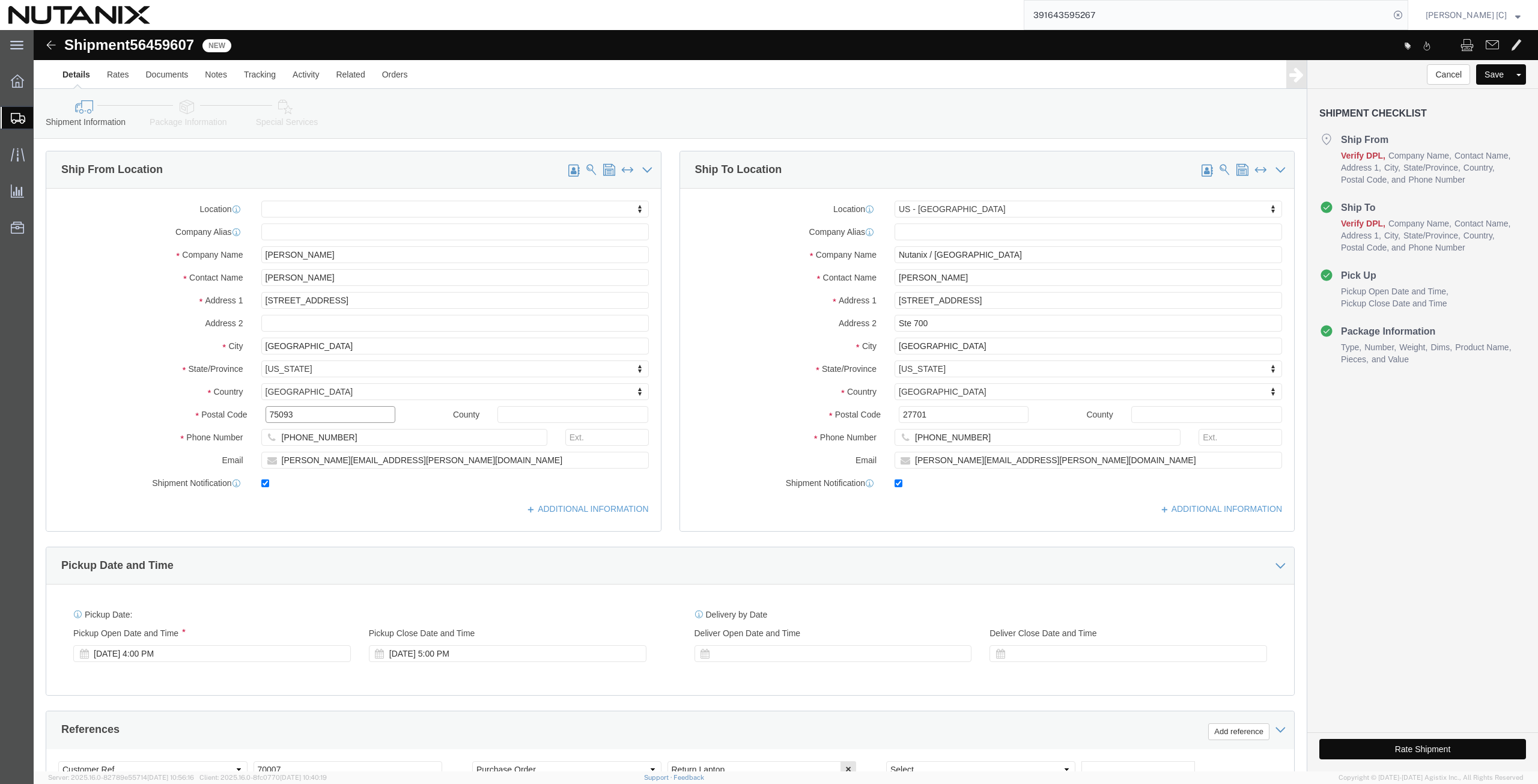
paste input "15212"
type input "15212"
click div "Phone Number [PHONE_NUMBER]"
paste input "(724) 612272"
type input "[PHONE_NUMBER]"
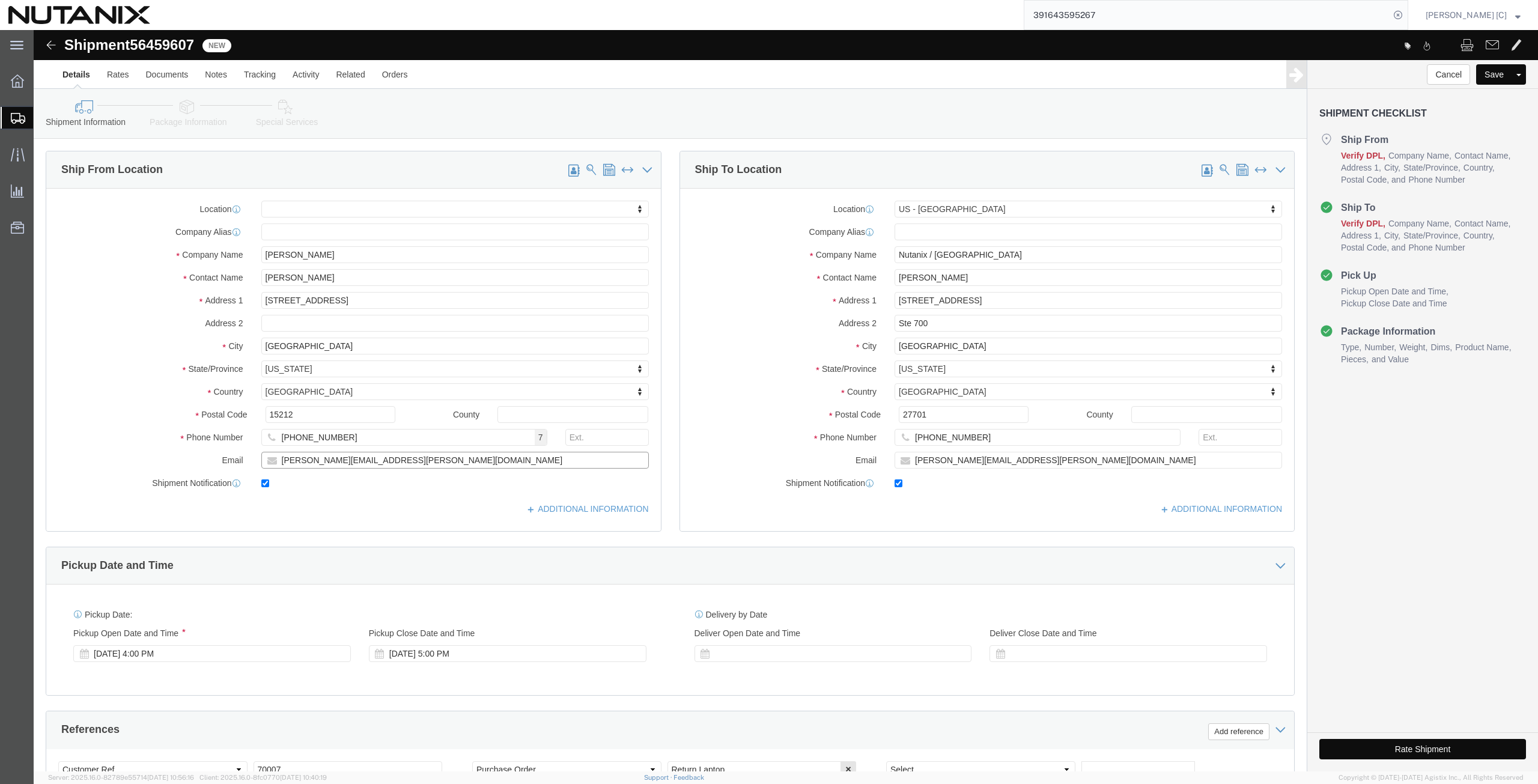
click input "[PERSON_NAME][EMAIL_ADDRESS][PERSON_NAME][DOMAIN_NAME]"
click div "Location My Profile Location [GEOGRAPHIC_DATA] - [GEOGRAPHIC_DATA] [GEOGRAPHIC_…"
paste input "[EMAIL_ADDRESS]"
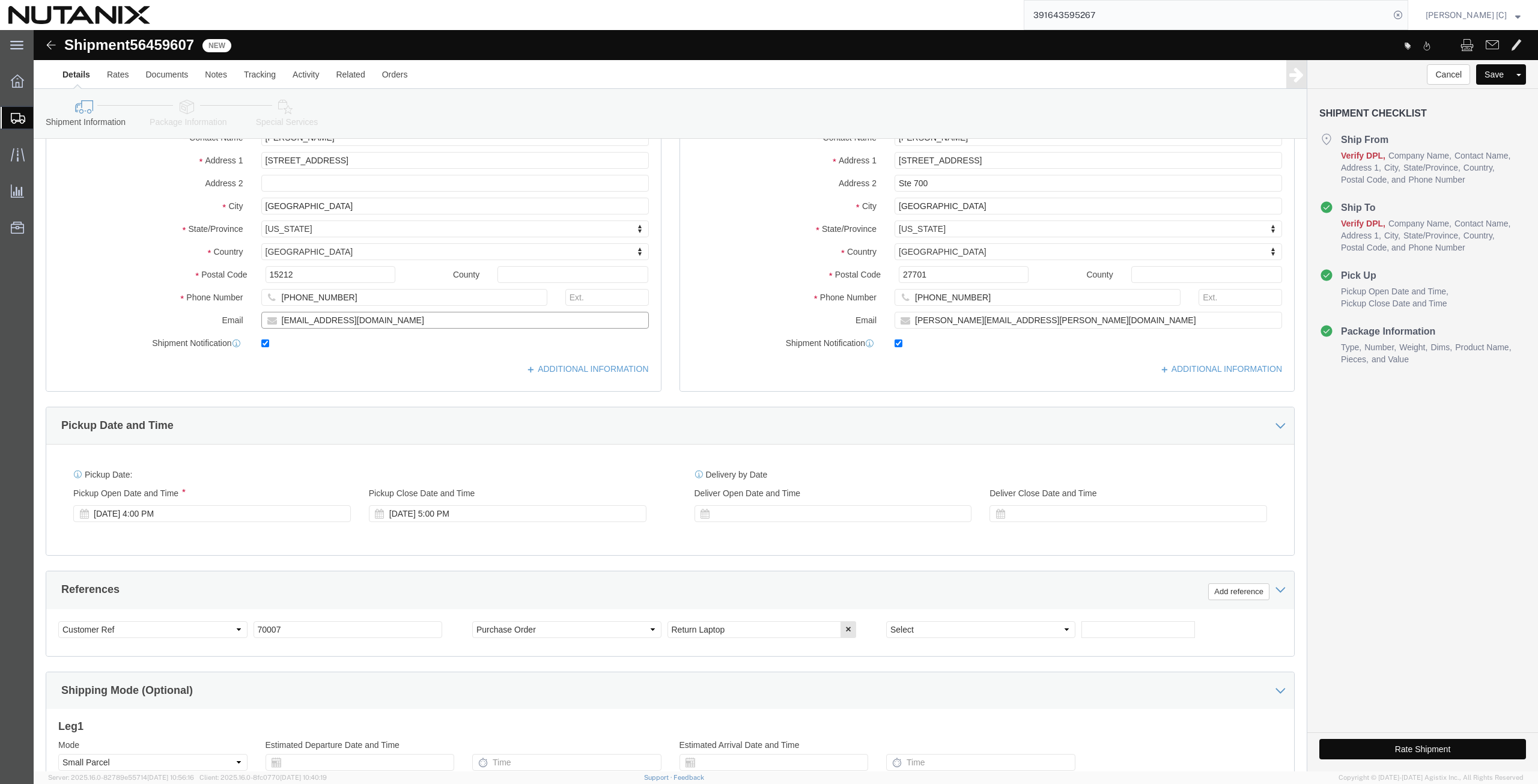
scroll to position [290, 0]
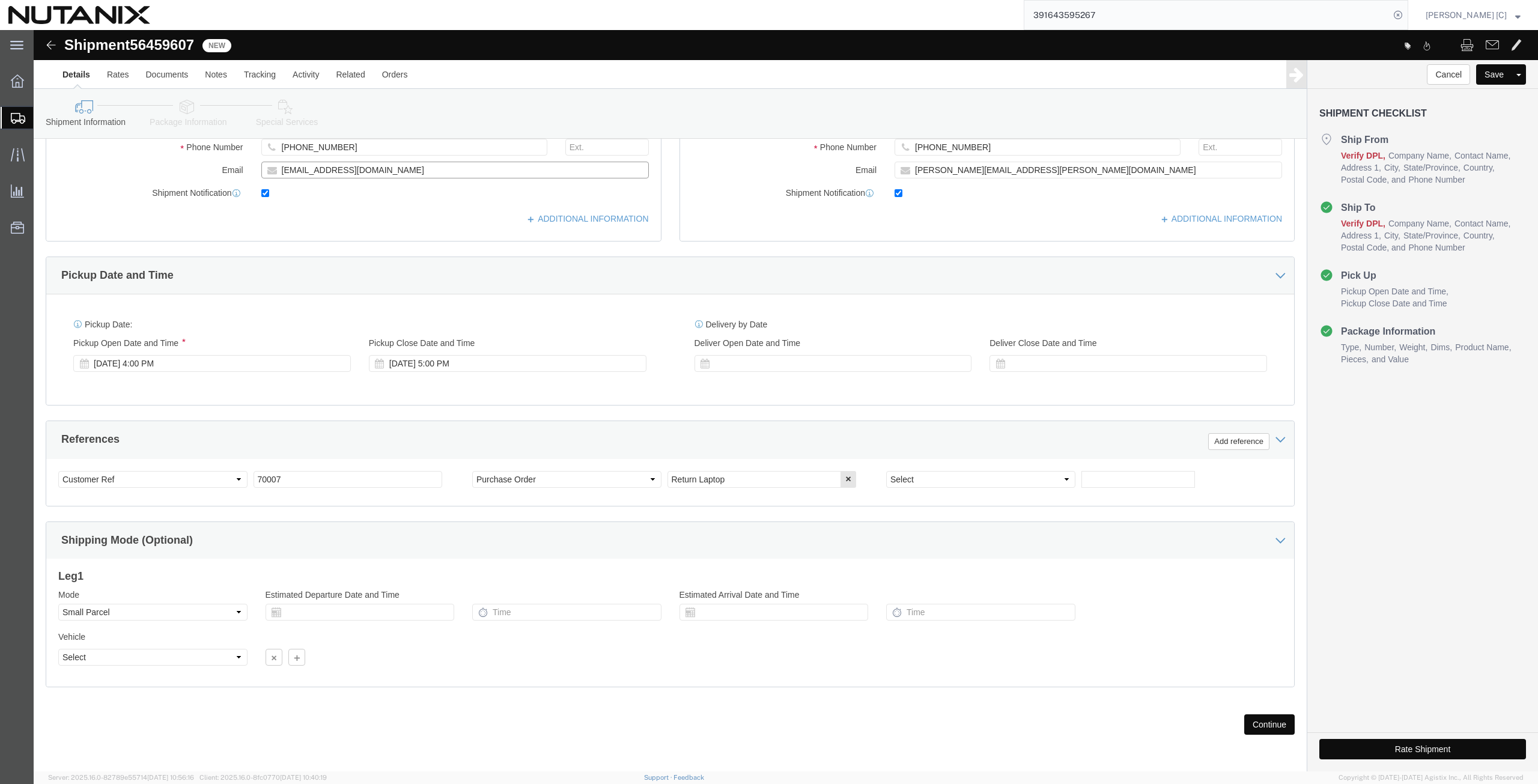
type input "[EMAIL_ADDRESS][DOMAIN_NAME]"
click button "Continue"
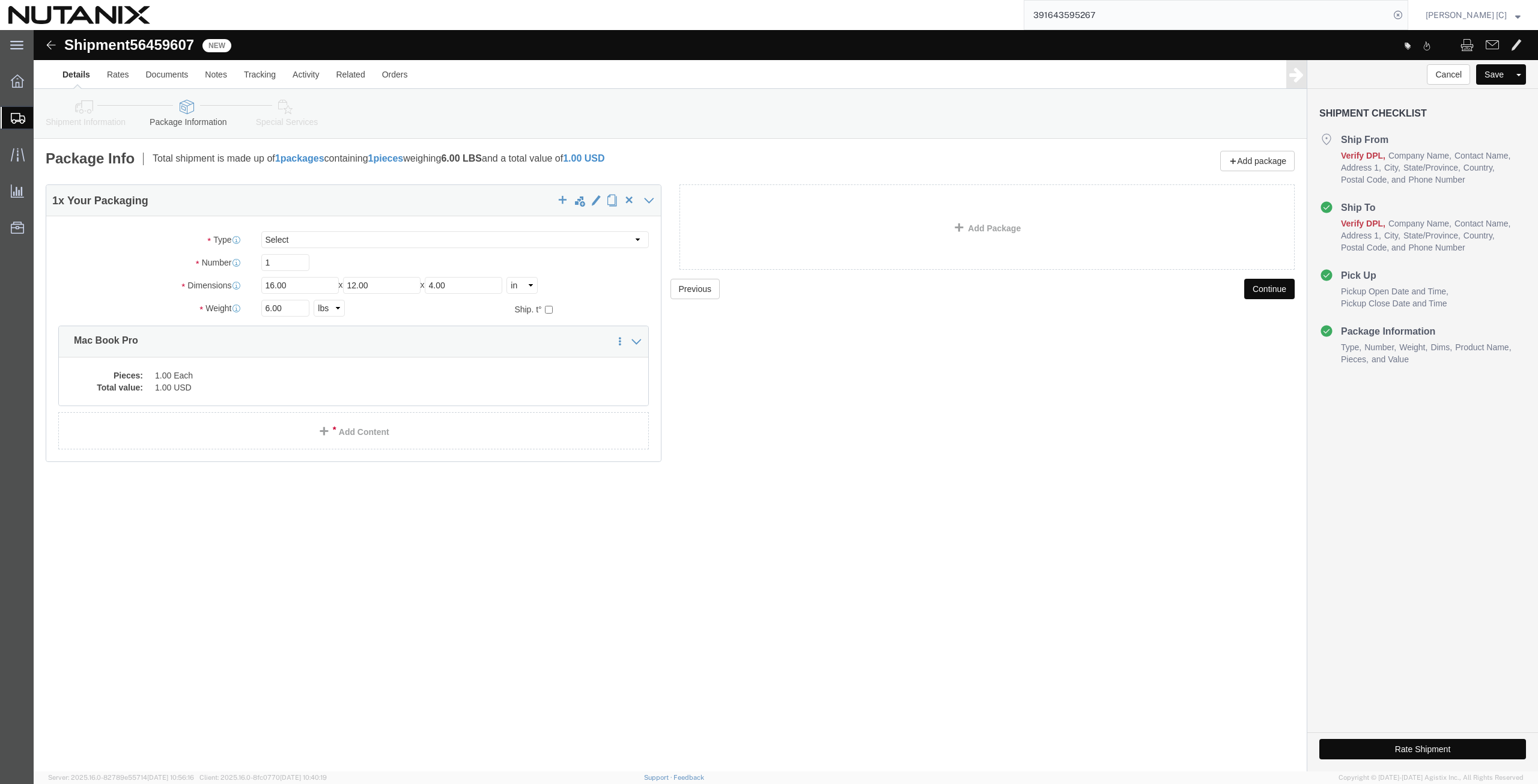
click dd "1.00 USD"
click div
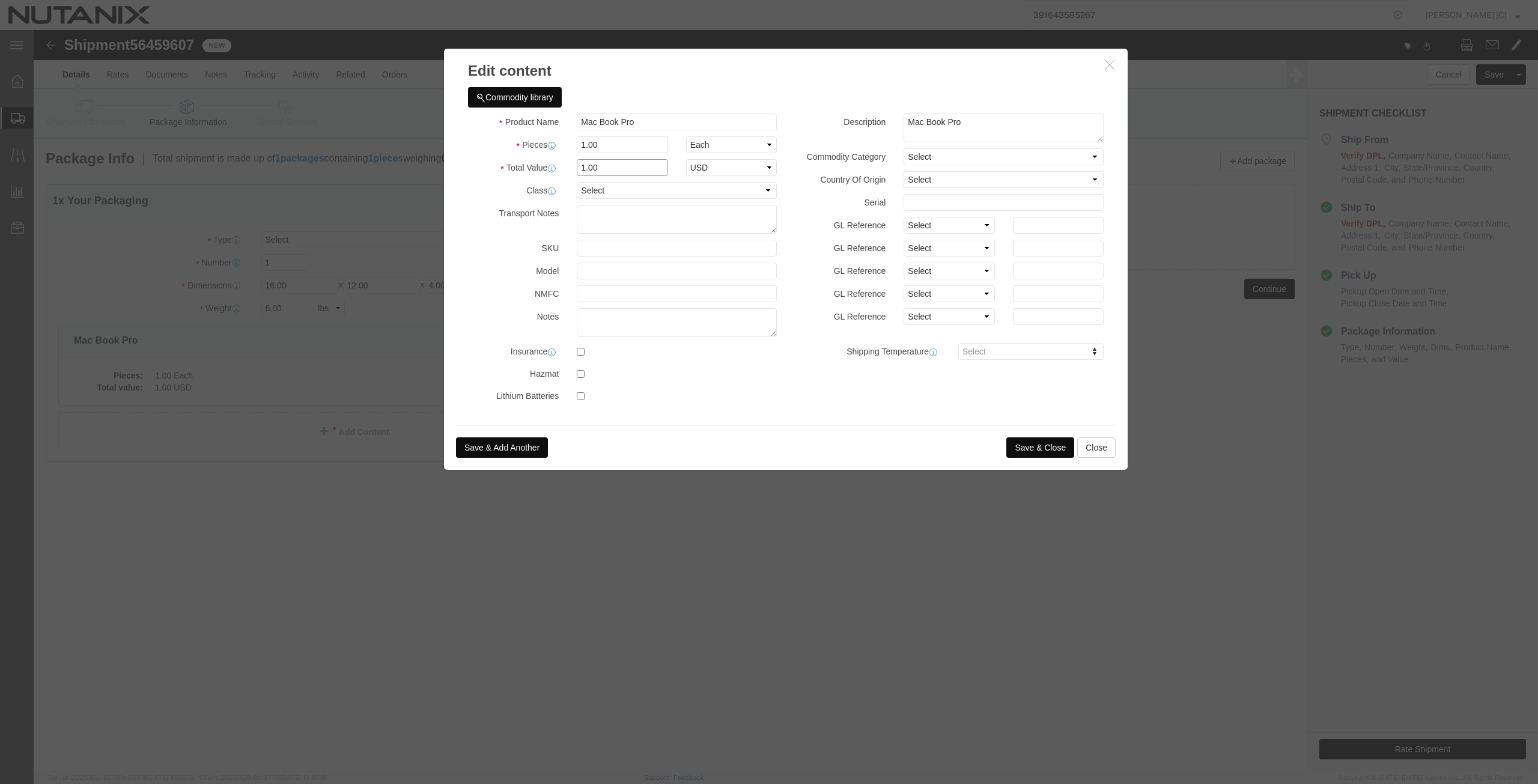
drag, startPoint x: 566, startPoint y: 134, endPoint x: 544, endPoint y: 139, distance: 22.6
click input "1.00"
type input "1000"
click button "Save & Close"
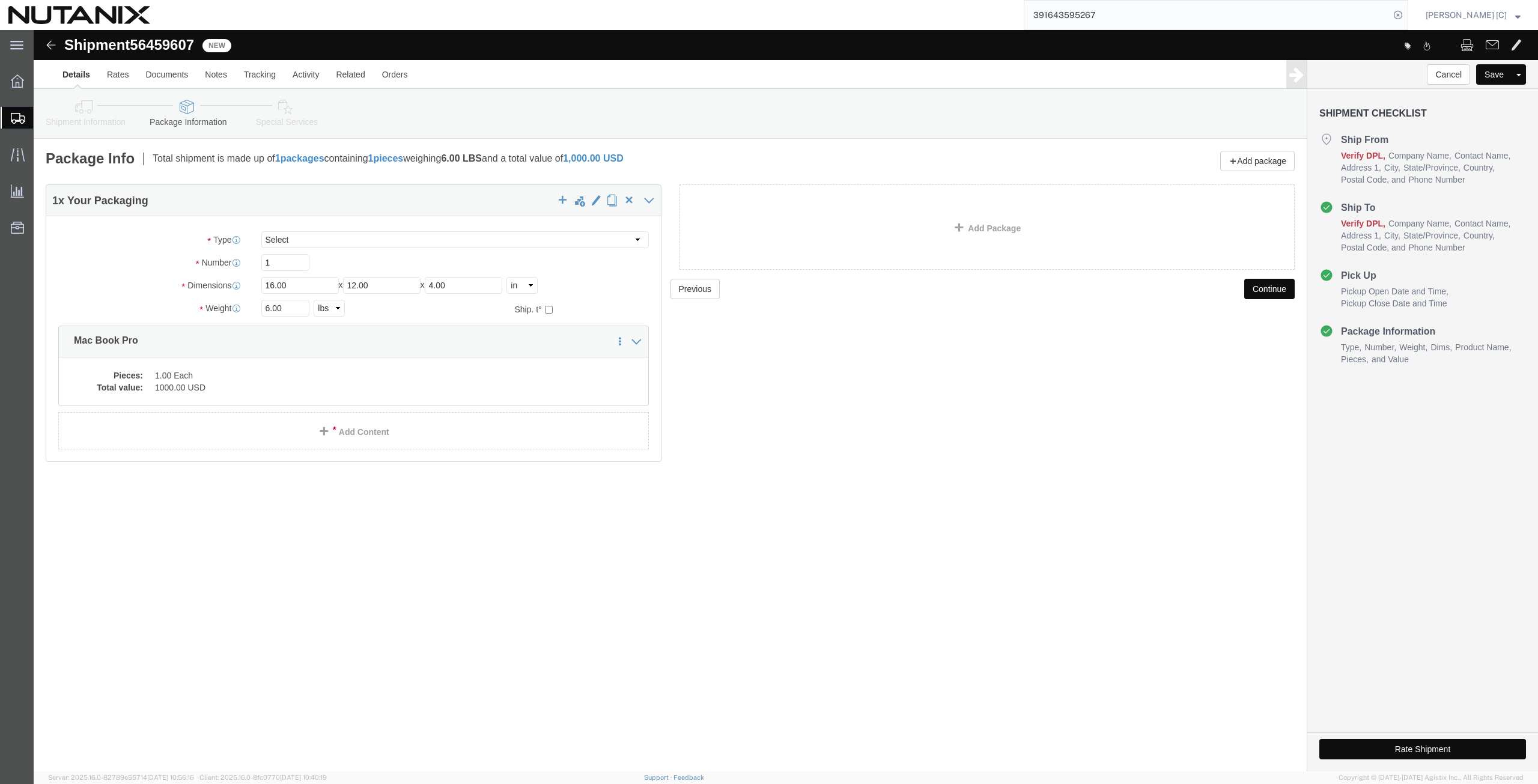
click button "Continue"
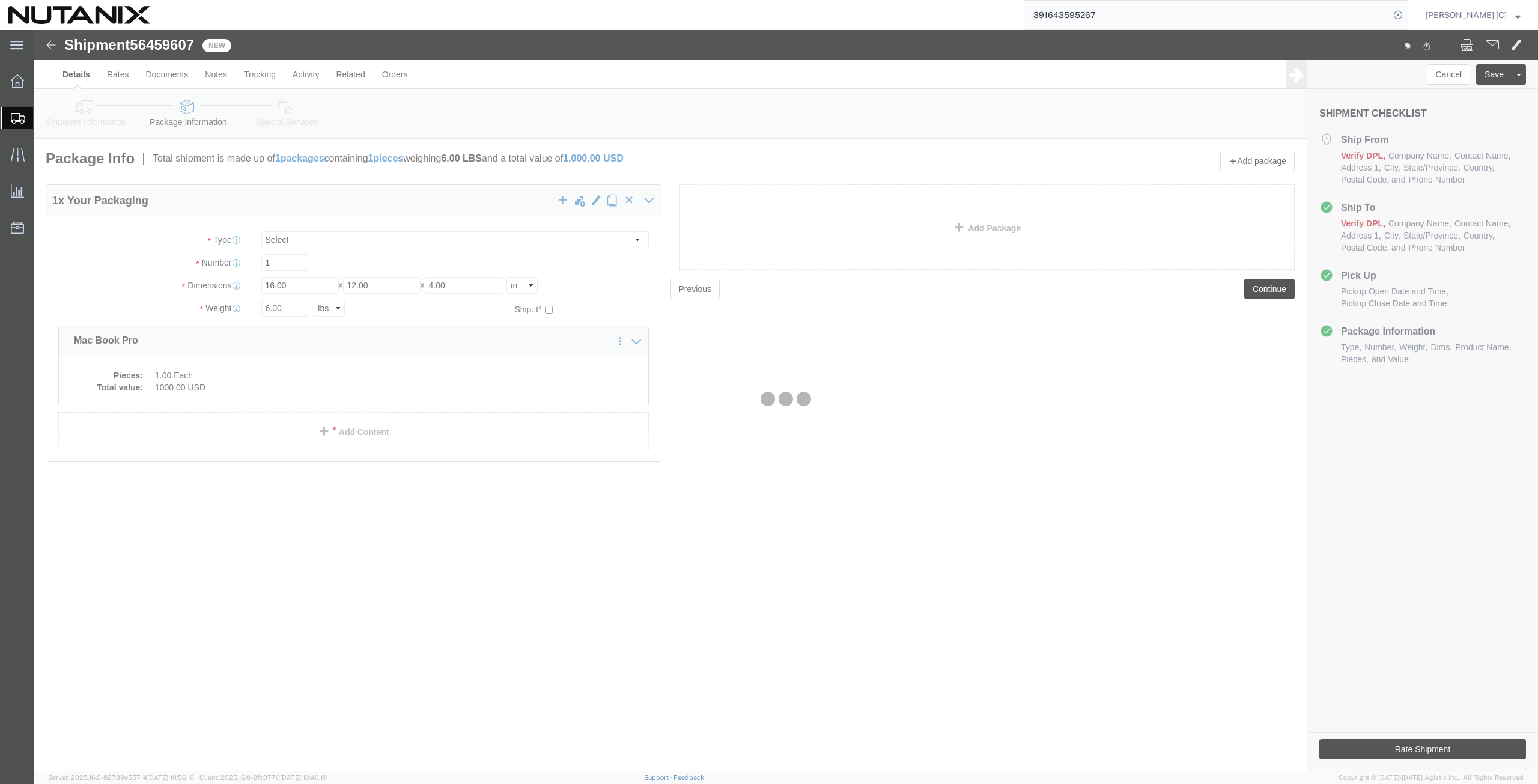
select select
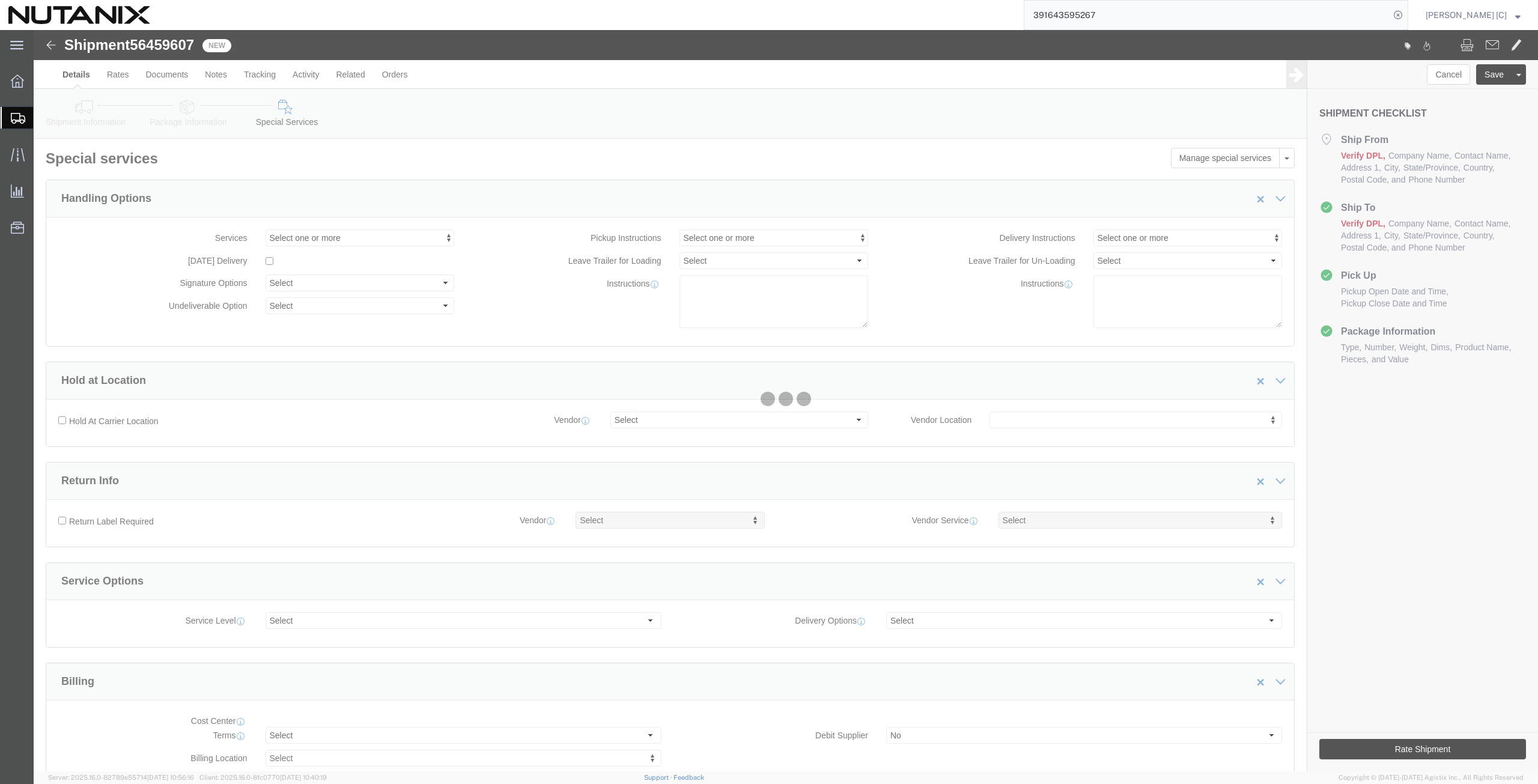
select select "COSTCENTER"
select select "48694"
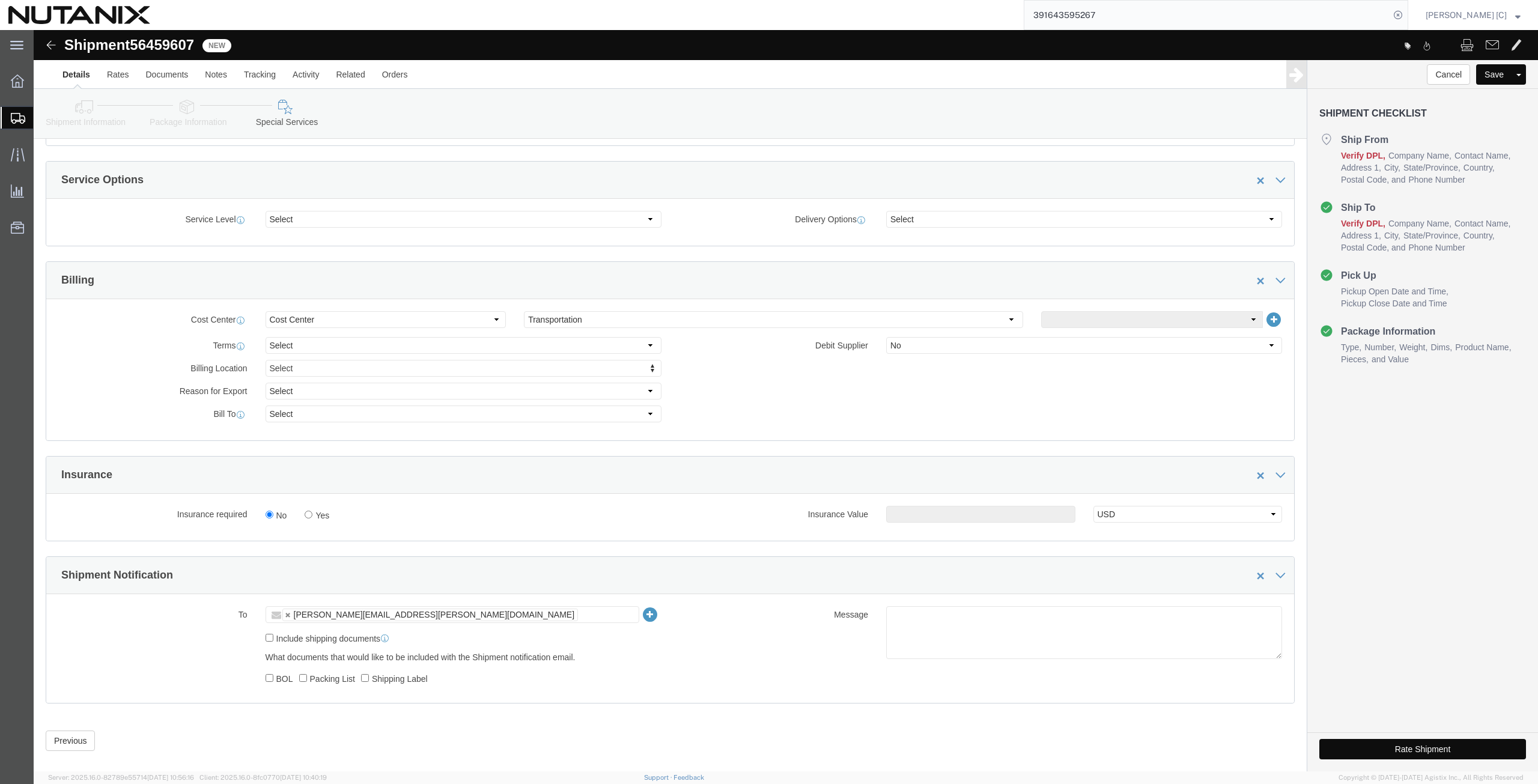
scroll to position [418, 0]
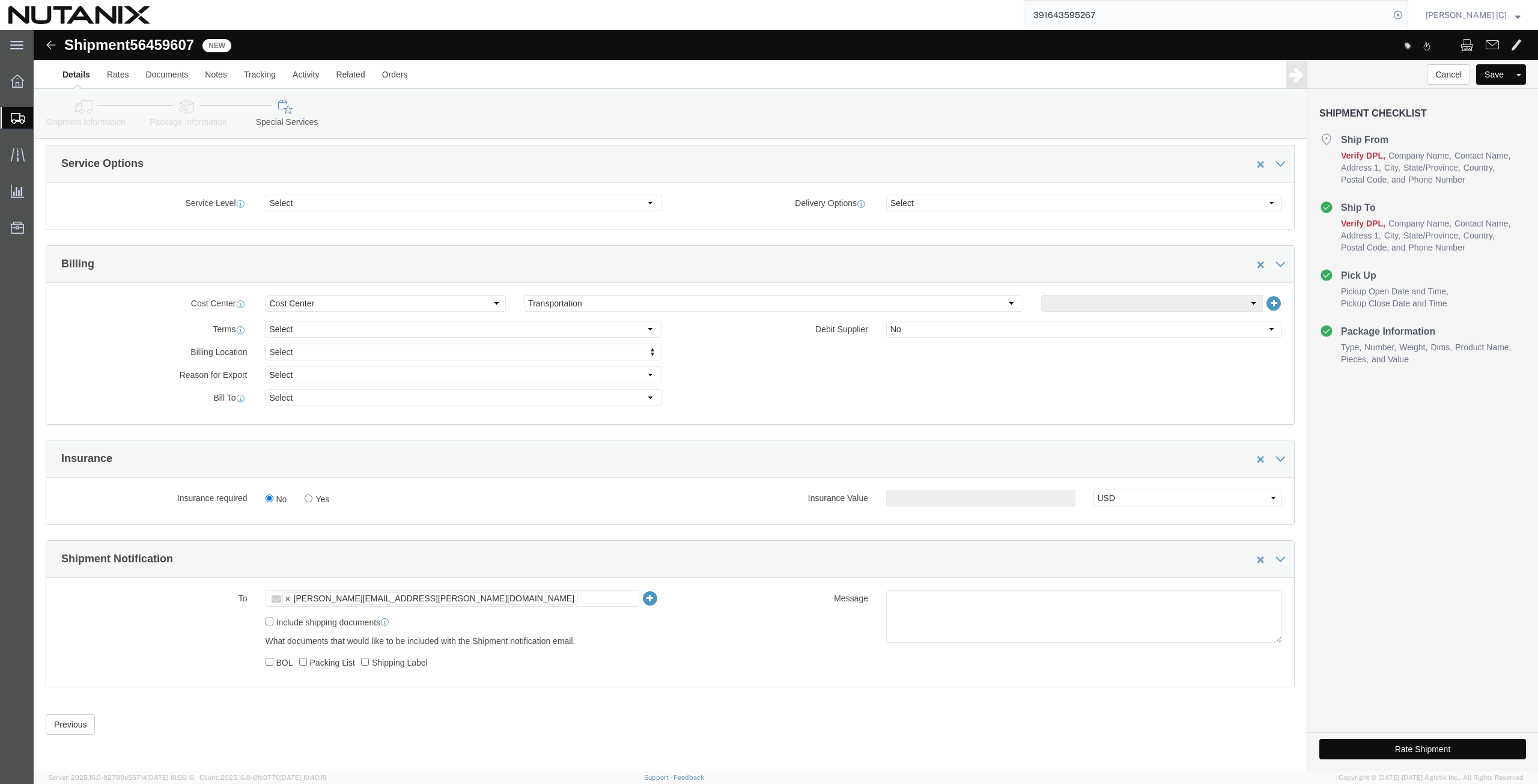
click button "Rate Shipment"
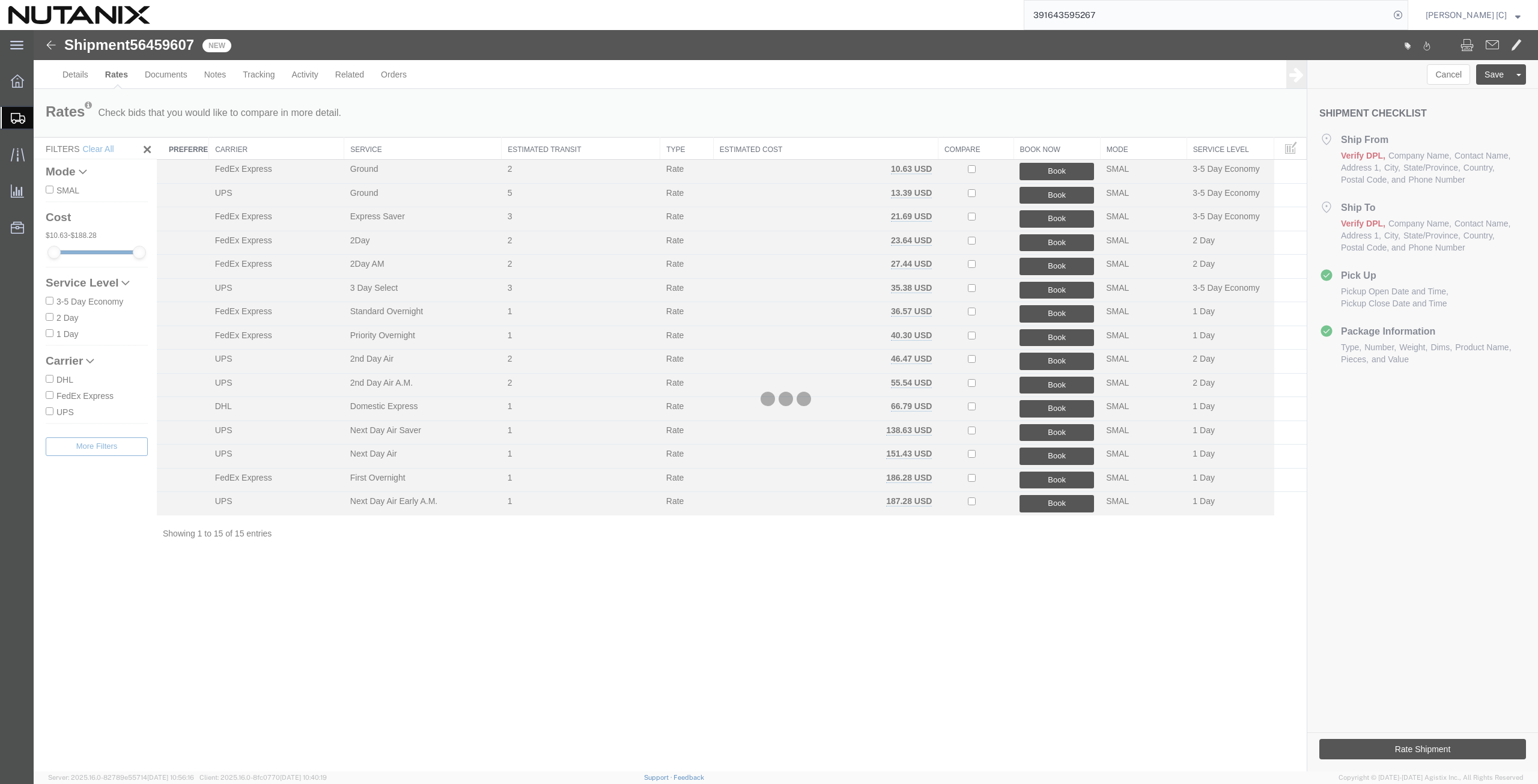
scroll to position [0, 0]
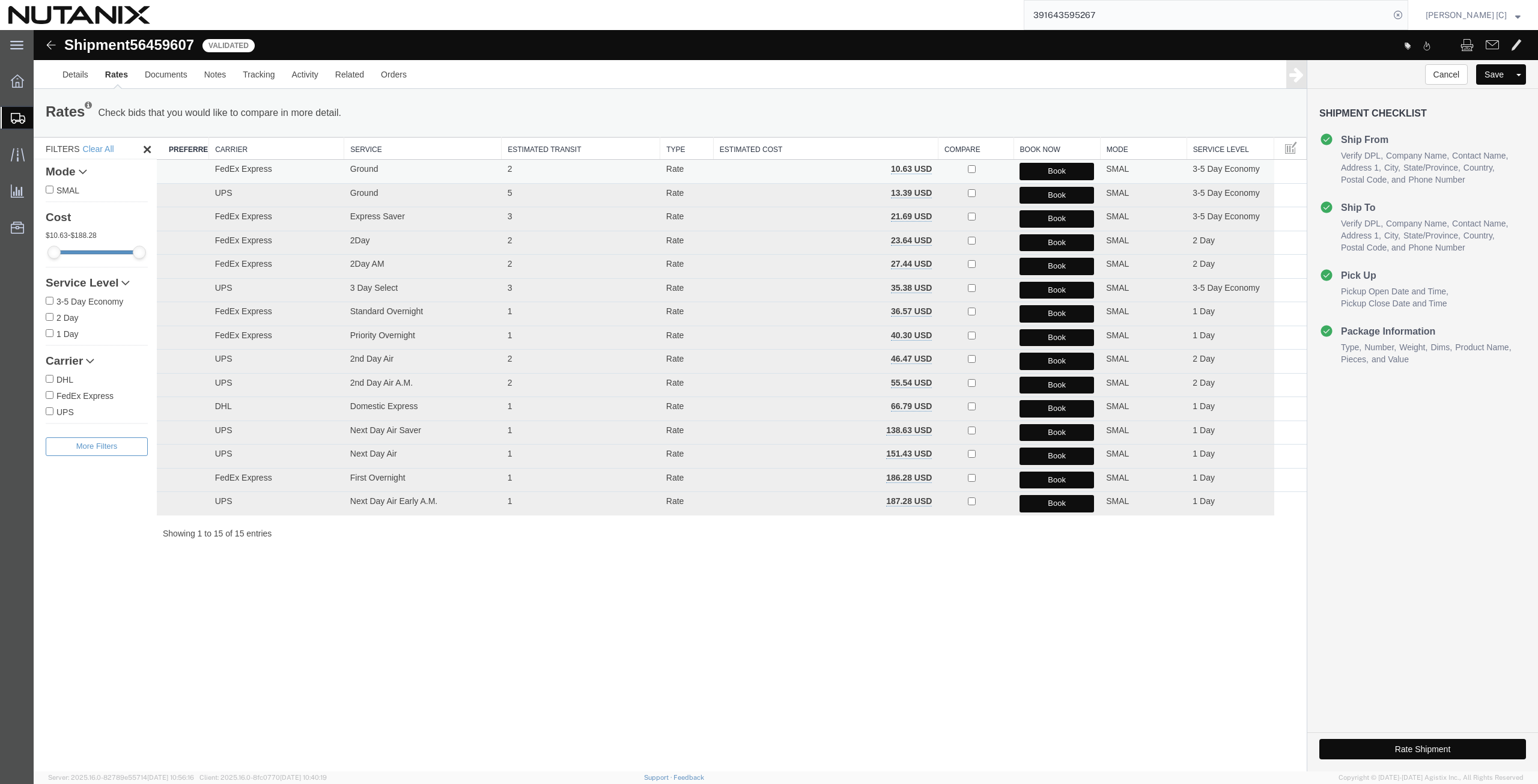
click at [1043, 173] on button "Book" at bounding box center [1057, 171] width 75 height 17
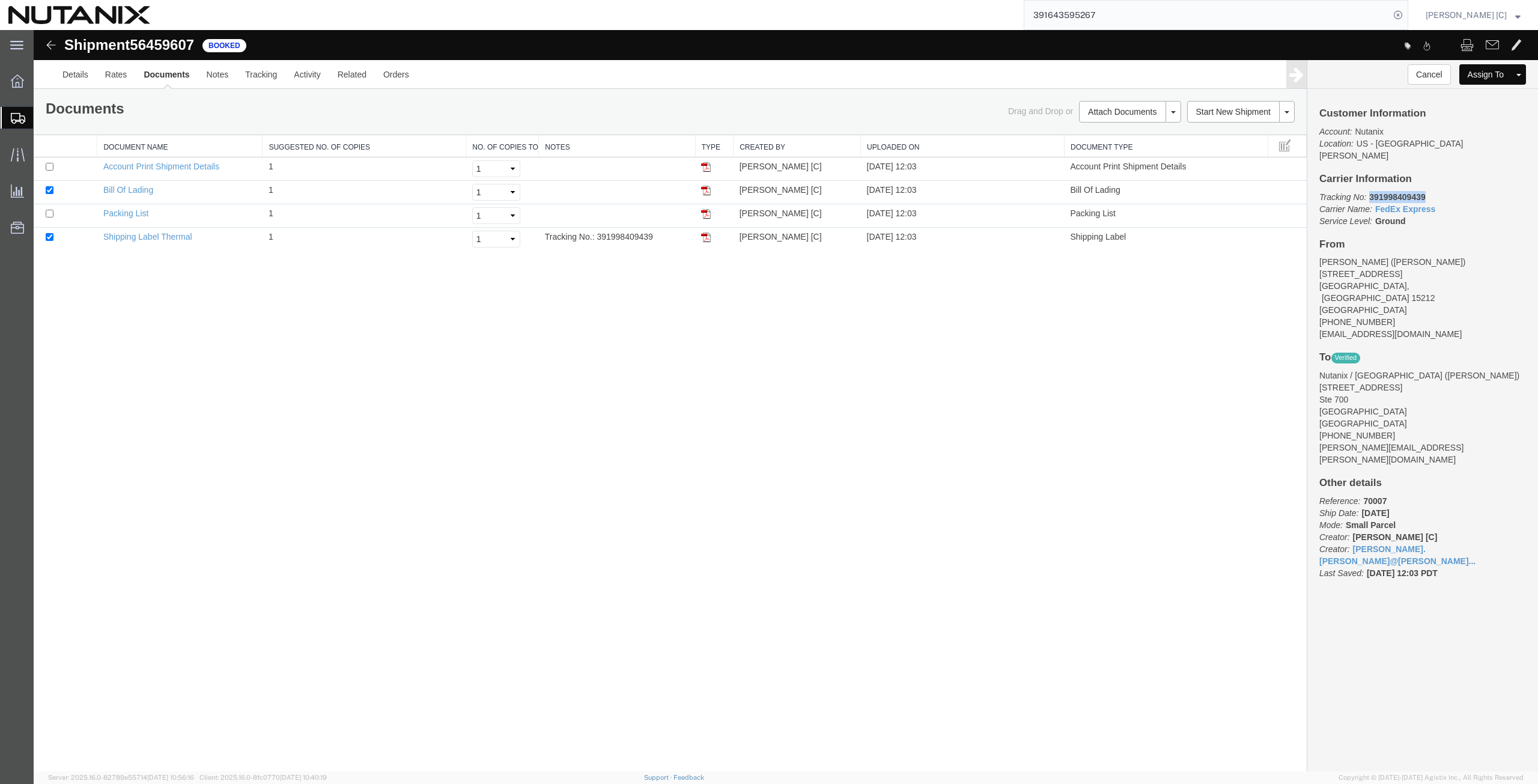
drag, startPoint x: 1430, startPoint y: 185, endPoint x: 1370, endPoint y: 189, distance: 60.1
click at [1370, 191] on p "Tracking No: 391998409439 Carrier Name: FedEx Express FedEx Express Service Lev…" at bounding box center [1423, 209] width 207 height 36
copy b "391998409439"
click at [703, 241] on img at bounding box center [706, 237] width 10 height 10
click at [0, 0] on span "Create from Template" at bounding box center [0, 0] width 0 height 0
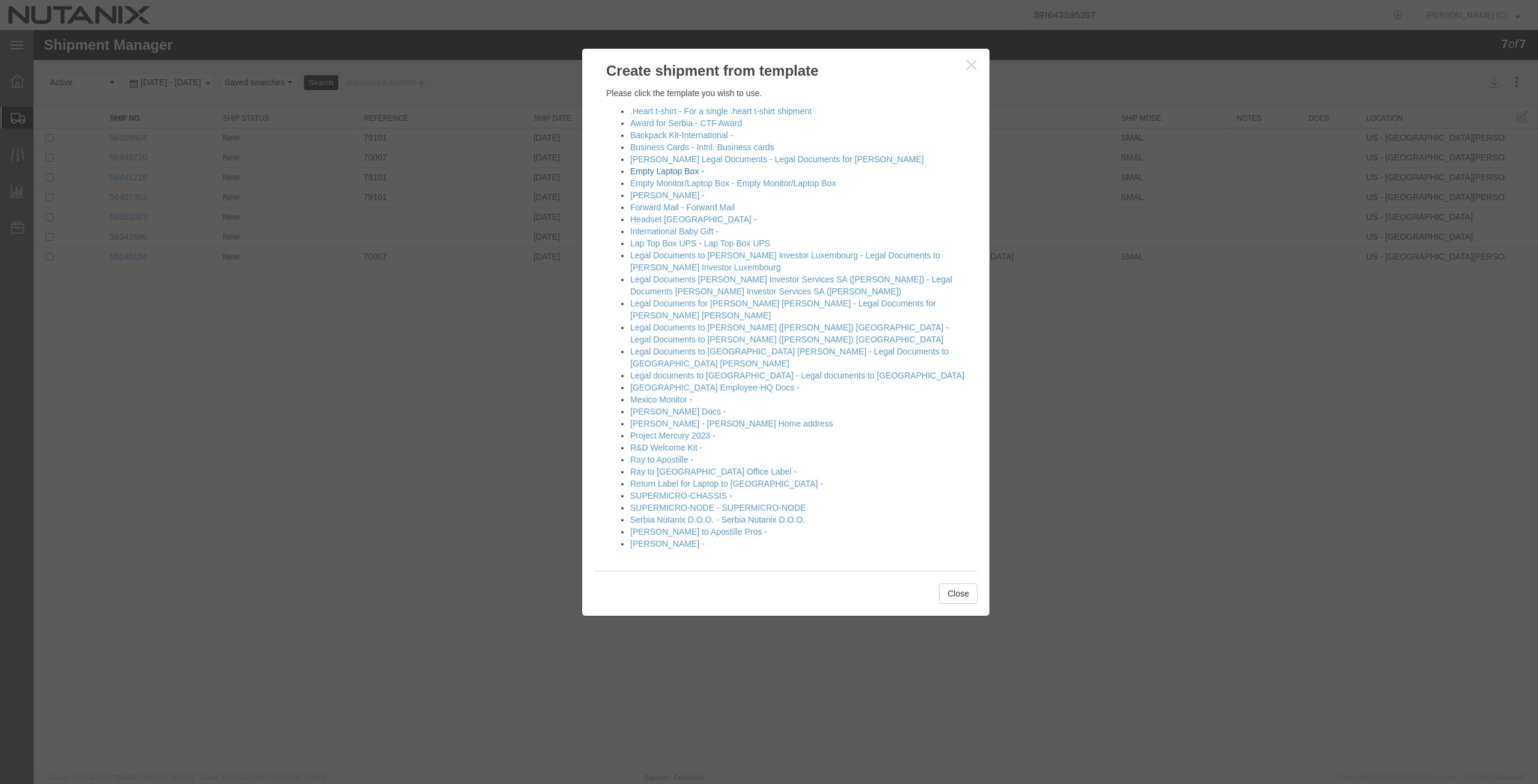
click at [648, 172] on link "Empty Laptop Box -" at bounding box center [668, 171] width 74 height 10
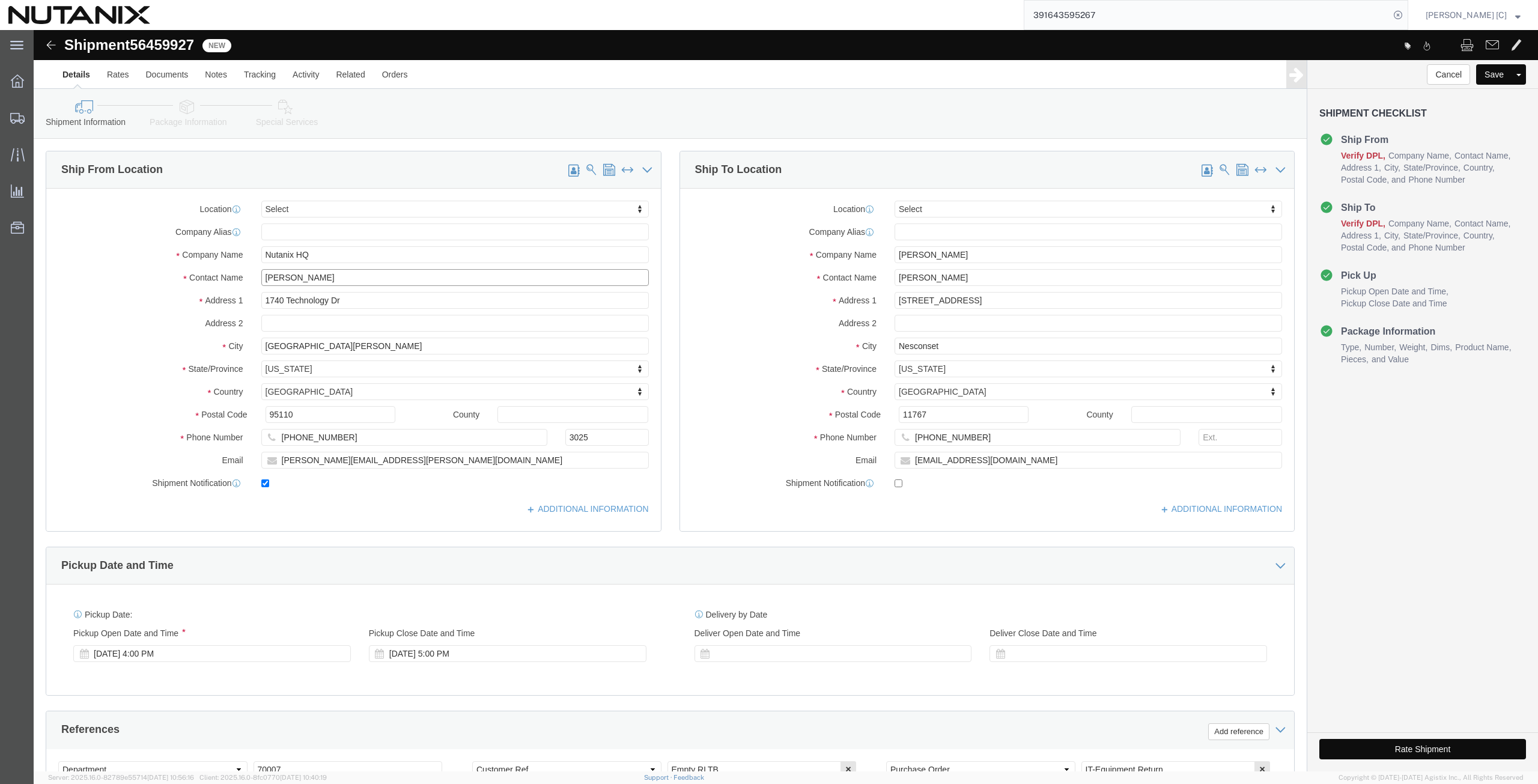
click div "Contact Name [PERSON_NAME]"
type input "r"
click p "- Nutanix HQ - ([PERSON_NAME]) [STREET_ADDRESS]"
type input "[PERSON_NAME]"
type input "[PHONE_NUMBER]"
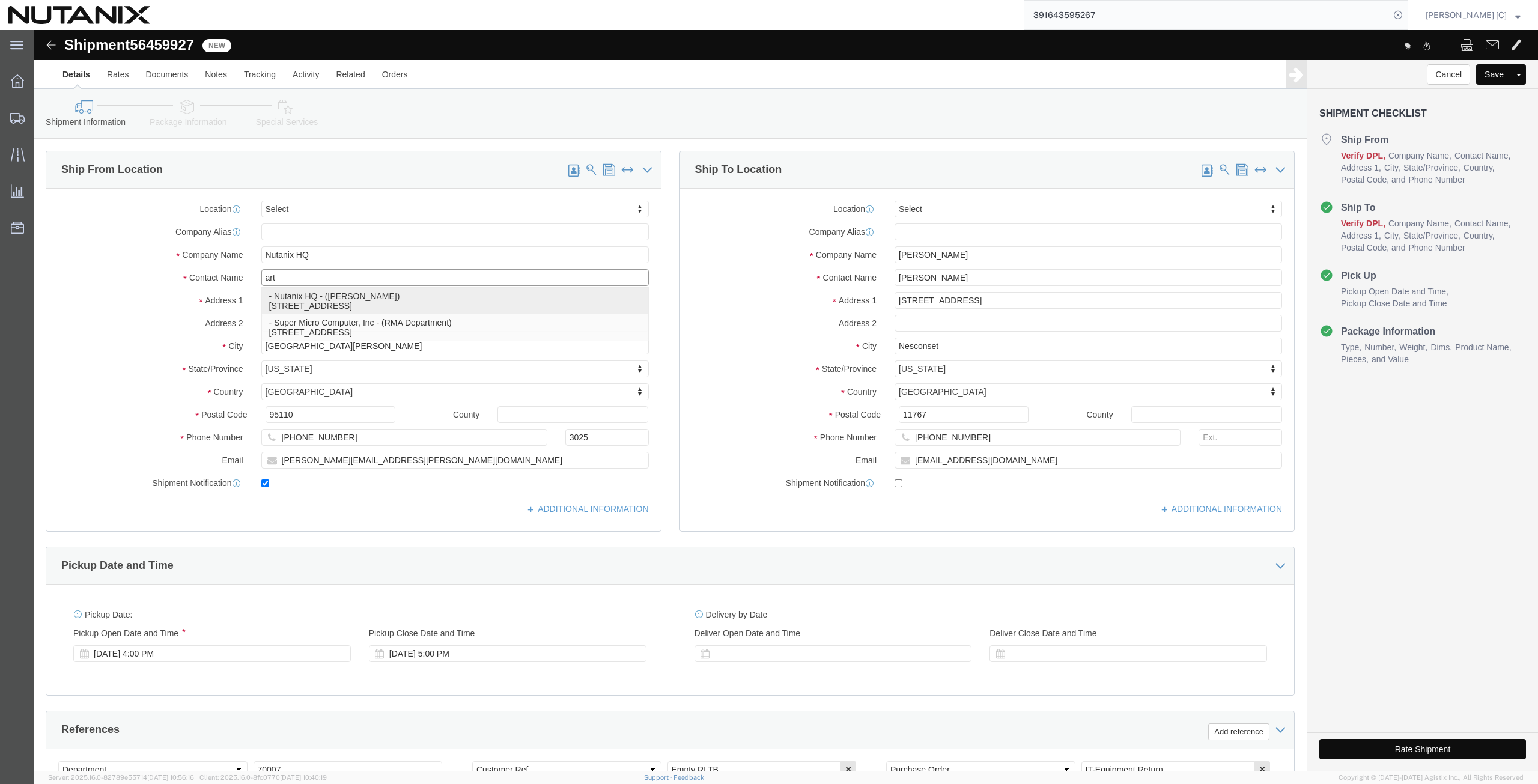
type input "[PERSON_NAME][EMAIL_ADDRESS][PERSON_NAME][DOMAIN_NAME]"
select select "CA"
type input "[PERSON_NAME]"
drag, startPoint x: 938, startPoint y: 225, endPoint x: 692, endPoint y: 220, distance: 246.1
click div "Company Name [PERSON_NAME]"
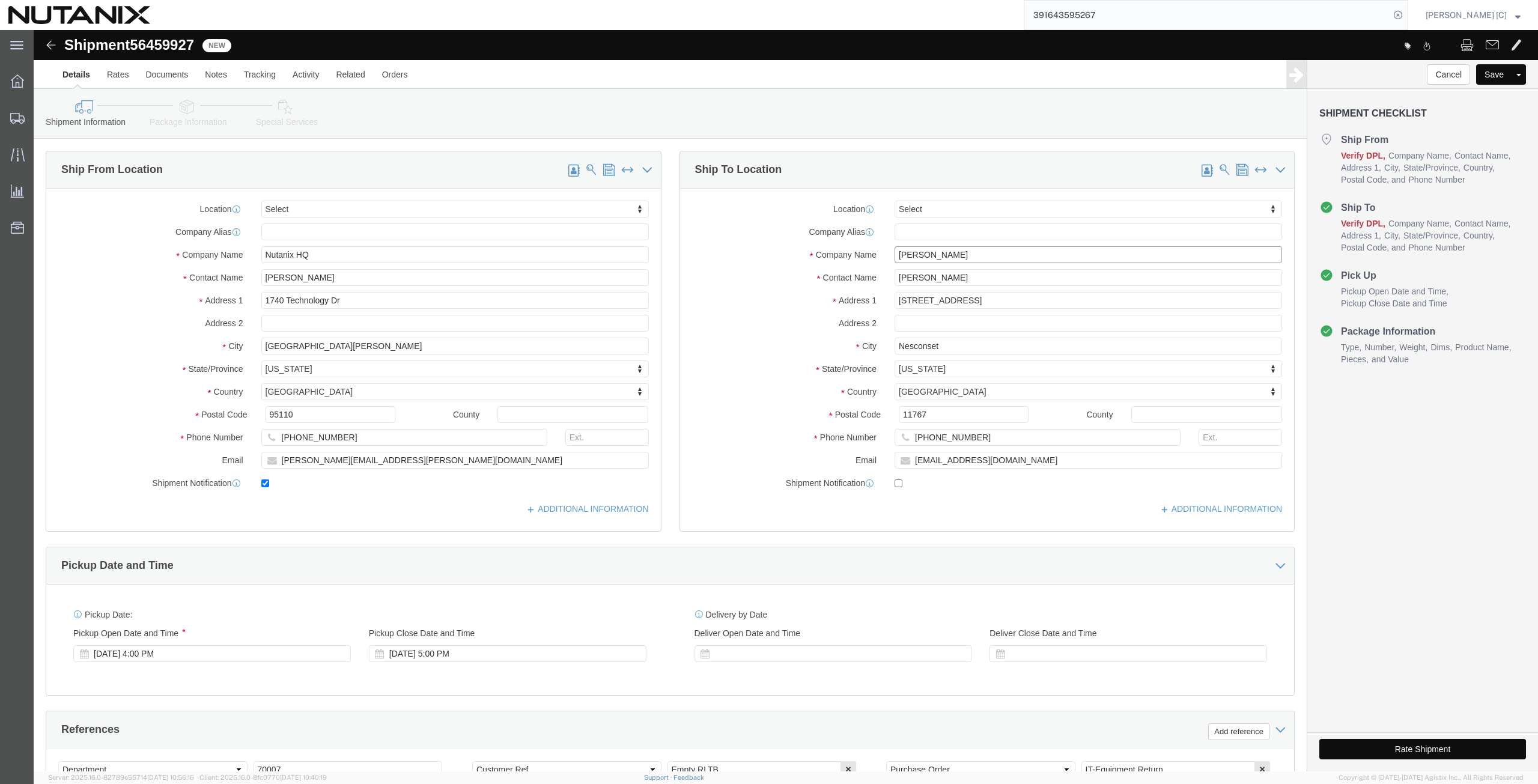
paste input "[PERSON_NAME]"
type input "[PERSON_NAME]"
drag, startPoint x: 943, startPoint y: 249, endPoint x: 745, endPoint y: 266, distance: 198.7
click div "Location Select Select My Profile Location [GEOGRAPHIC_DATA] - [GEOGRAPHIC_DATA…"
paste input "[PERSON_NAME]"
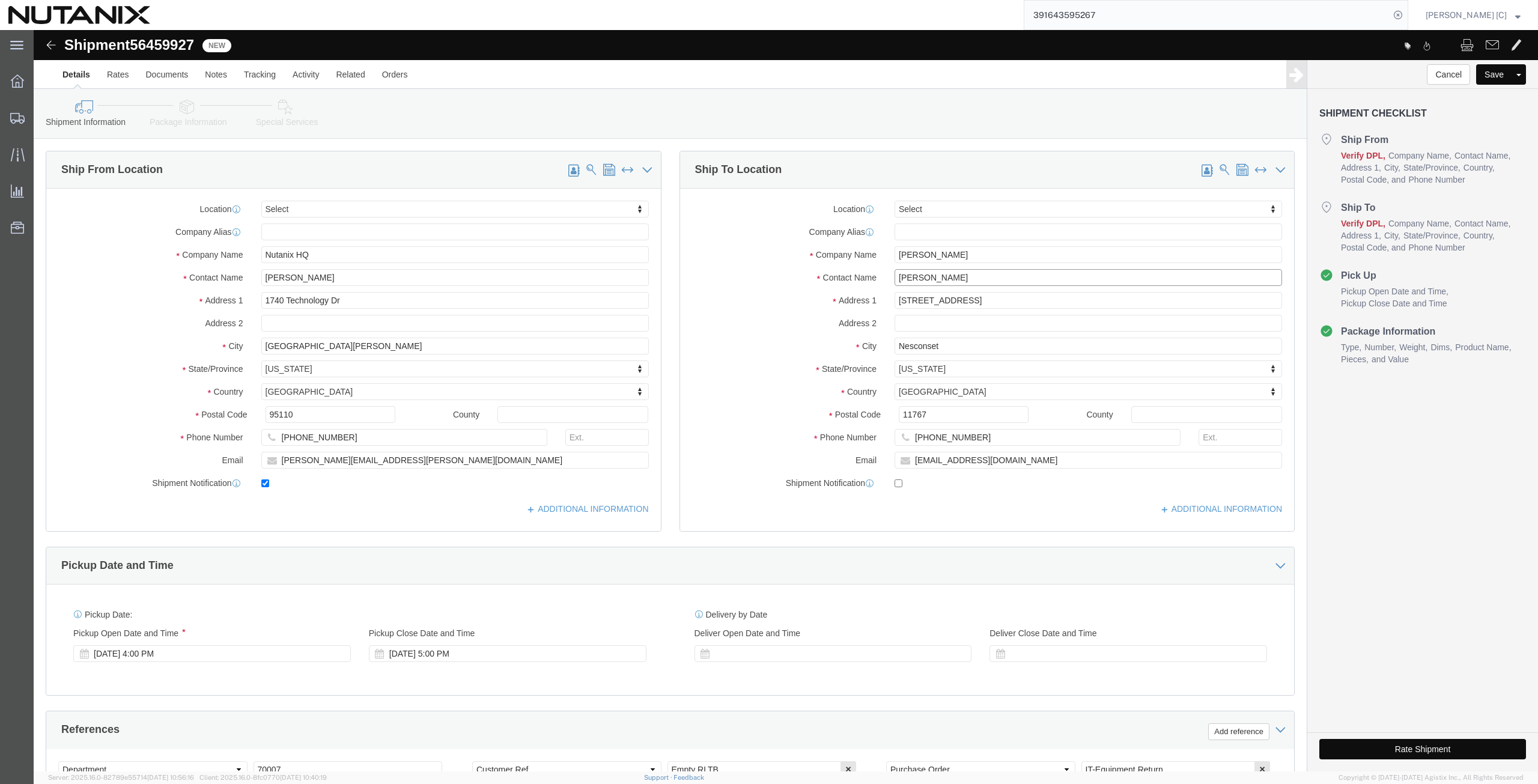
type input "[PERSON_NAME]"
drag, startPoint x: 944, startPoint y: 270, endPoint x: 730, endPoint y: 268, distance: 214.0
click div "Address [STREET_ADDRESS]"
paste input "[STREET_ADDRESS]"
type input "[STREET_ADDRESS]"
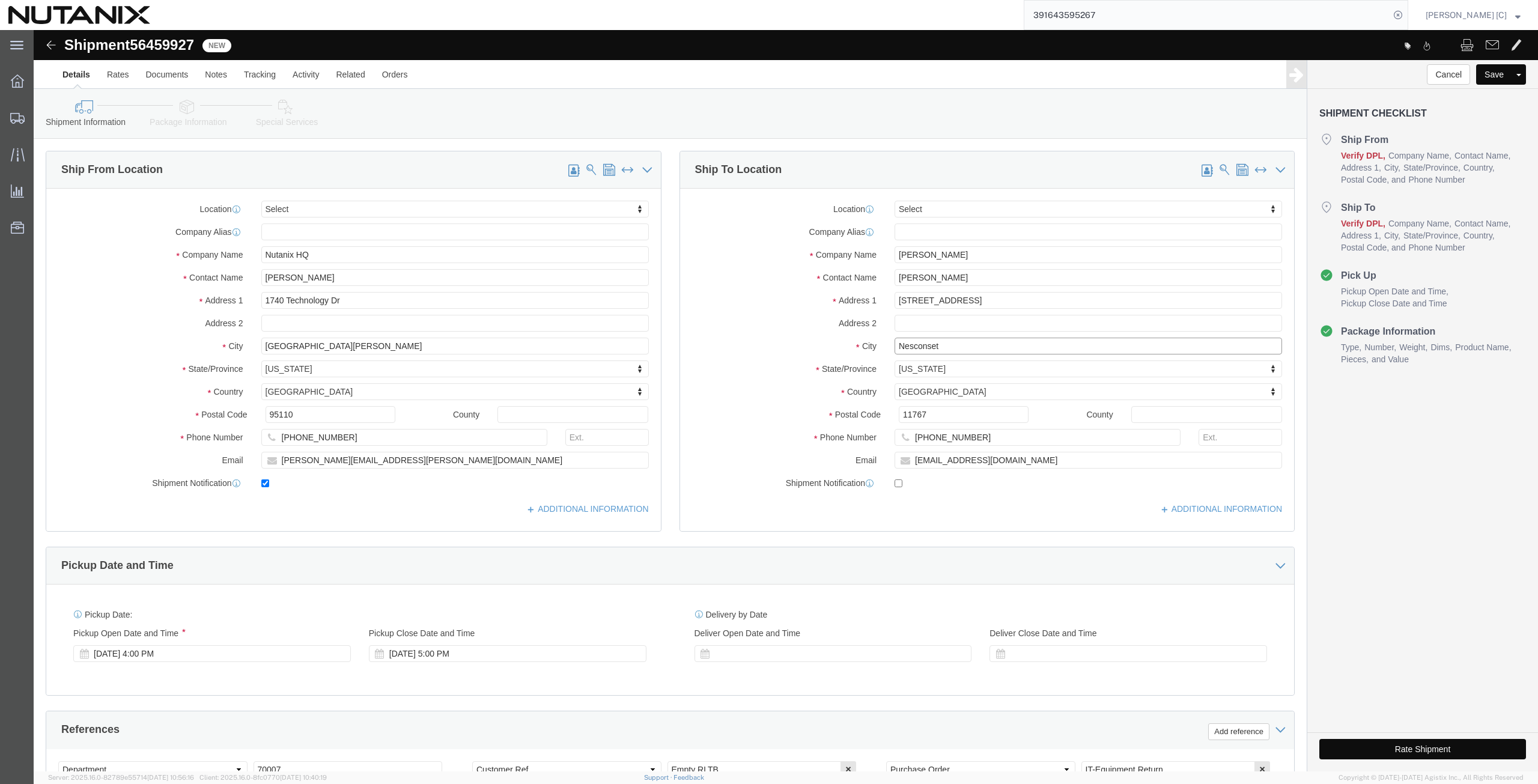
click div "City Nesconset"
click input "Nesconset"
click div "City Nesconset"
paste input "Orinda"
type input "Orinda"
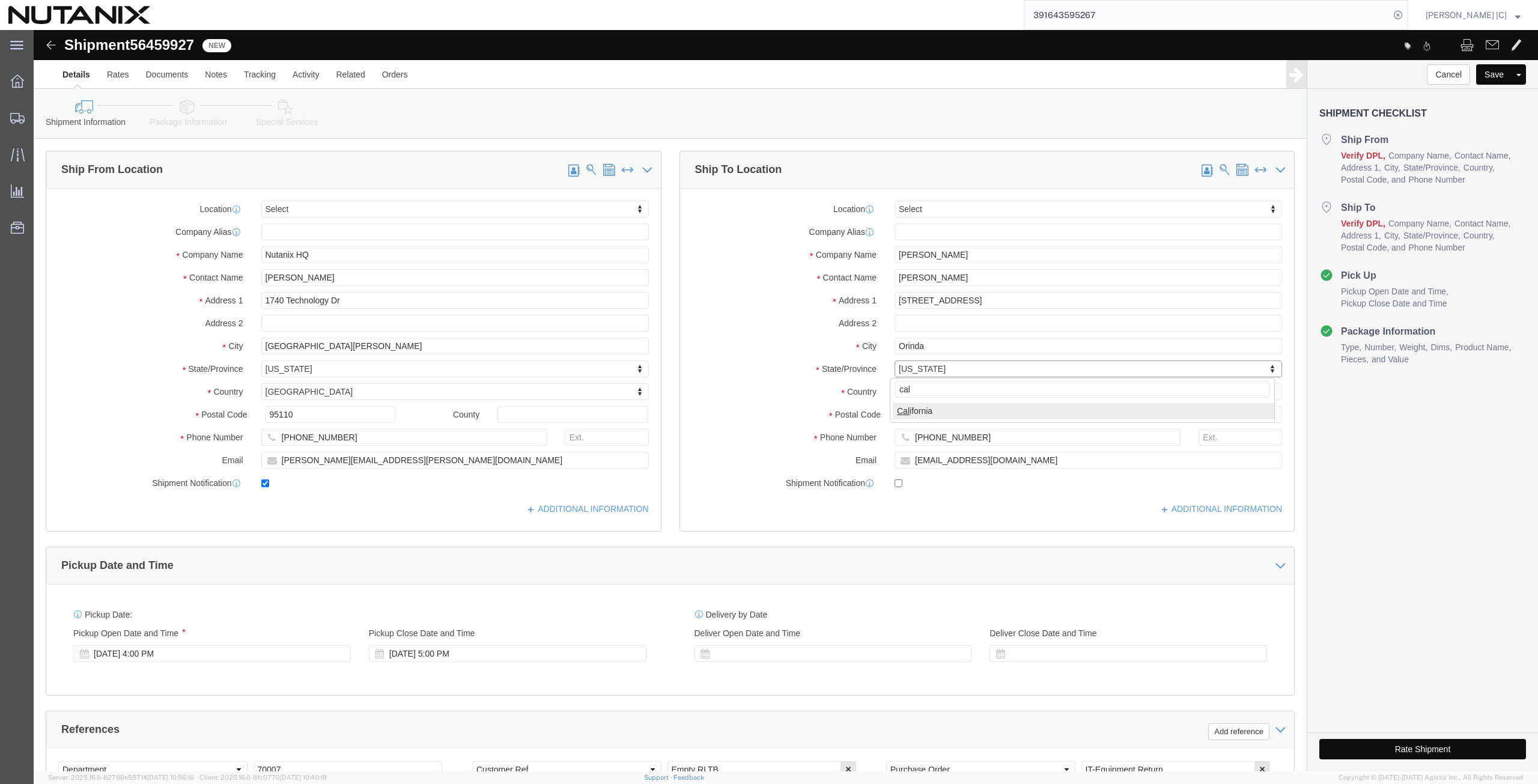
type input "cal"
select select "CA"
drag, startPoint x: 910, startPoint y: 382, endPoint x: 748, endPoint y: 395, distance: 162.5
click div "Postal Code 11767"
paste input "94563"
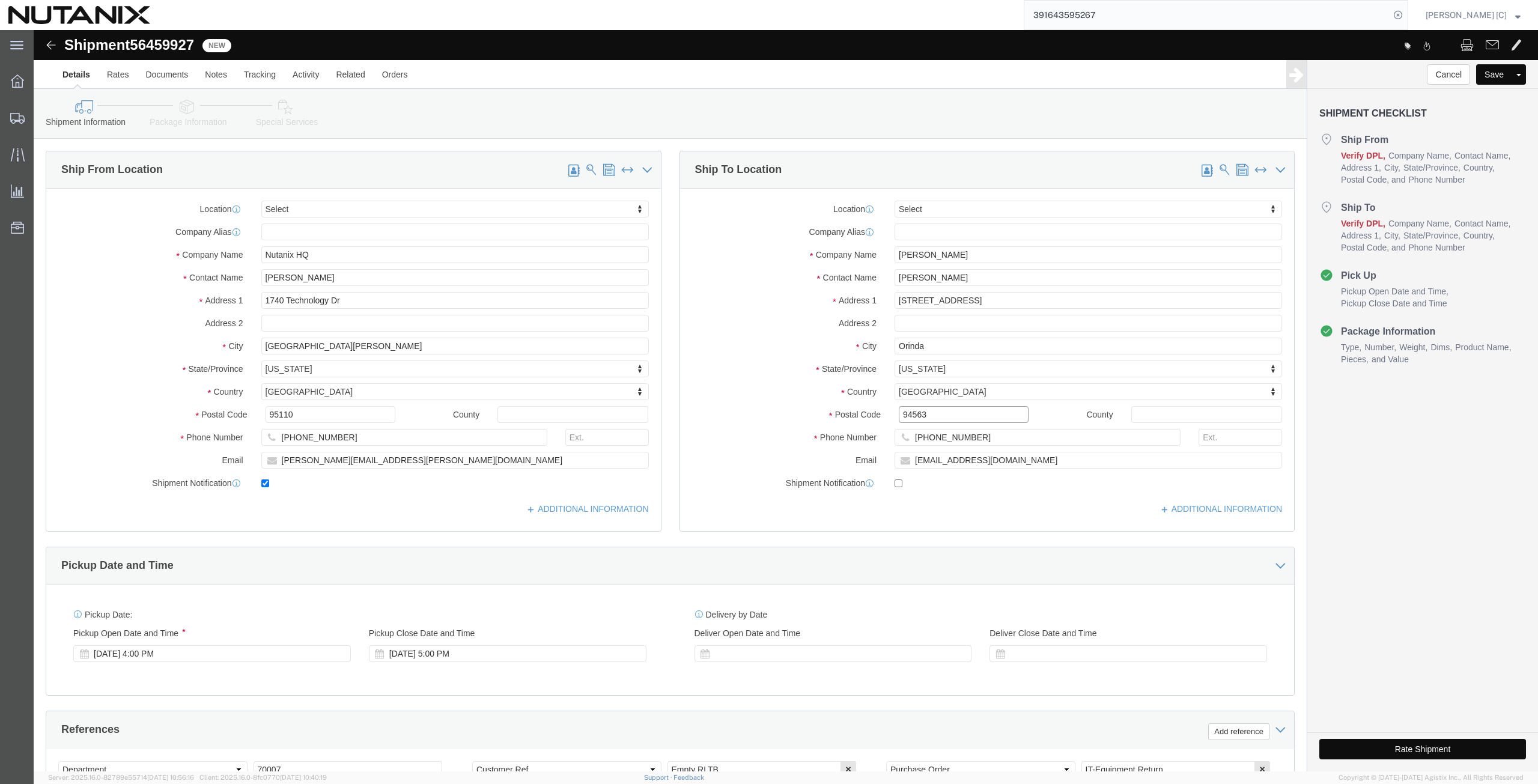
type input "94563"
drag, startPoint x: 946, startPoint y: 406, endPoint x: 812, endPoint y: 400, distance: 134.1
click div "Phone Number [PHONE_NUMBER]"
paste input "415) 8233381"
type input "[PHONE_NUMBER]"
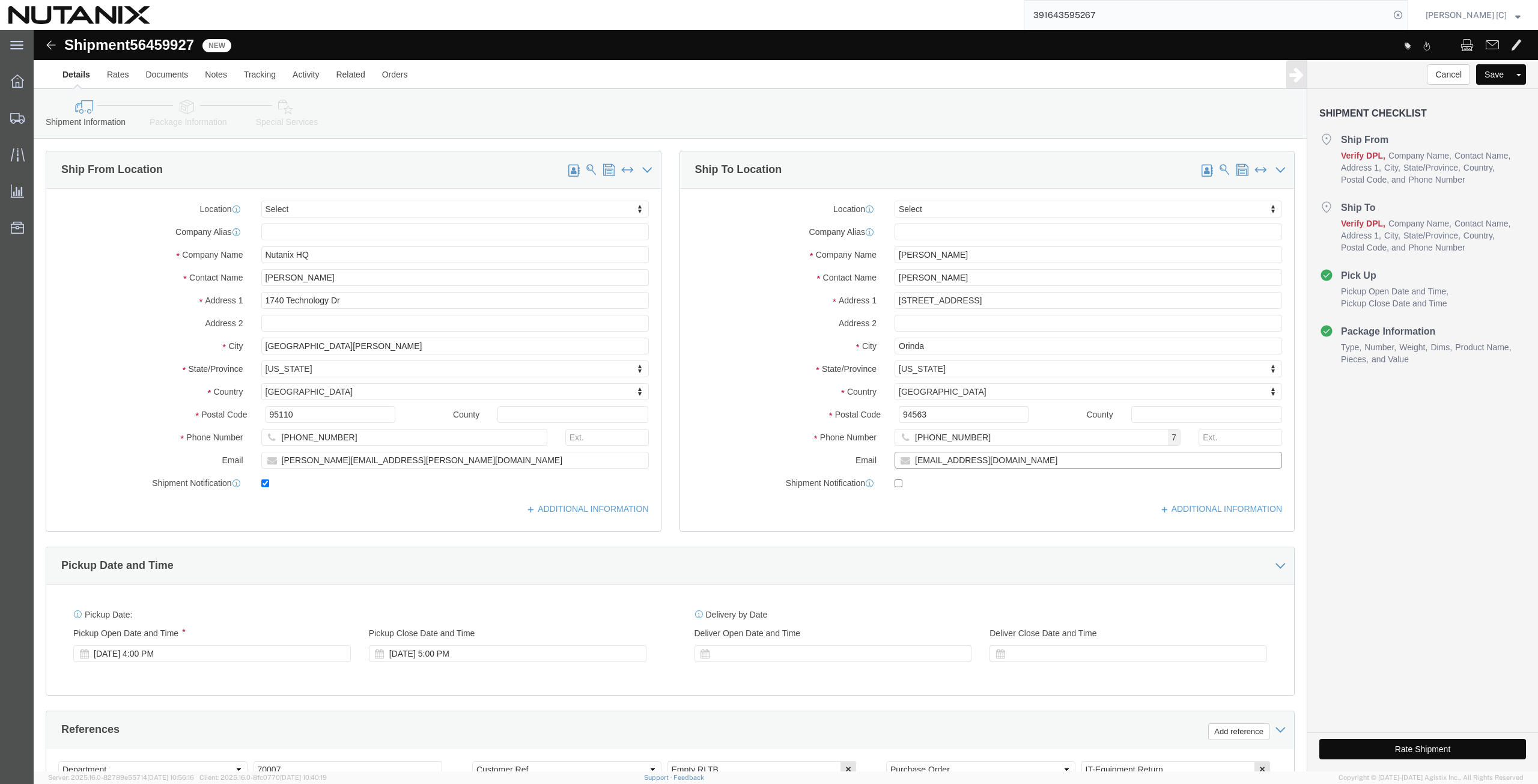
drag, startPoint x: 963, startPoint y: 429, endPoint x: 808, endPoint y: 429, distance: 155.0
click div "Email [EMAIL_ADDRESS][DOMAIN_NAME]"
paste input "[EMAIL_ADDRESS][DOMAIN_NAME]"
type input "[EMAIL_ADDRESS][DOMAIN_NAME]"
click input "checkbox"
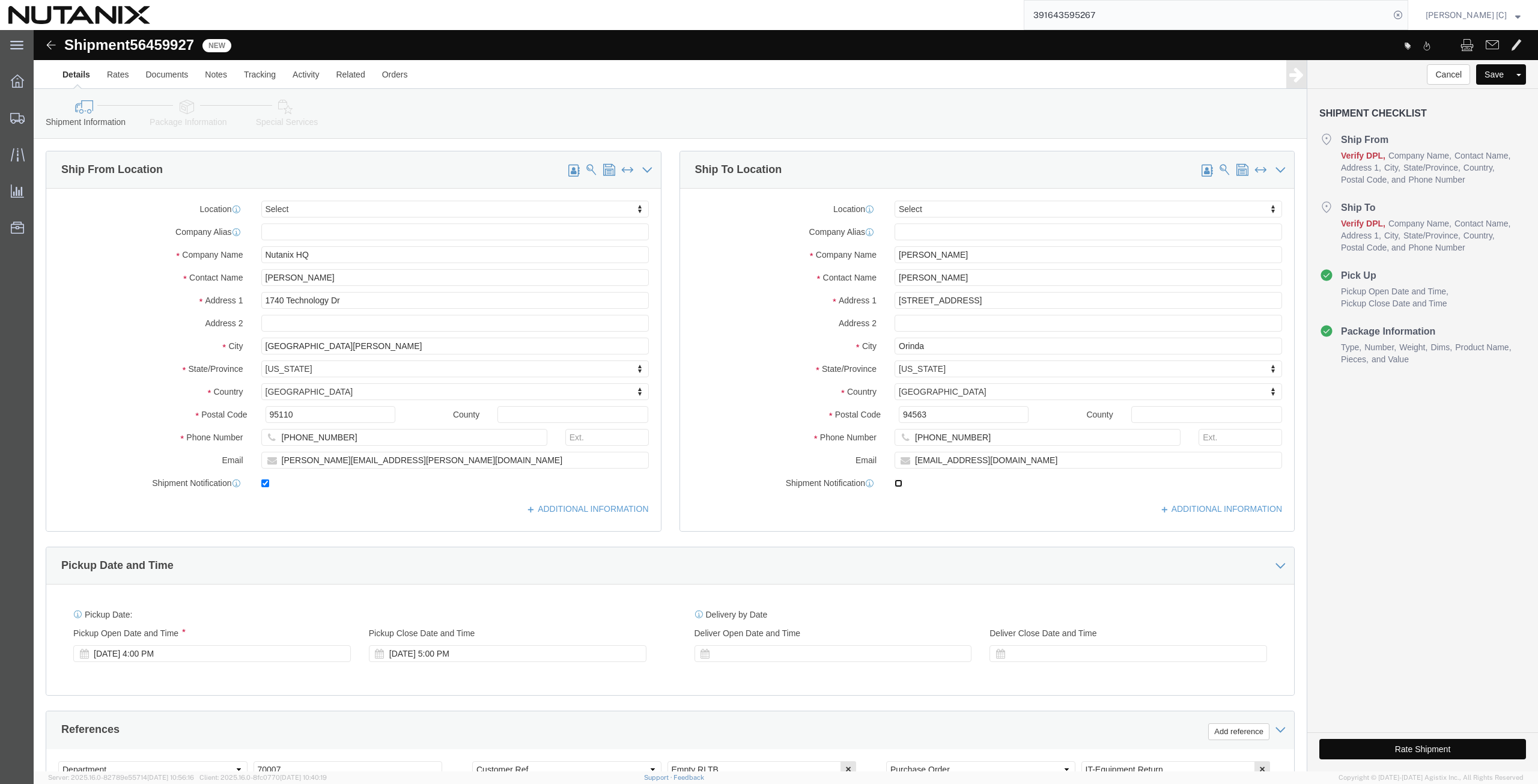
click input "checkbox"
checkbox input "true"
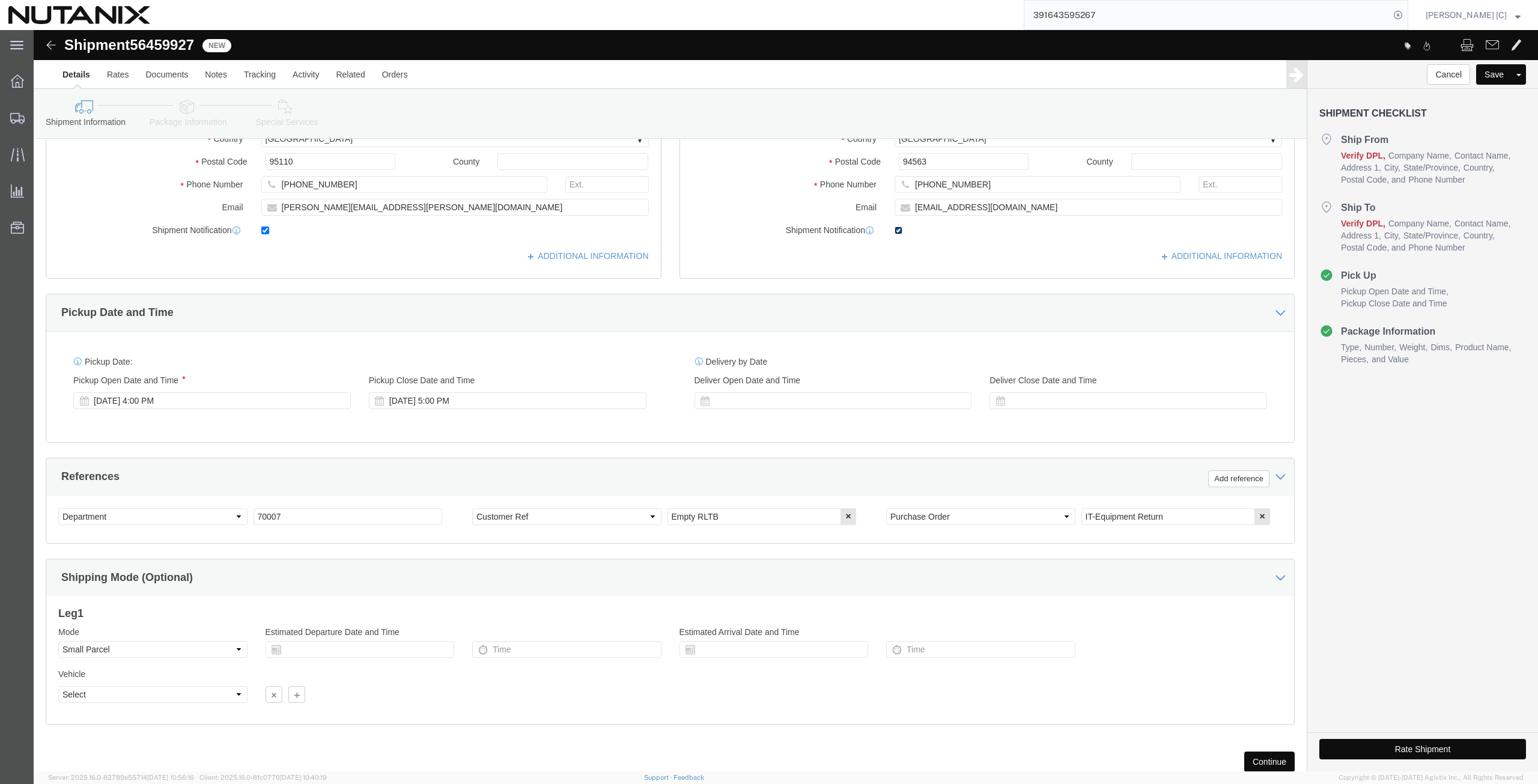
scroll to position [290, 0]
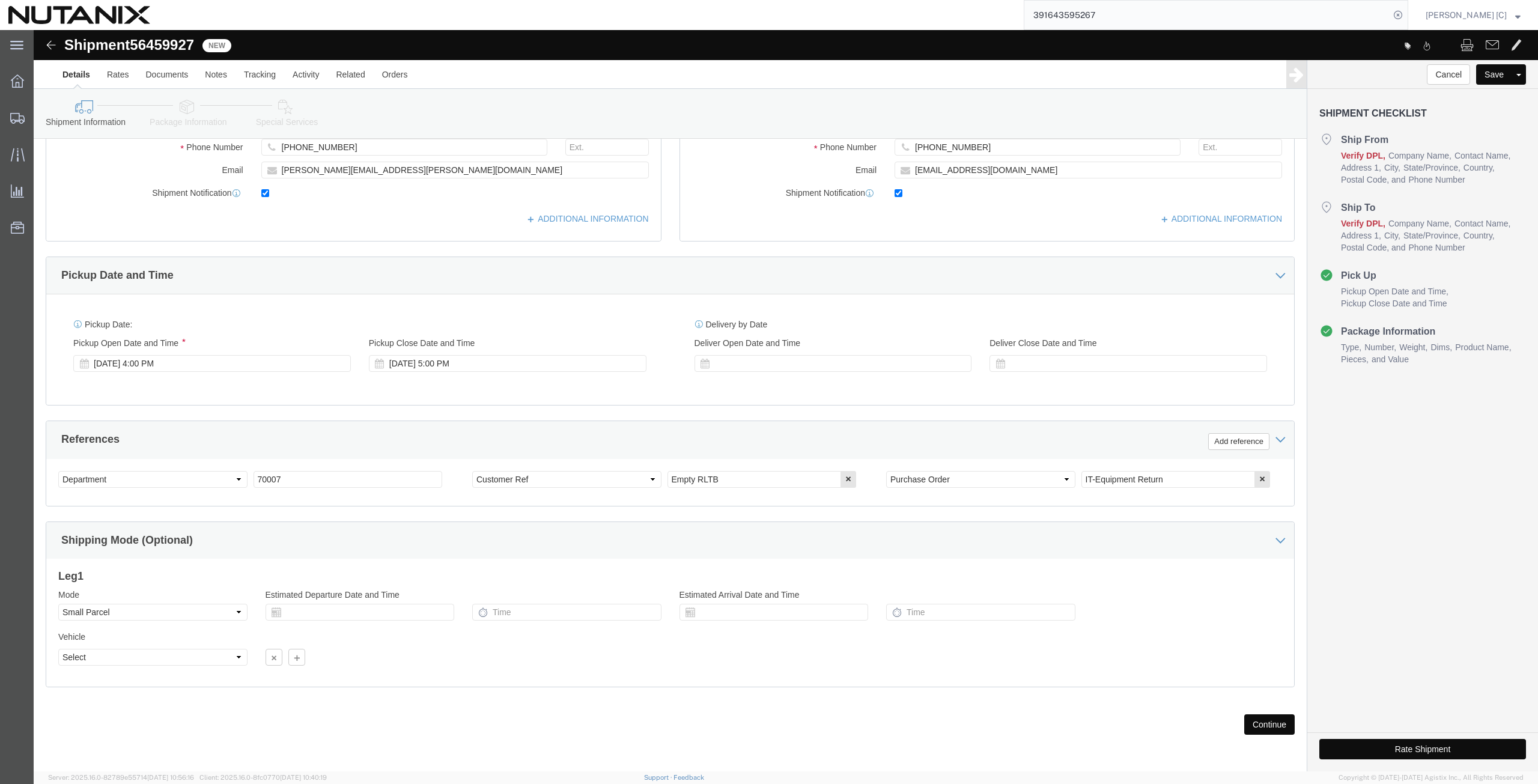
click button "Continue"
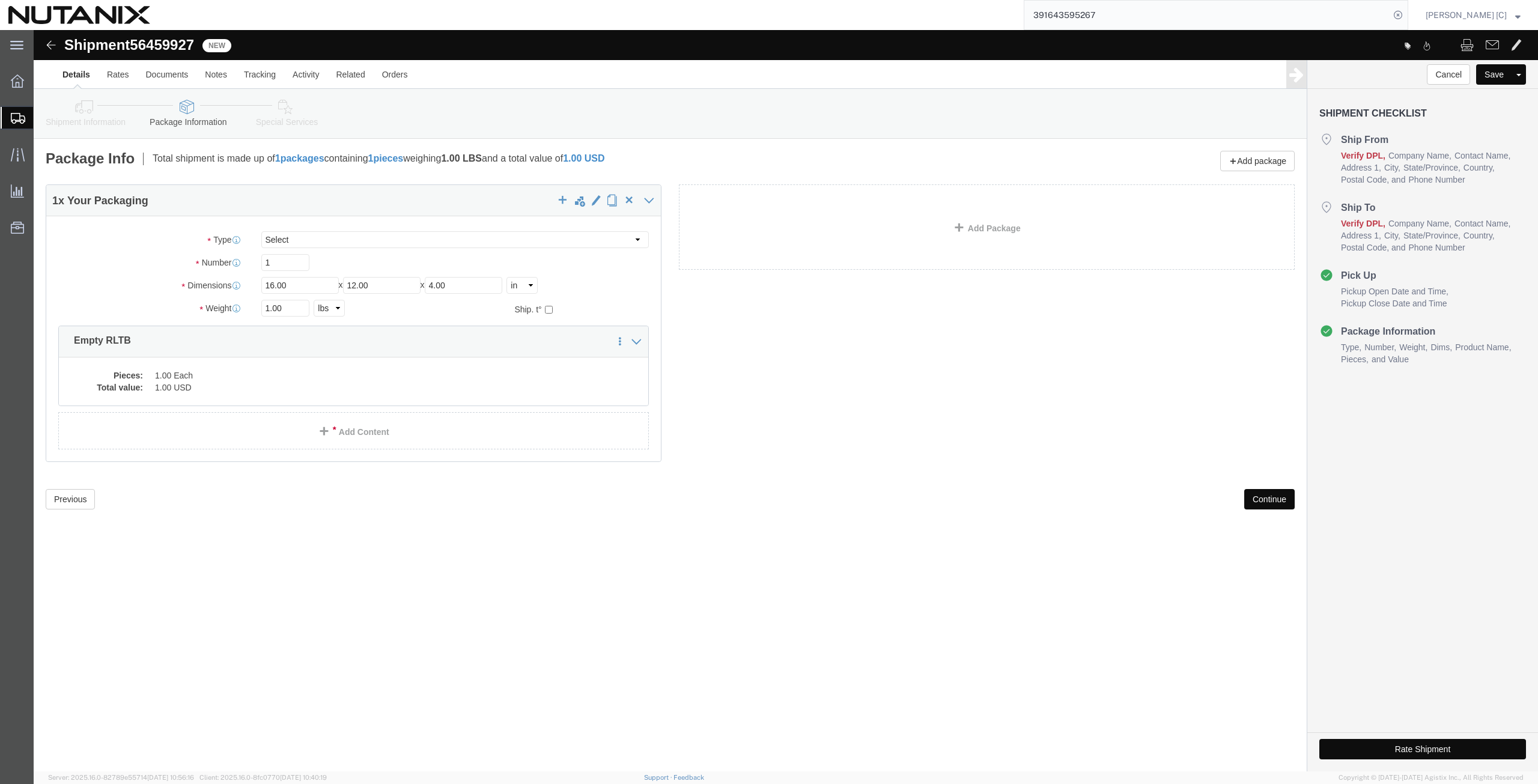
click button "Continue"
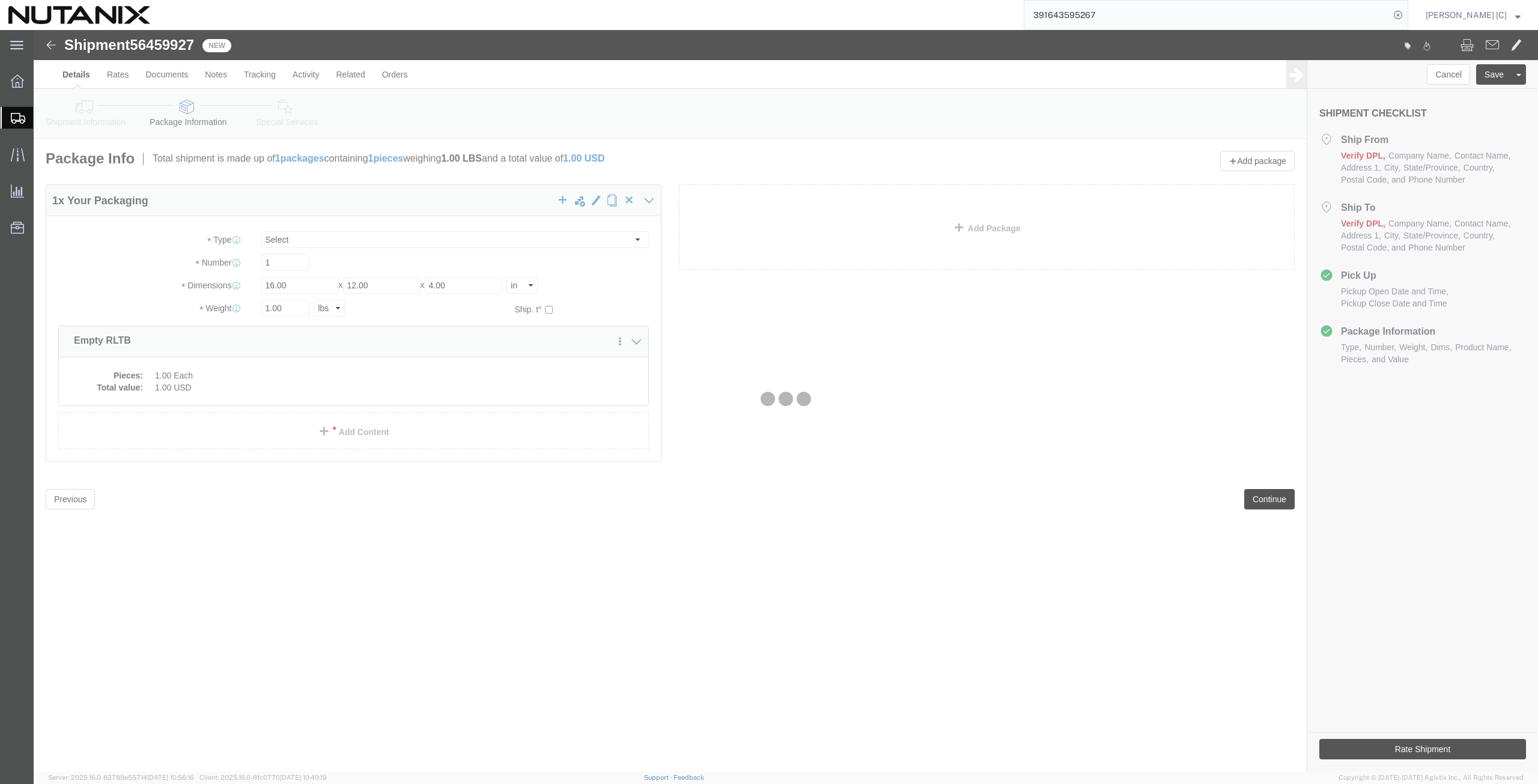
select select
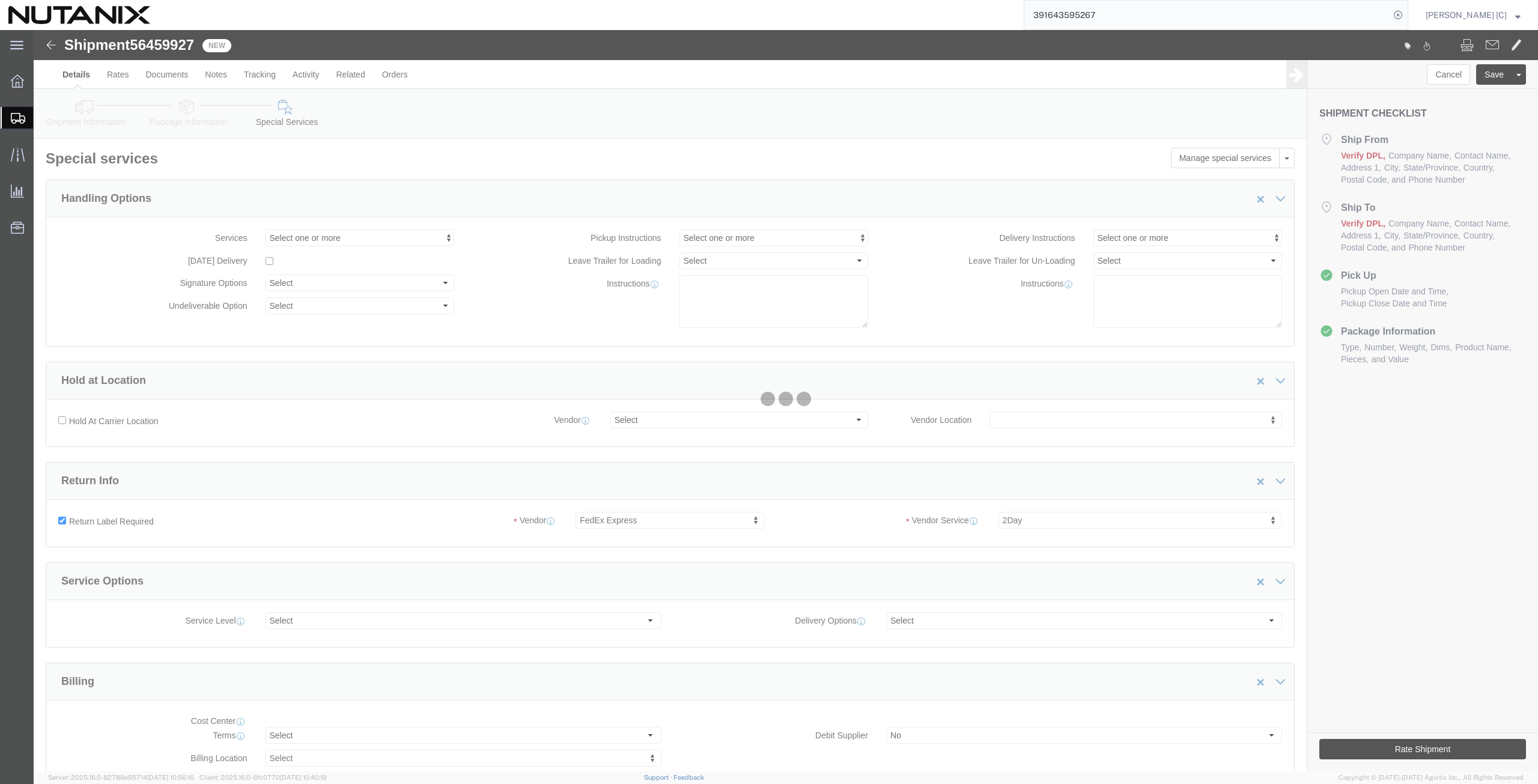
select select "COSTCENTER"
select select "59656"
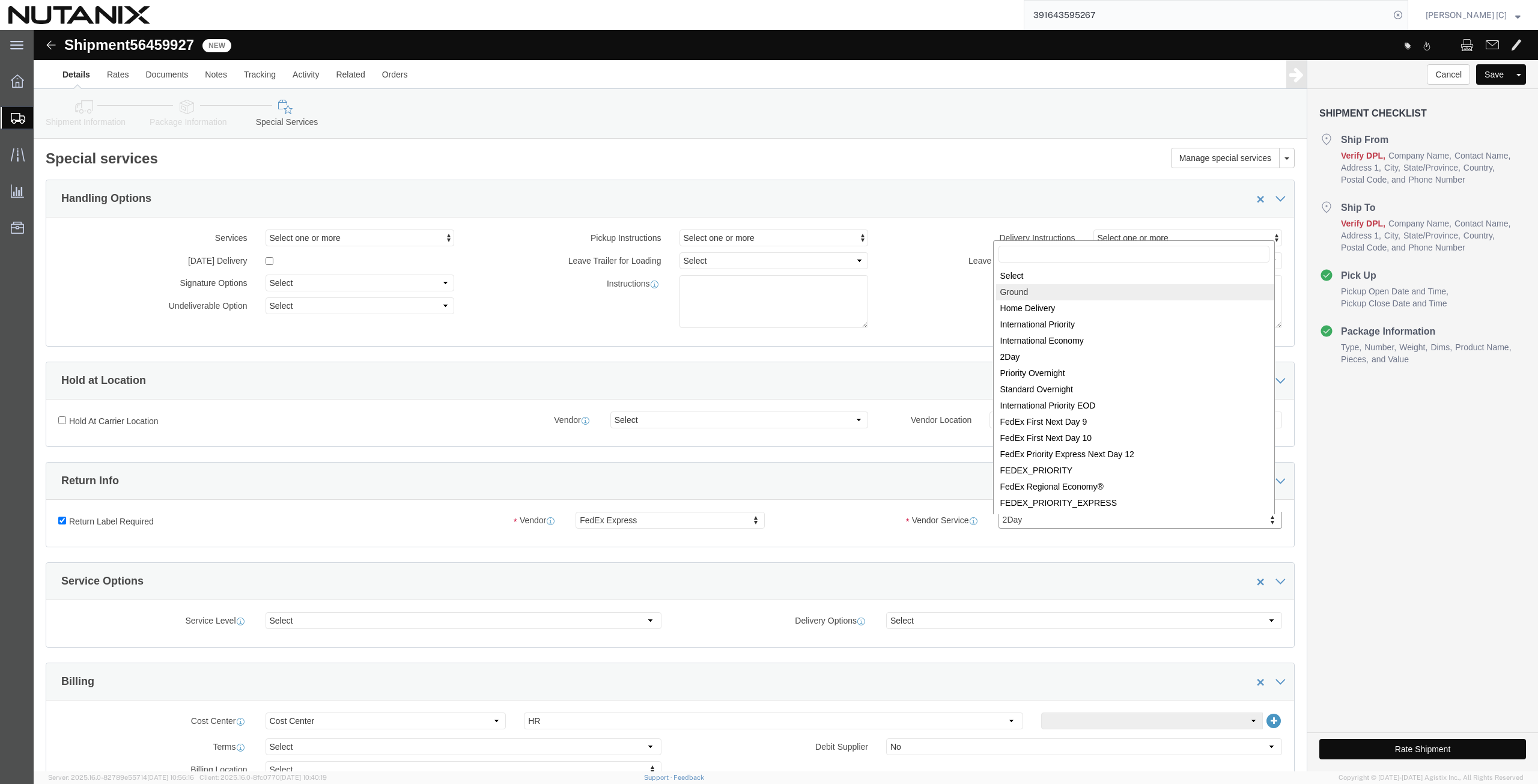
select select "12"
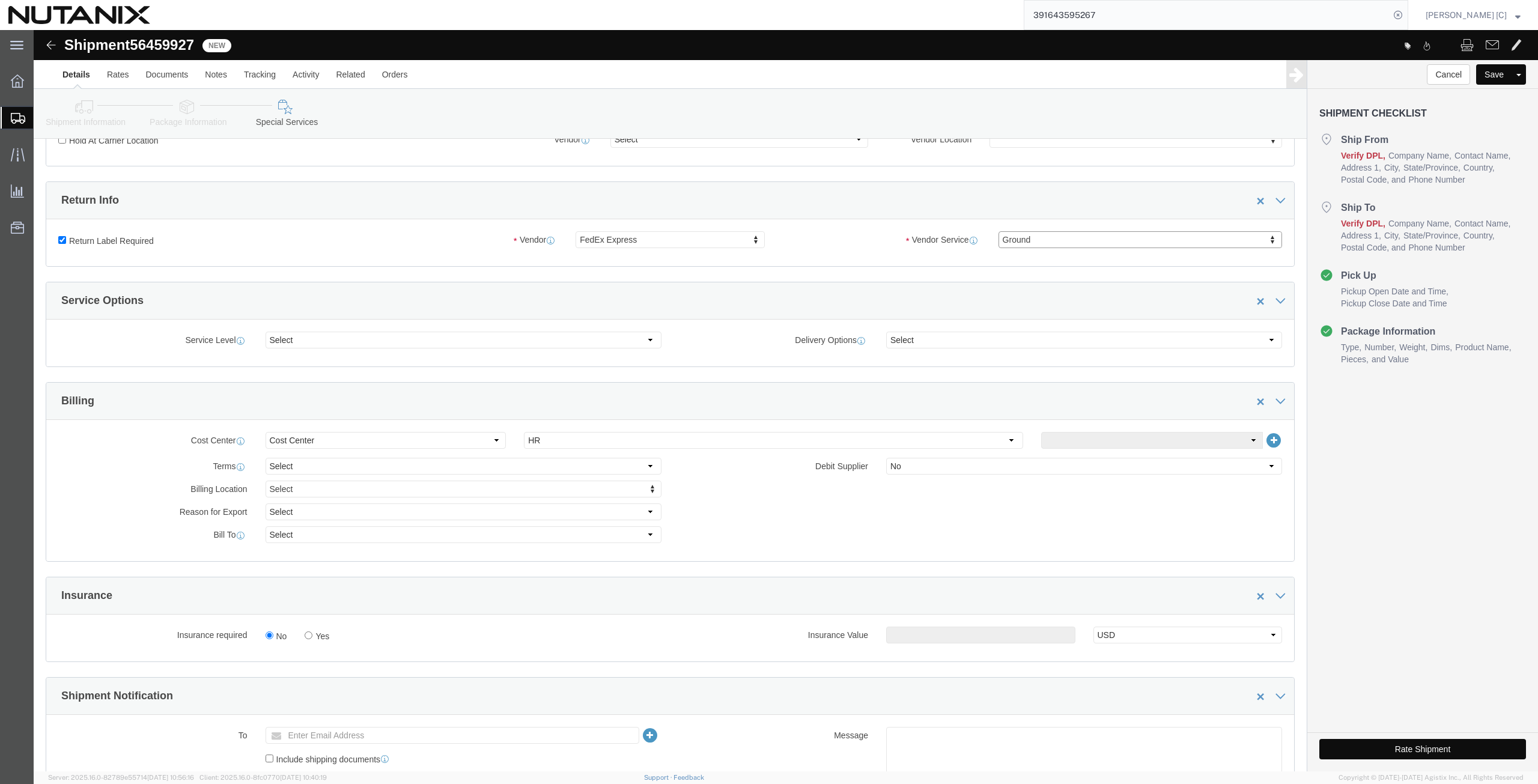
scroll to position [418, 0]
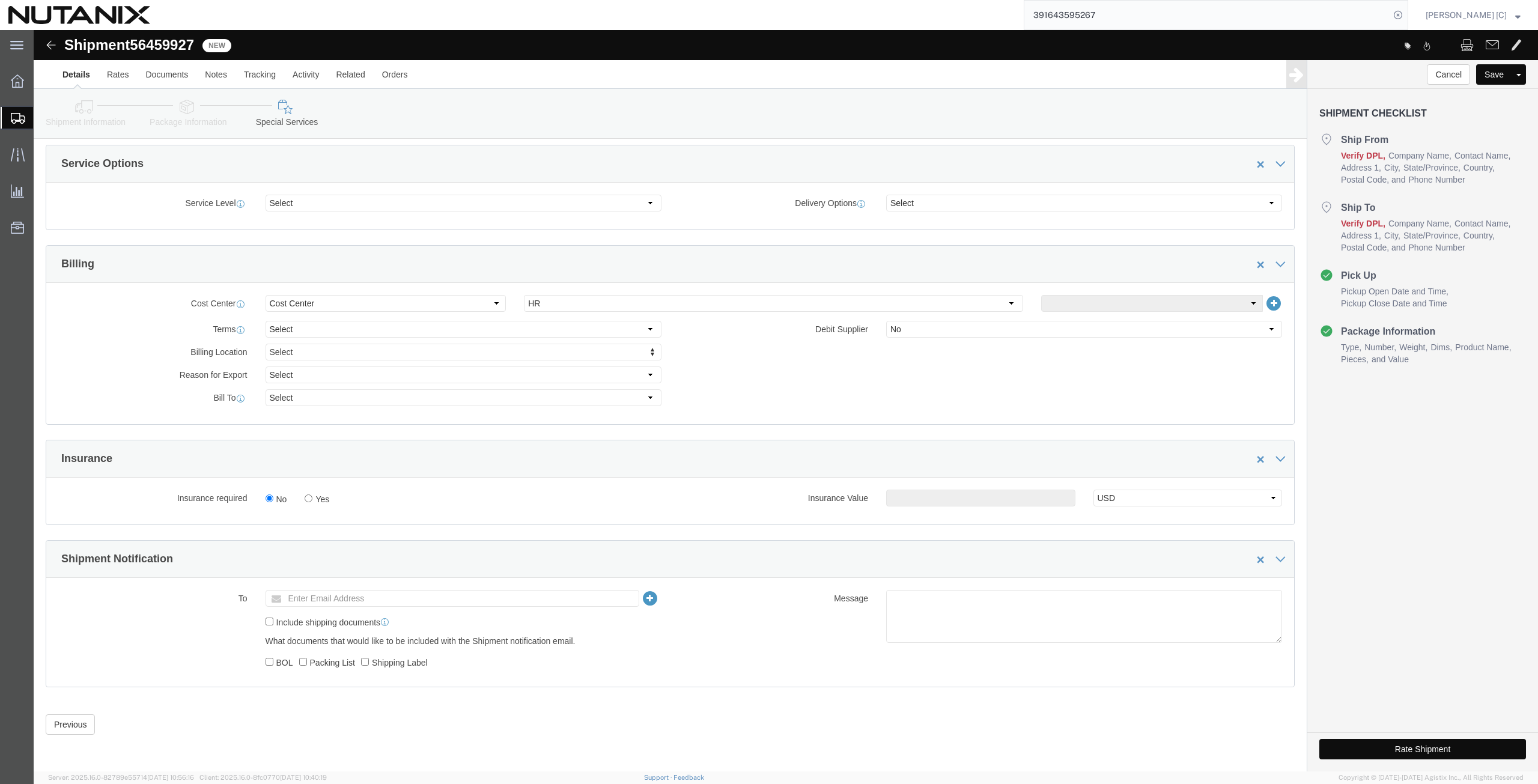
click button "Rate Shipment"
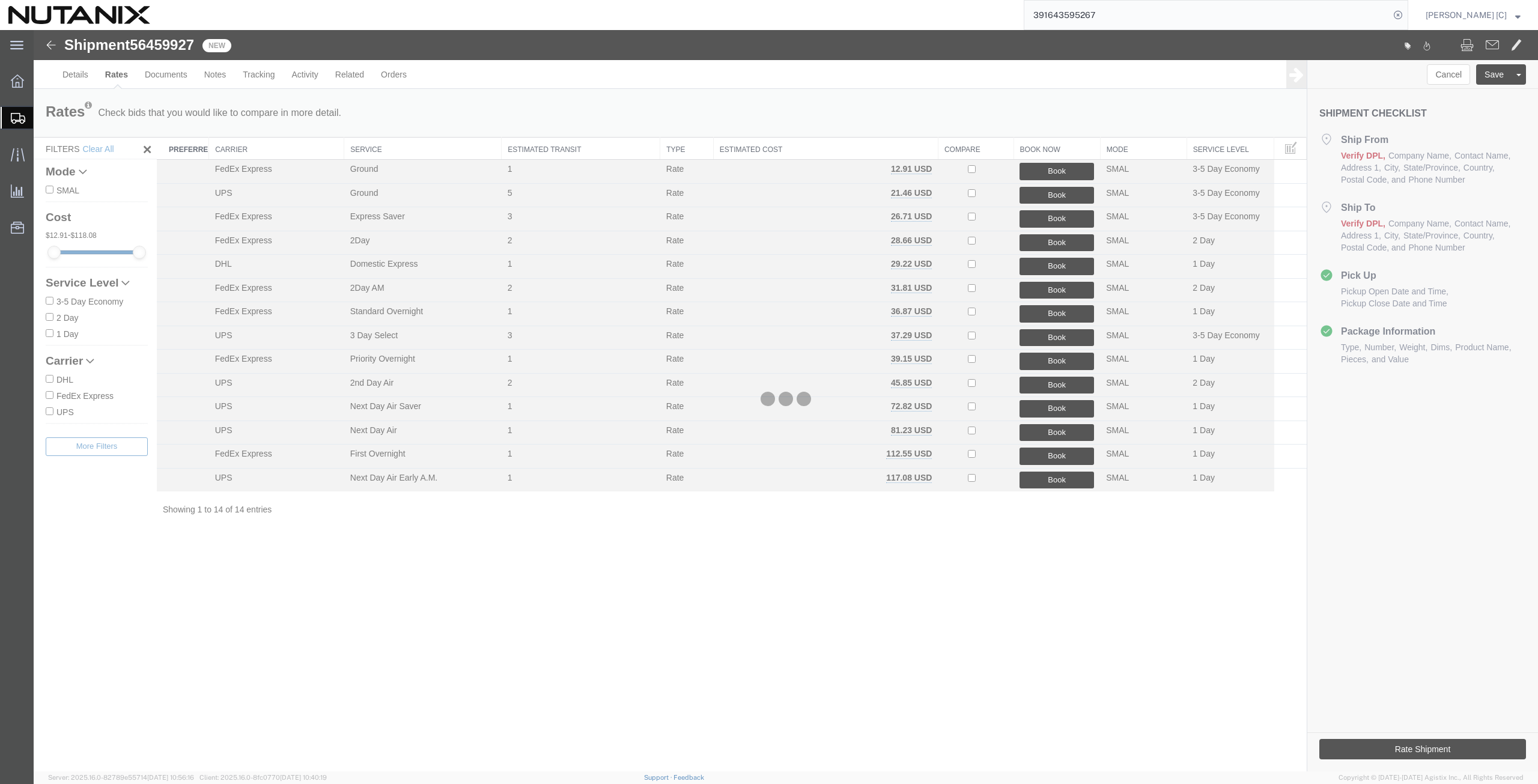
scroll to position [0, 0]
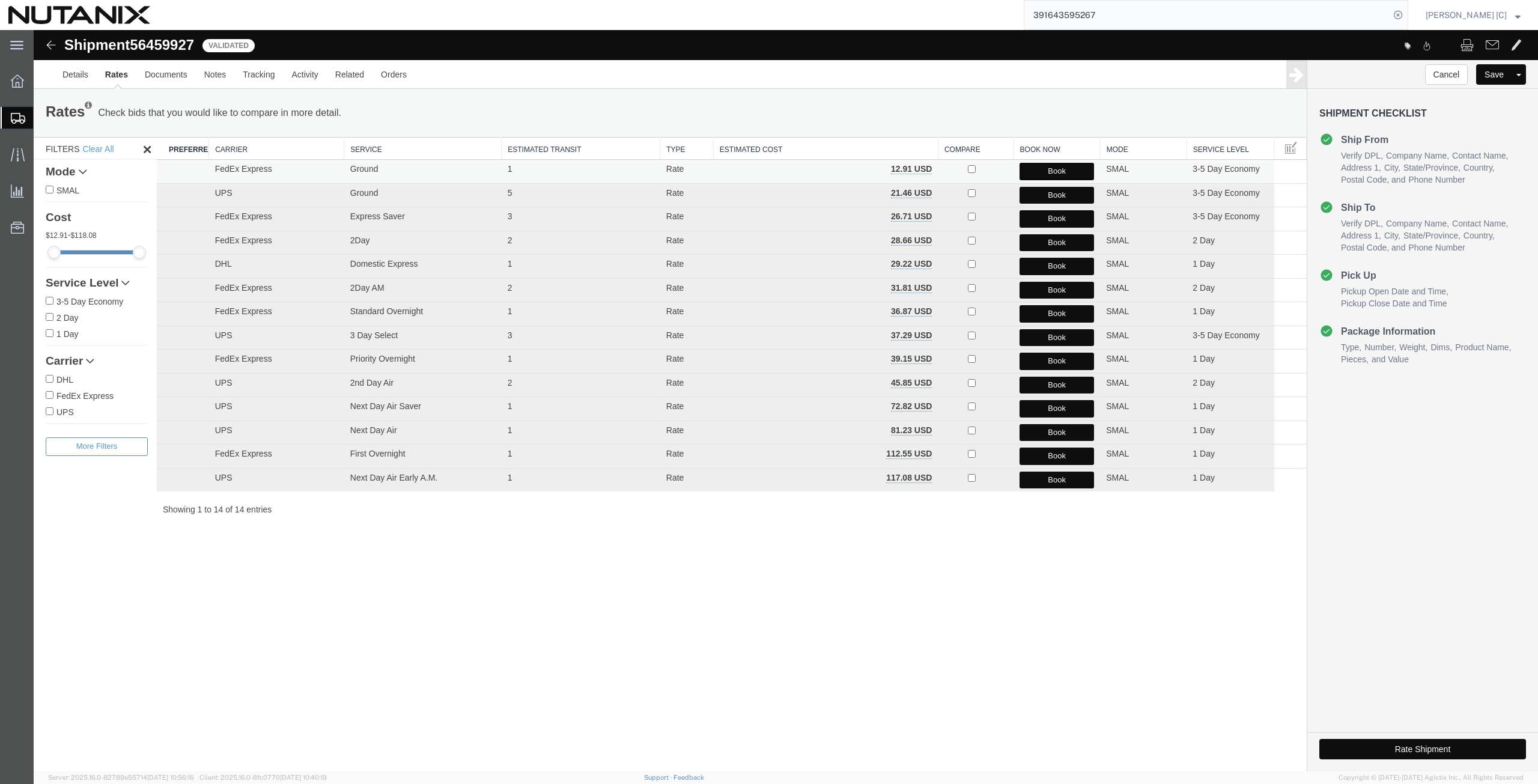
click at [1041, 171] on button "Book" at bounding box center [1057, 171] width 75 height 17
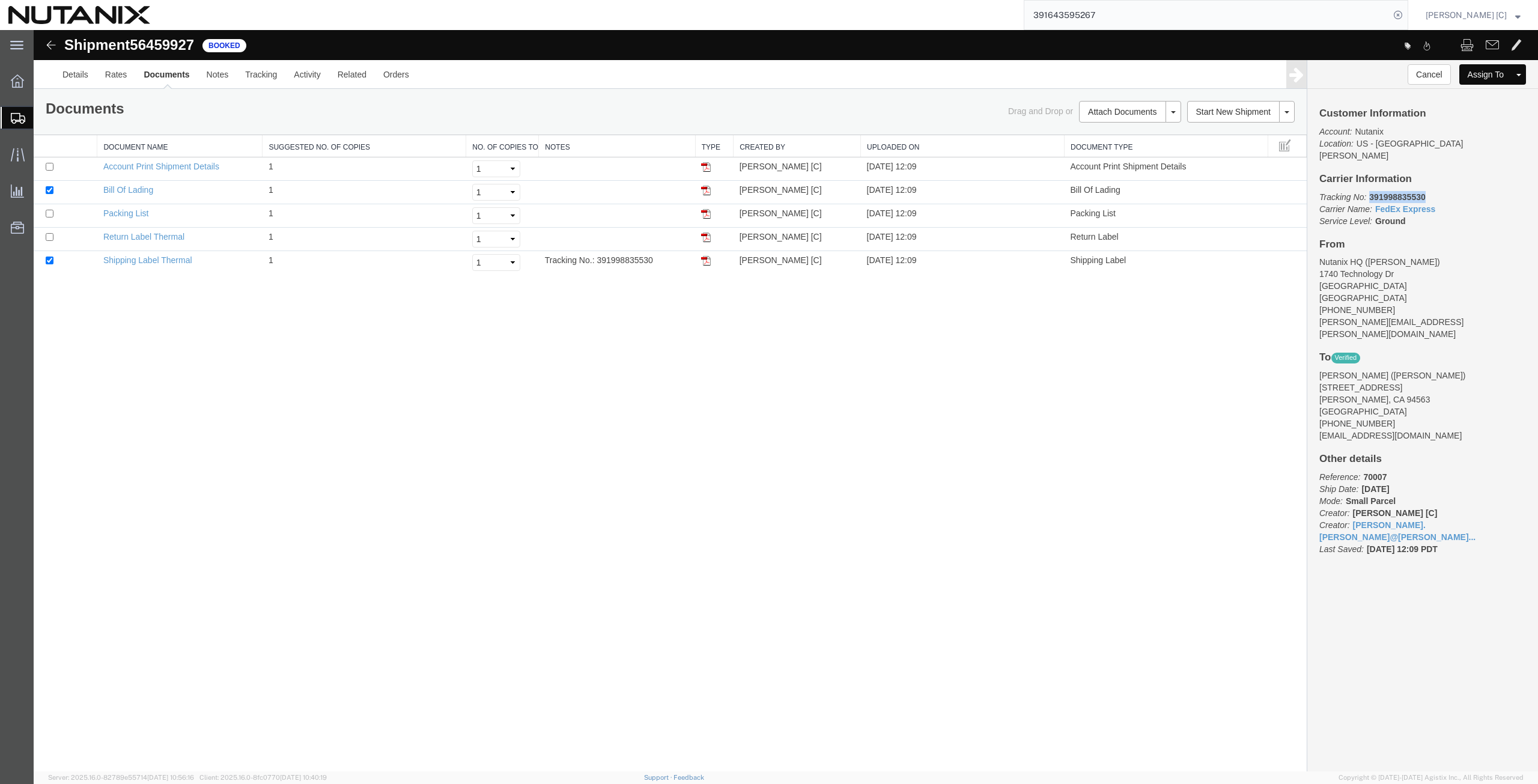
drag, startPoint x: 1431, startPoint y: 183, endPoint x: 1369, endPoint y: 188, distance: 62.2
click at [1369, 191] on p "Tracking No: 391998835530 Carrier Name: FedEx Express FedEx Express Service Lev…" at bounding box center [1423, 209] width 207 height 36
copy b "391998835530"
click at [706, 262] on img at bounding box center [706, 261] width 10 height 10
click at [710, 236] on img at bounding box center [706, 237] width 10 height 10
